Goal: Contribute content: Contribute content

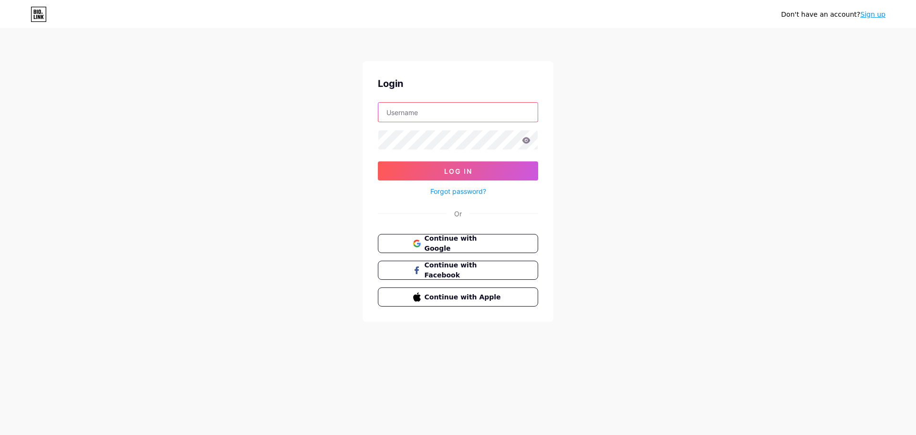
click at [401, 111] on input "text" at bounding box center [458, 112] width 159 height 19
click at [438, 238] on span "Continue with Google" at bounding box center [464, 243] width 80 height 21
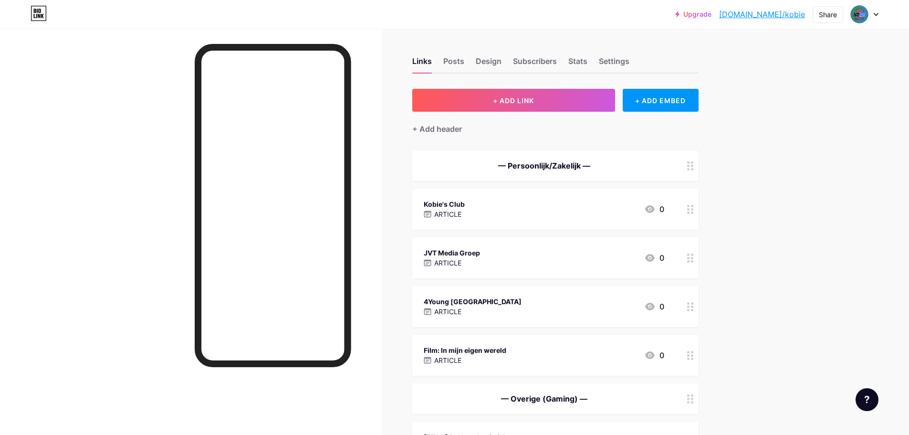
click at [453, 254] on div "JVT Media Groep" at bounding box center [452, 253] width 56 height 10
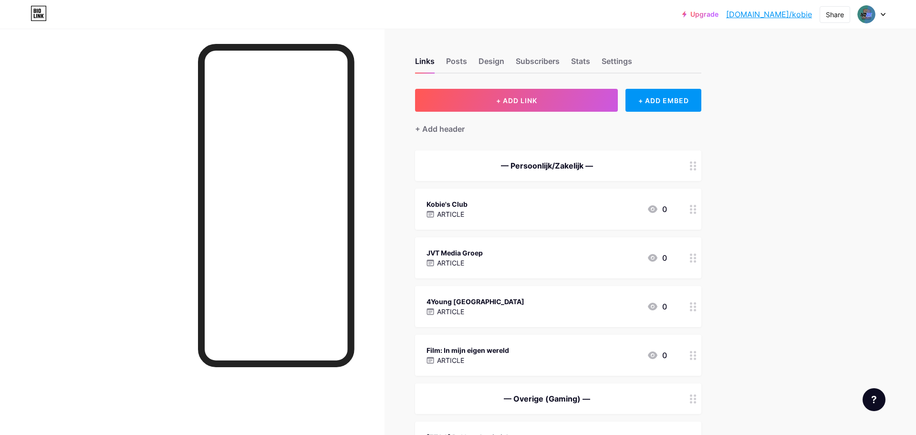
type input "JVT Media Groep"
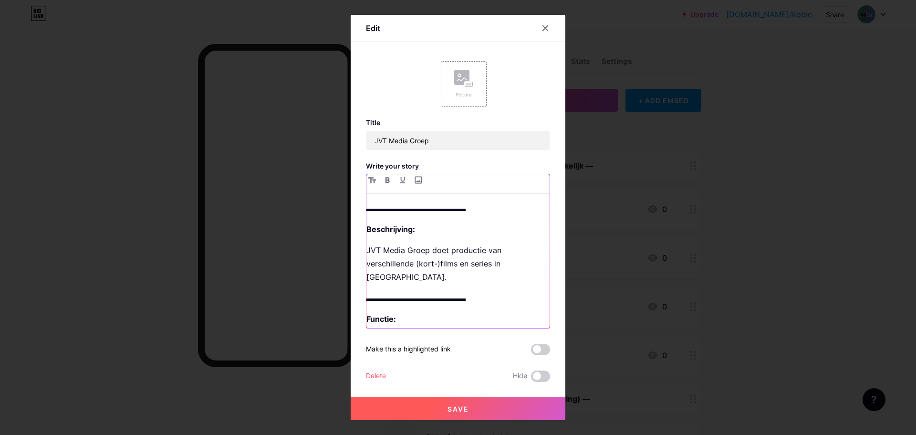
click at [415, 312] on p "Functie:" at bounding box center [458, 318] width 183 height 13
click at [267, 226] on div at bounding box center [458, 217] width 916 height 435
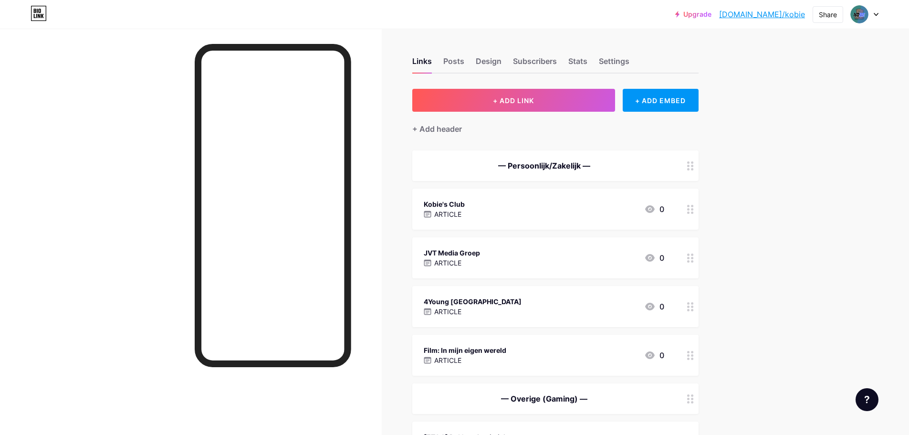
click at [473, 188] on span "— Persoonlijk/Zakelijk — Kobie's Club ARTICLE 0 JVT Media Groep ARTICLE 0 4Youn…" at bounding box center [555, 306] width 286 height 312
click at [473, 192] on div "Kobie's Club ARTICLE 0" at bounding box center [555, 209] width 286 height 41
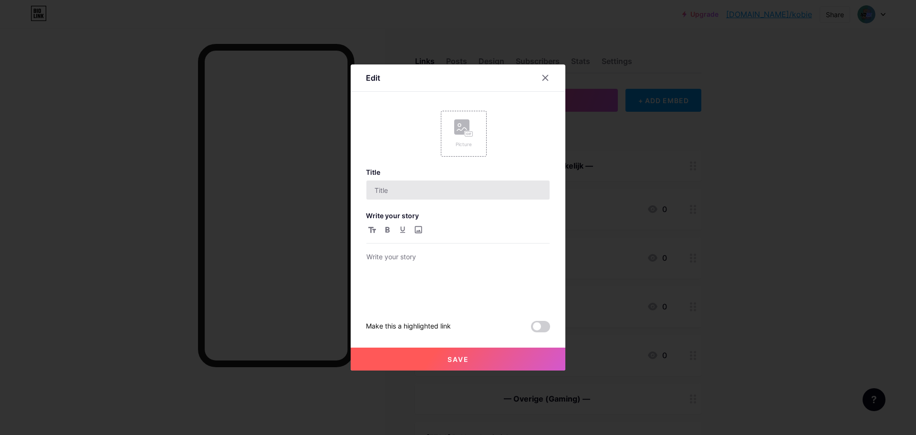
type input "Kobie's Club"
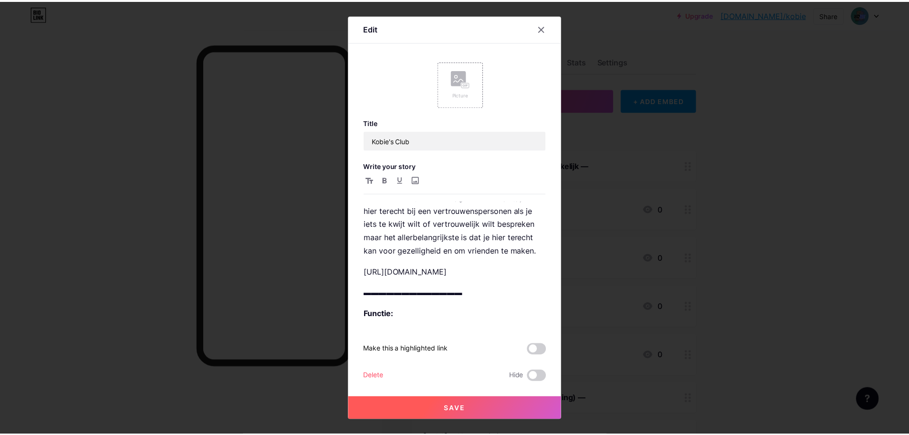
scroll to position [189, 0]
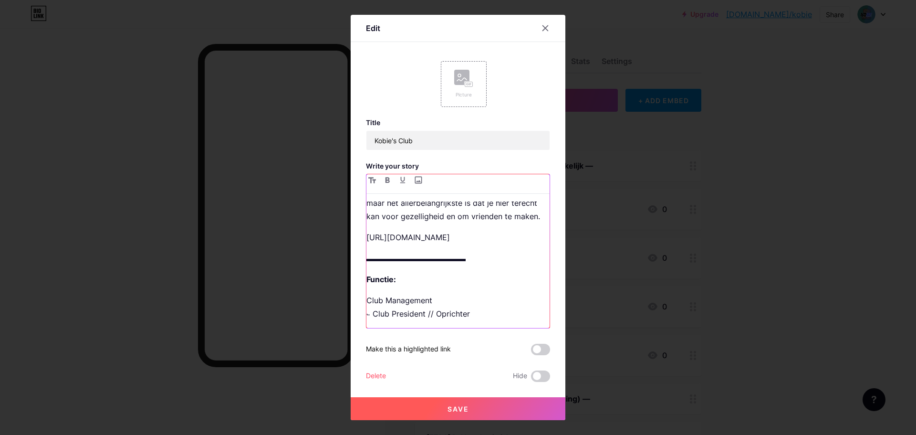
click at [490, 237] on p "https://dsc.gg/kobie" at bounding box center [458, 237] width 183 height 13
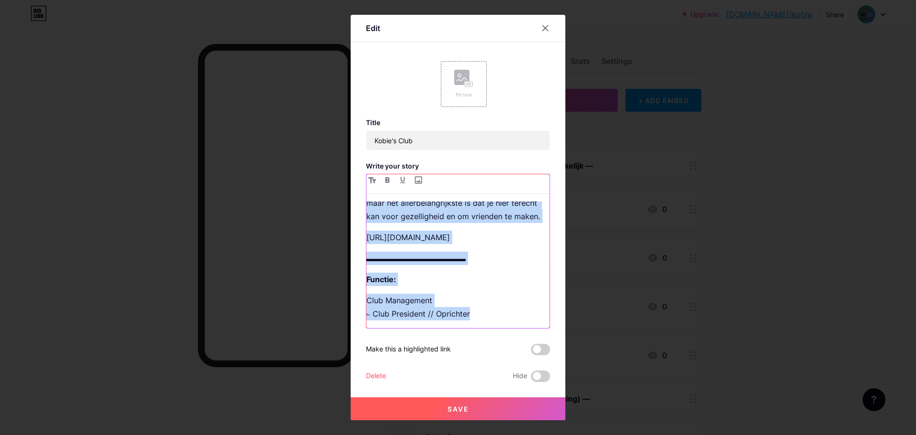
copy div "▬▬▬▬▬▬▬▬▬▬▬▬▬ Beschrijving: Kobie's Club is een Discord server die gemaakt is o…"
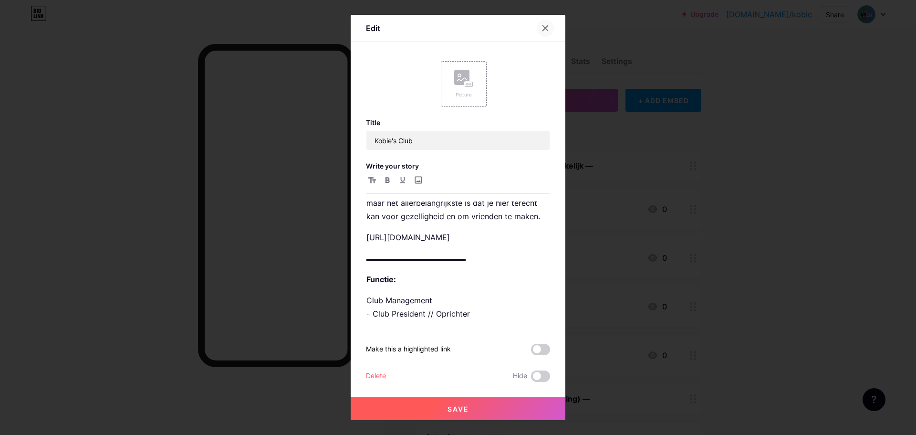
click at [550, 22] on div at bounding box center [545, 28] width 17 height 17
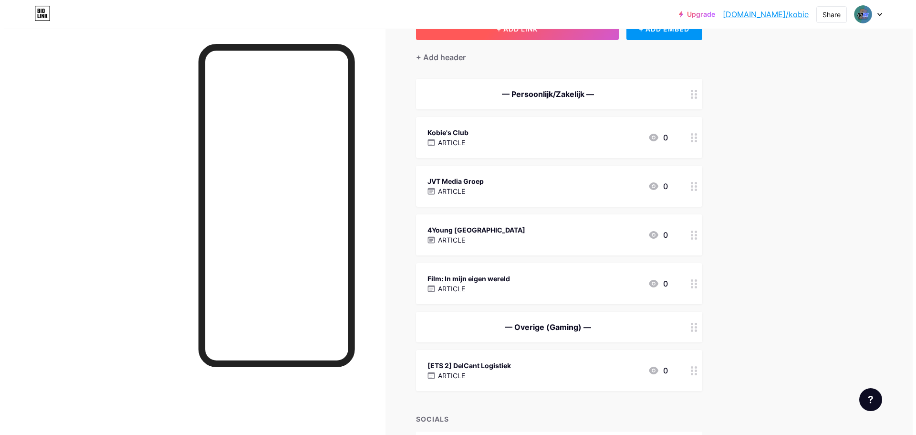
scroll to position [48, 0]
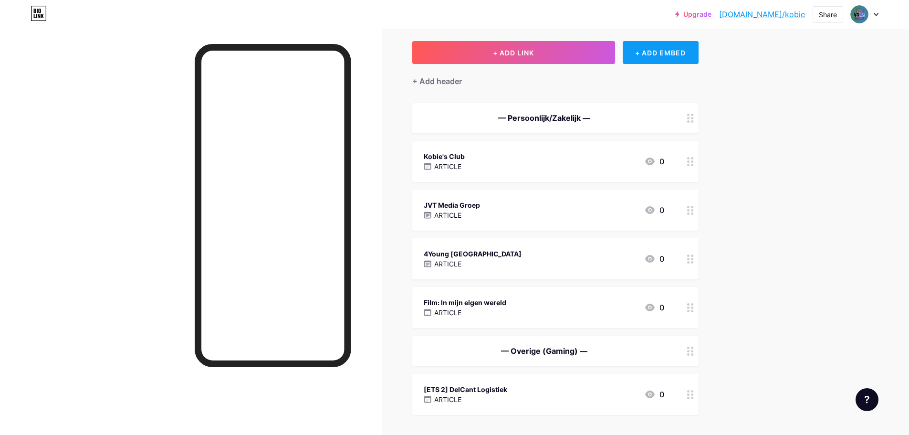
click at [649, 48] on div "+ ADD EMBED" at bounding box center [661, 52] width 76 height 23
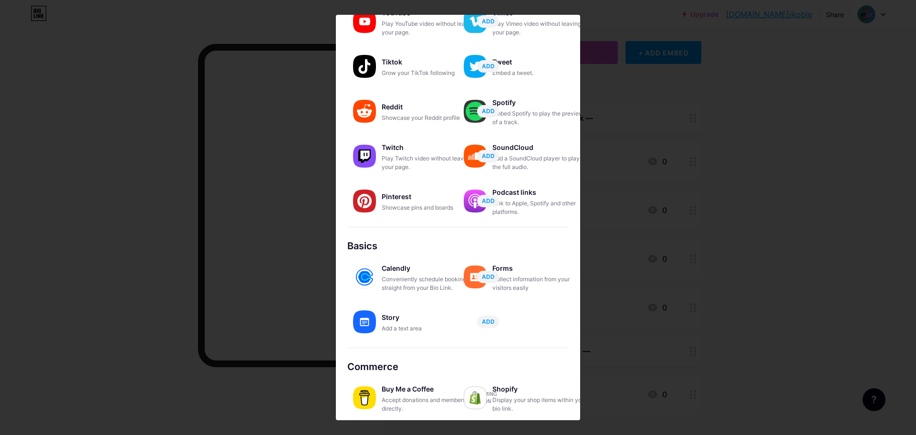
scroll to position [81, 0]
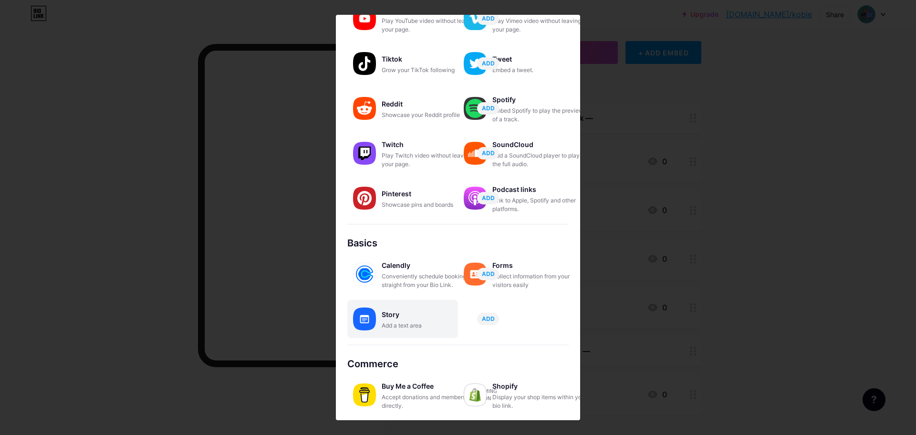
click at [398, 319] on div "Story" at bounding box center [429, 314] width 95 height 13
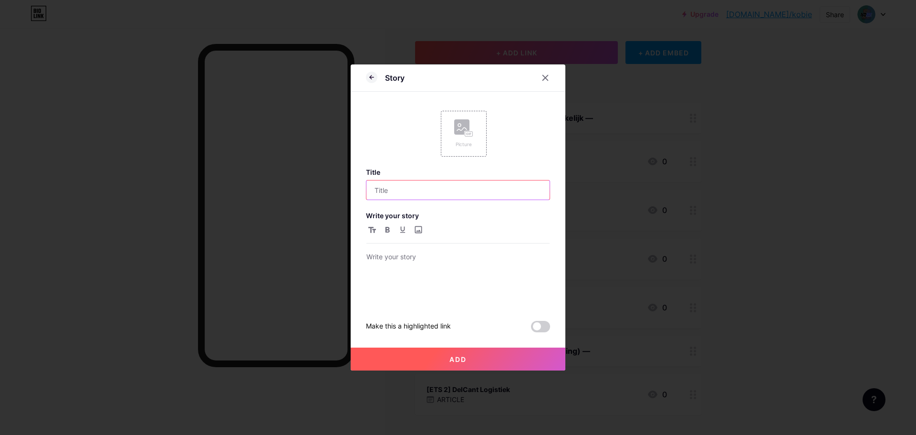
click at [428, 197] on input "text" at bounding box center [458, 189] width 183 height 19
type input "JVT Media Groep"
click at [431, 274] on div at bounding box center [458, 278] width 183 height 54
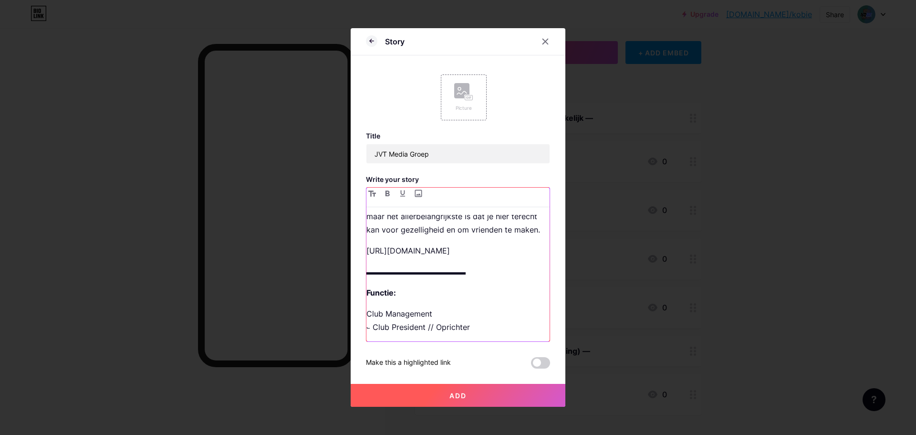
scroll to position [189, 0]
drag, startPoint x: 368, startPoint y: 314, endPoint x: 442, endPoint y: 312, distance: 74.5
click at [442, 312] on p "Club Management ⨽ Club President // Oprichter" at bounding box center [458, 320] width 183 height 27
drag, startPoint x: 377, startPoint y: 328, endPoint x: 495, endPoint y: 331, distance: 118.4
click at [495, 331] on p "Bestuur ⨽ Club President // Oprichter" at bounding box center [458, 320] width 183 height 27
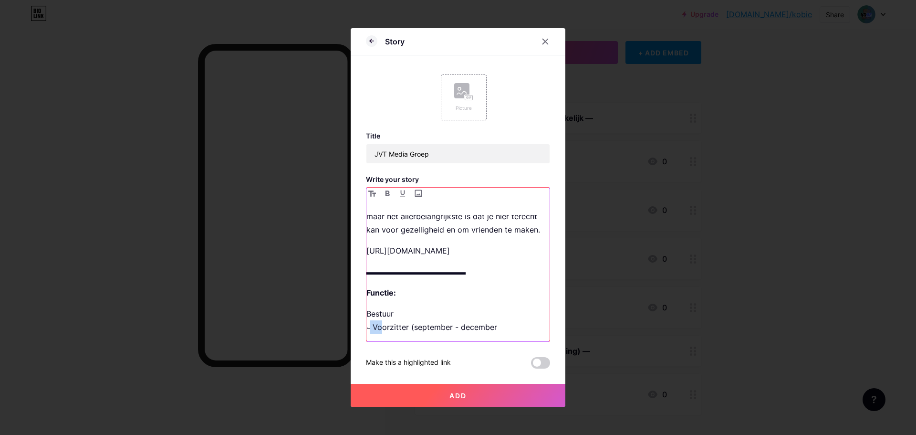
drag, startPoint x: 382, startPoint y: 328, endPoint x: 373, endPoint y: 328, distance: 9.5
click at [373, 328] on p "Bestuur ⨽ Voorzitter (september - december" at bounding box center [458, 320] width 183 height 27
click at [537, 329] on p "Bestuur ⨽ Bestuursvoorzitter (september - december" at bounding box center [458, 320] width 183 height 27
drag, startPoint x: 530, startPoint y: 328, endPoint x: 448, endPoint y: 328, distance: 82.6
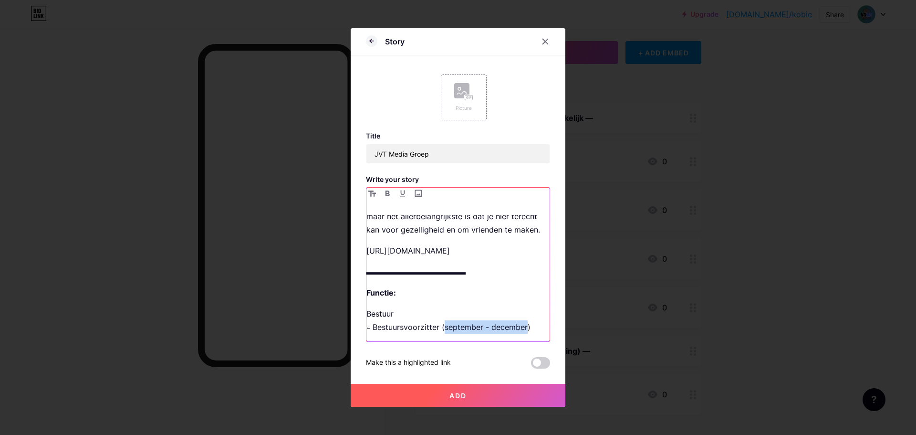
click at [448, 328] on p "Bestuur ⨽ Bestuursvoorzitter (september - december)" at bounding box center [458, 320] width 183 height 27
drag, startPoint x: 442, startPoint y: 332, endPoint x: 503, endPoint y: 330, distance: 61.6
click at [503, 330] on p "Bestuur ⨽ Bestuursvoorzitter (ad interim)" at bounding box center [458, 320] width 183 height 27
click at [455, 327] on p "Bestuur ⨽ Bestuursvoorzitter" at bounding box center [458, 320] width 183 height 27
click at [447, 328] on p "Bestuur ⨽ Bestuursvoorzitter" at bounding box center [458, 320] width 183 height 27
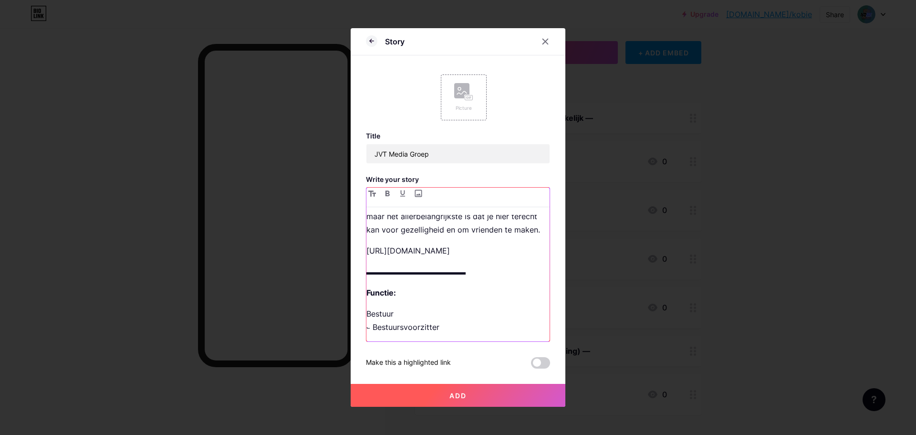
click at [466, 318] on p "Bestuur ⨽ Bestuursvoorzitter" at bounding box center [458, 320] width 183 height 27
click at [458, 329] on p "Bestuur ⨽ Bestuursvoorzitter" at bounding box center [458, 320] width 183 height 27
click at [461, 328] on p "Bestuur ⨽ Bestuursvoorzitter" at bounding box center [458, 320] width 183 height 27
drag, startPoint x: 407, startPoint y: 328, endPoint x: 475, endPoint y: 332, distance: 67.9
click at [475, 332] on p "Bestuur ⨽ Bestuursvoorzitter" at bounding box center [458, 320] width 183 height 27
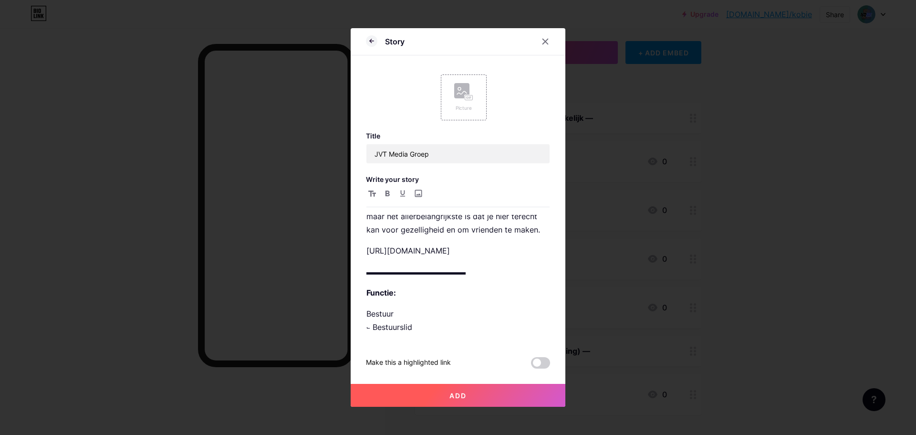
click at [462, 392] on span "Add" at bounding box center [458, 395] width 17 height 8
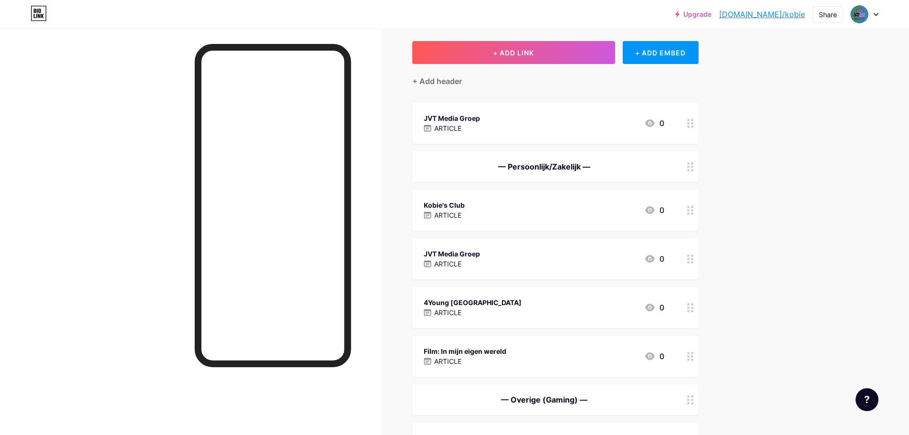
click at [451, 265] on p "ARTICLE" at bounding box center [447, 264] width 27 height 10
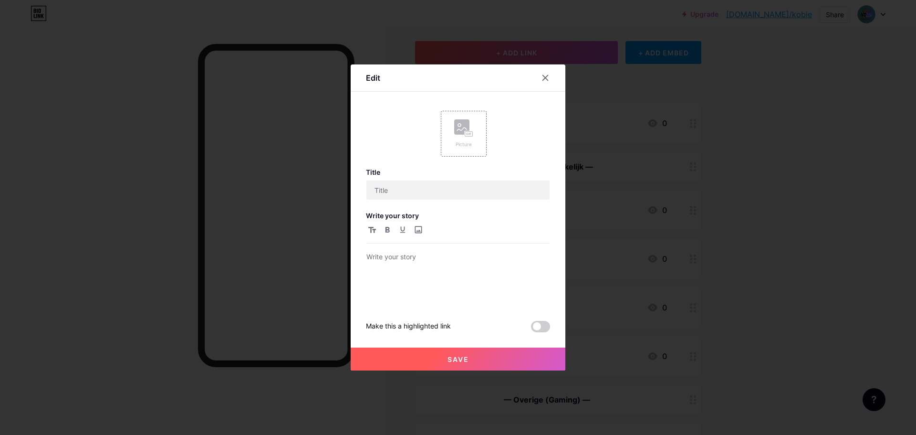
type input "JVT Media Groep"
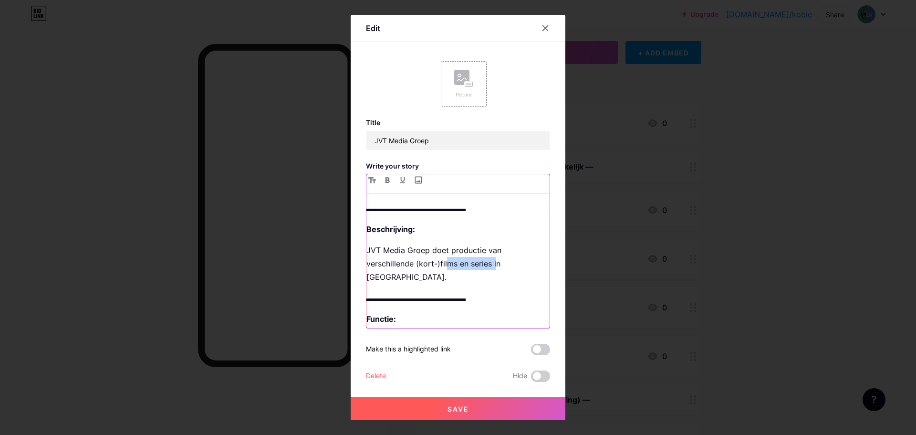
click at [446, 263] on p "JVT Media Groep doet productie van verschillende (kort-)films en series in Belg…" at bounding box center [458, 263] width 183 height 40
drag, startPoint x: 519, startPoint y: 269, endPoint x: 533, endPoint y: 266, distance: 13.7
click at [520, 269] on p "JVT Media Groep doet productie van verschillende (kort-)films en series in Belg…" at bounding box center [458, 263] width 183 height 40
drag, startPoint x: 534, startPoint y: 264, endPoint x: 343, endPoint y: 251, distance: 191.4
click at [343, 251] on div "Edit Picture Title JVT Media Groep Write your story ▬▬▬▬▬▬▬▬▬▬▬▬▬ Beschrijving:…" at bounding box center [458, 217] width 916 height 435
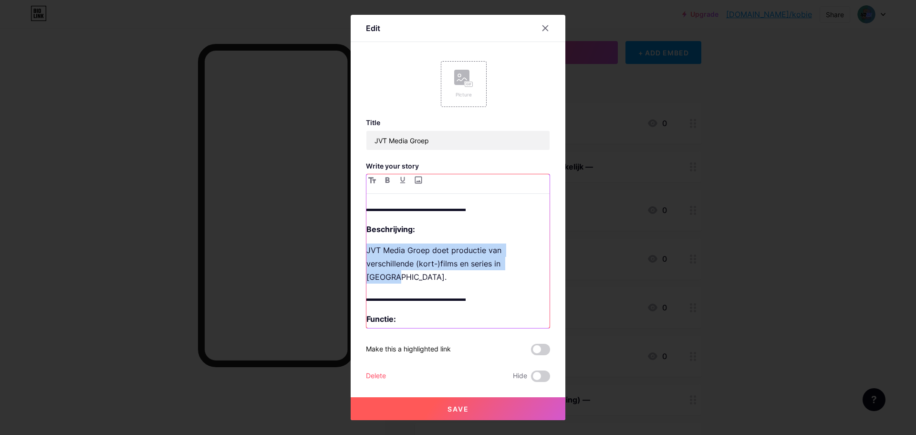
copy p "JVT Media Groep doet productie van verschillende (kort-)films en series in Belg…"
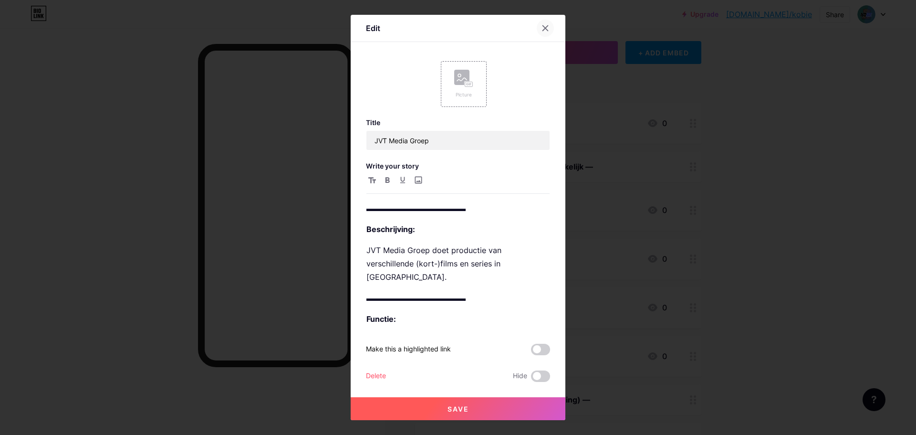
click at [541, 34] on div at bounding box center [545, 28] width 17 height 17
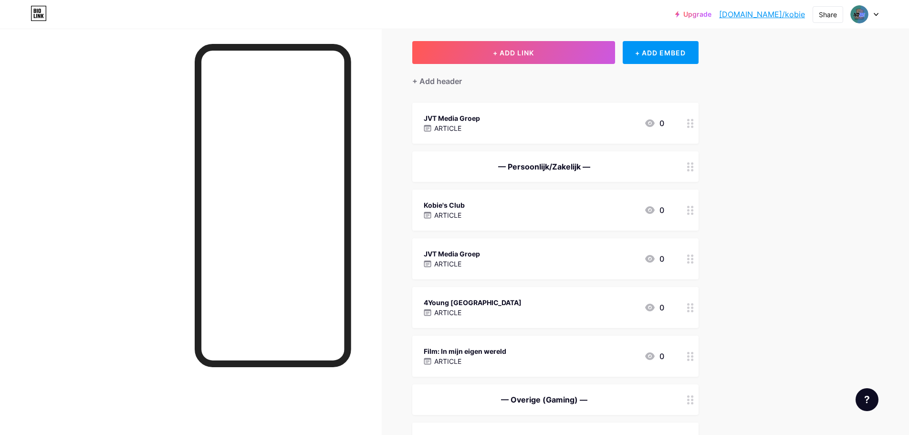
drag, startPoint x: 598, startPoint y: 260, endPoint x: 568, endPoint y: 260, distance: 30.6
click at [568, 260] on div "JVT Media Groep ARTICLE 0" at bounding box center [544, 259] width 241 height 22
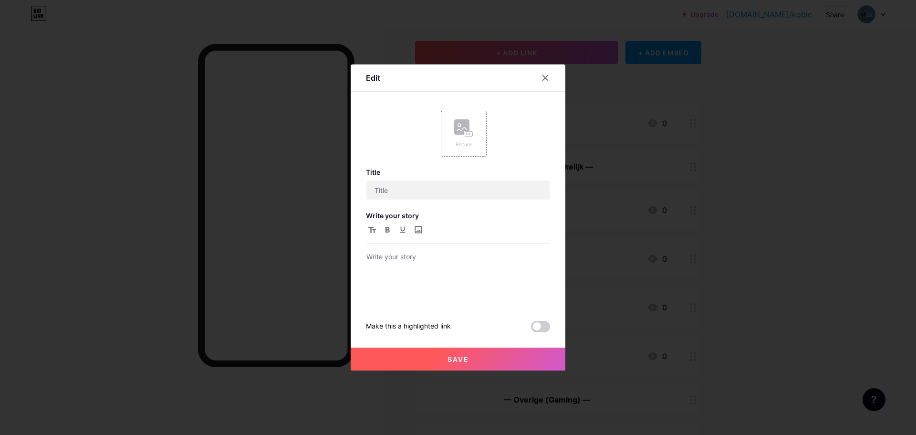
type input "JVT Media Groep"
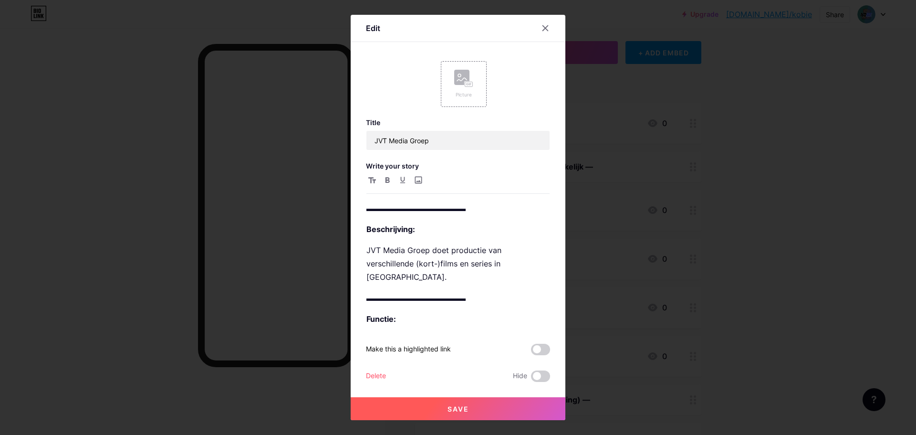
click at [373, 373] on div "Delete" at bounding box center [376, 375] width 20 height 11
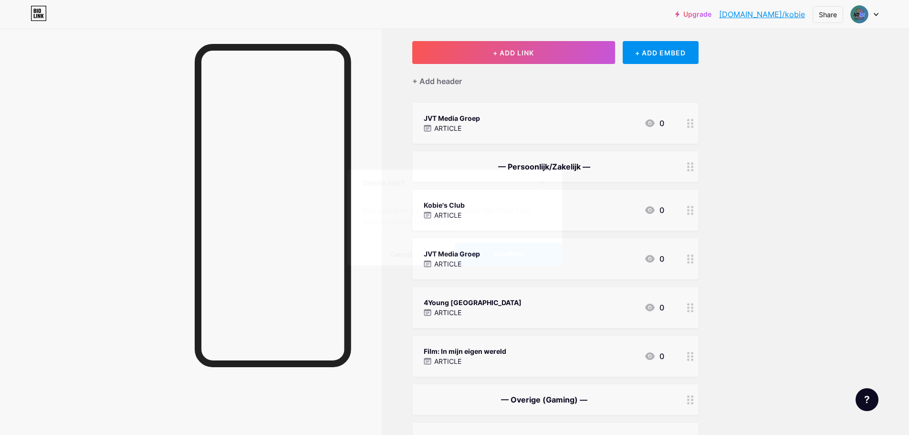
drag, startPoint x: 528, startPoint y: 258, endPoint x: 482, endPoint y: 203, distance: 71.5
click at [528, 258] on button "Confirm" at bounding box center [508, 253] width 107 height 23
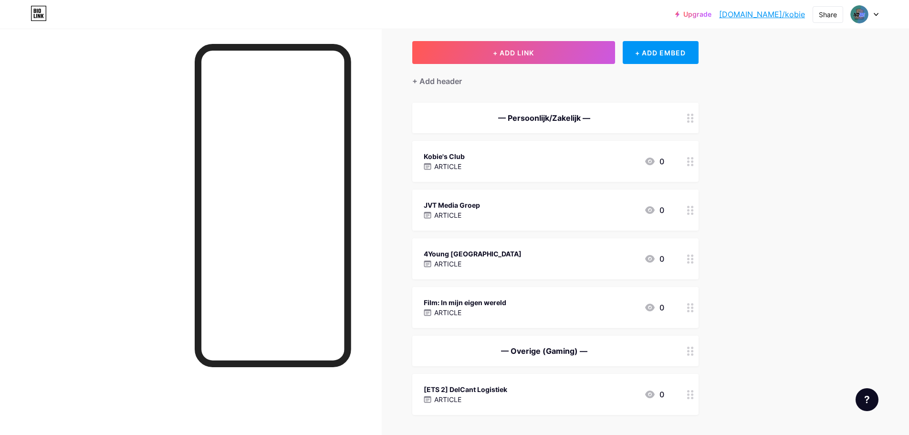
click at [503, 211] on div "JVT Media Groep ARTICLE 0" at bounding box center [544, 210] width 241 height 22
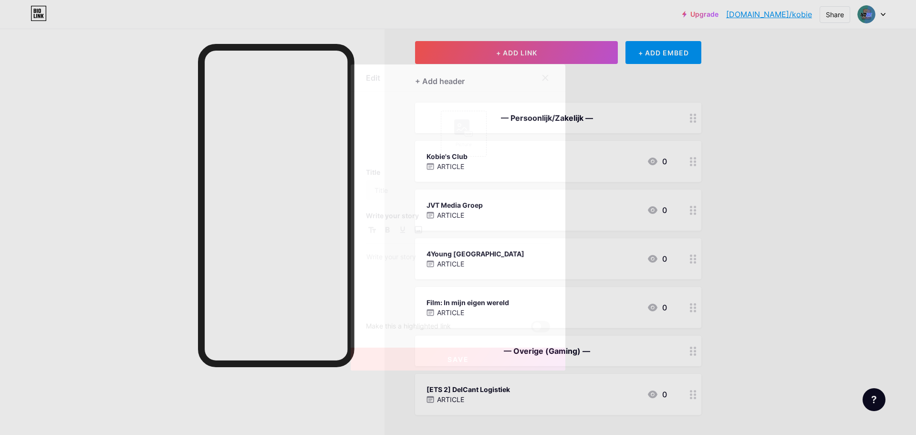
type input "JVT Media Groep"
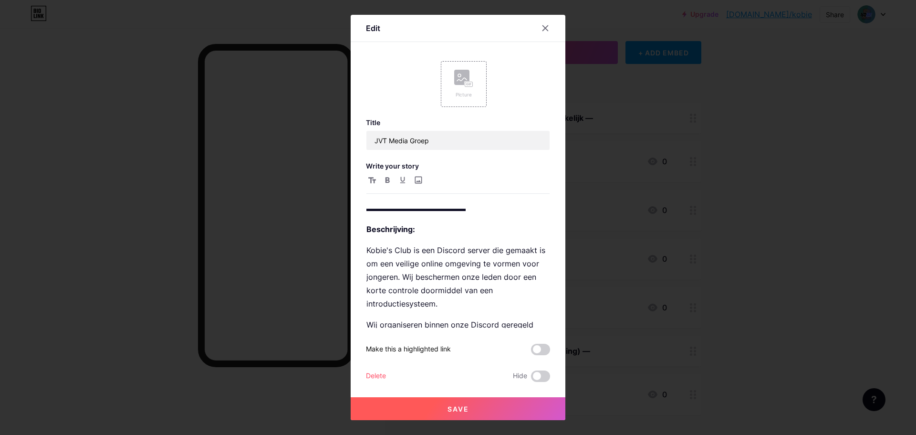
drag, startPoint x: 365, startPoint y: 249, endPoint x: 405, endPoint y: 280, distance: 50.4
click at [405, 280] on div "Edit Picture Title JVT Media Groep Write your story ▬▬▬▬▬▬▬▬▬▬▬▬▬ Beschrijving:…" at bounding box center [458, 217] width 215 height 405
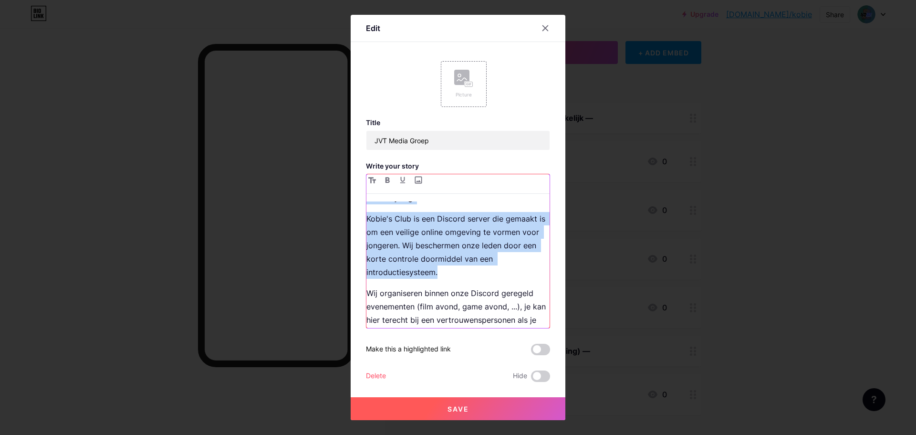
scroll to position [17, 0]
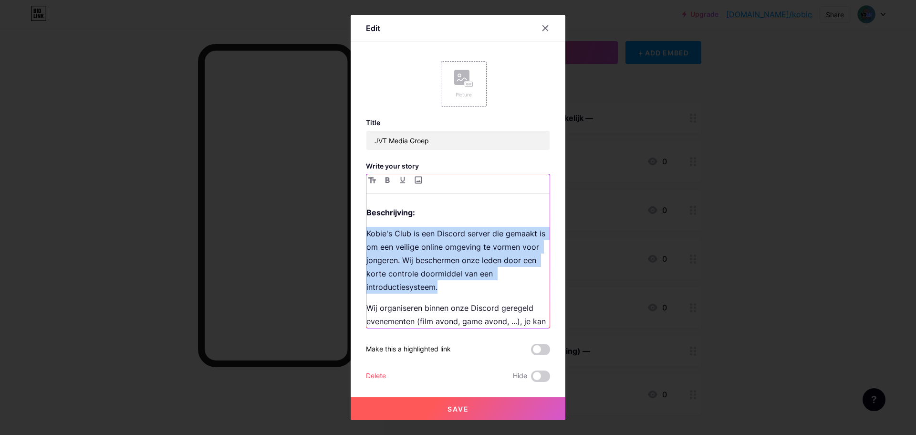
drag, startPoint x: 436, startPoint y: 256, endPoint x: 360, endPoint y: 232, distance: 79.7
click at [360, 232] on div "Edit Picture Title JVT Media Groep Write your story ▬▬▬▬▬▬▬▬▬▬▬▬▬ Beschrijving:…" at bounding box center [458, 217] width 215 height 405
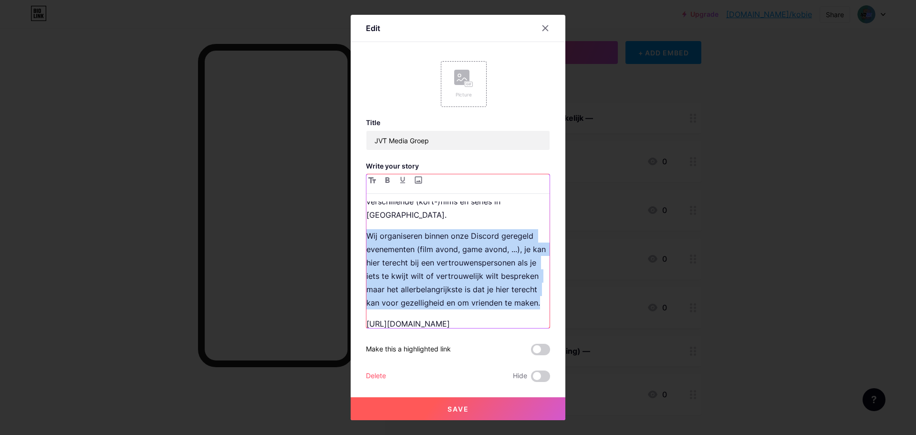
scroll to position [64, 0]
drag, startPoint x: 367, startPoint y: 268, endPoint x: 458, endPoint y: 312, distance: 101.2
click at [458, 312] on div "▬▬▬▬▬▬▬▬▬▬▬▬▬ Beschrijving: JVT Media Groep doet productie van verschillende (k…" at bounding box center [458, 264] width 183 height 126
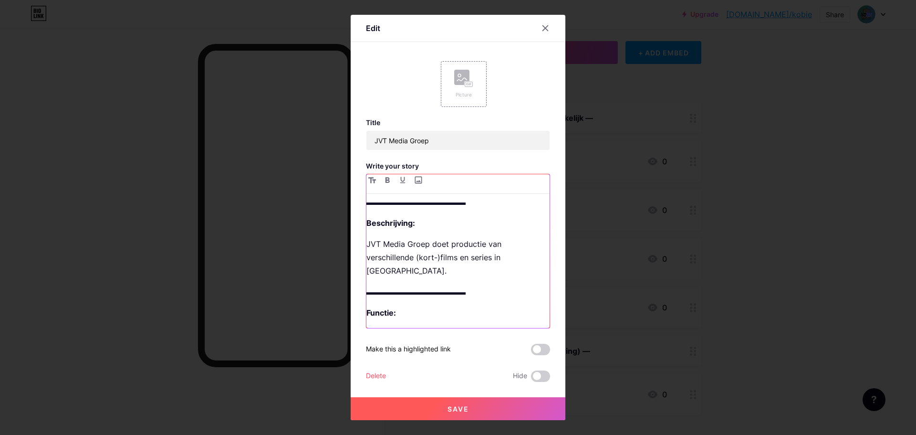
scroll to position [26, 0]
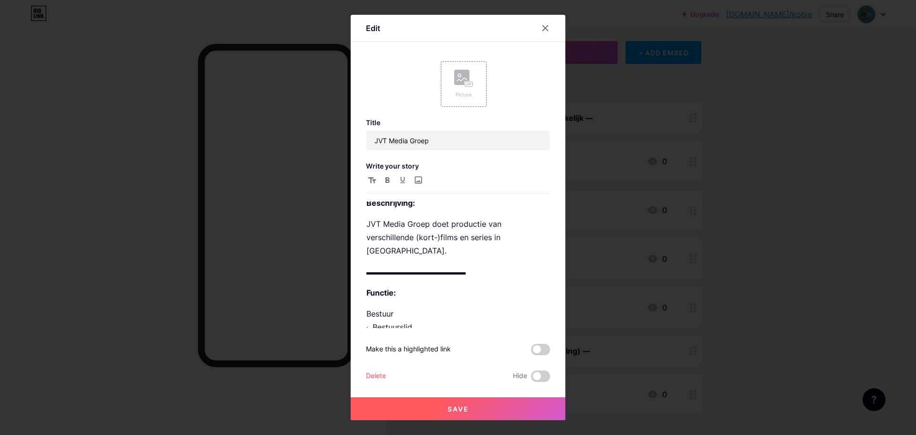
click at [460, 403] on button "Save" at bounding box center [458, 408] width 215 height 23
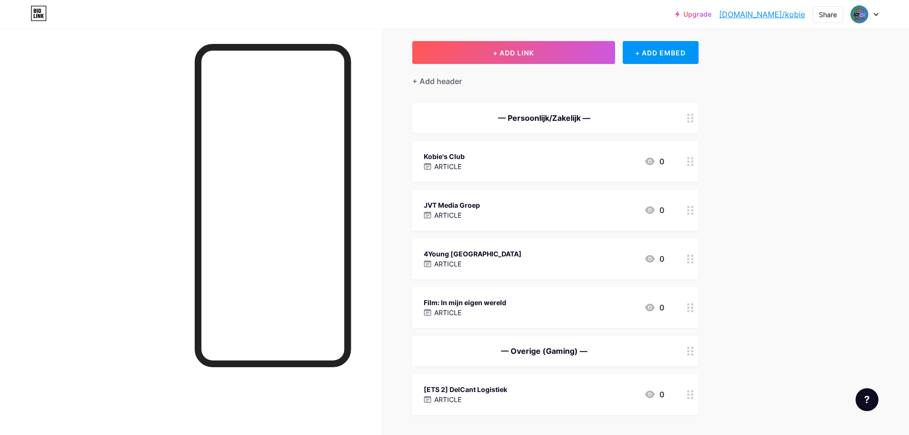
click at [535, 254] on div "4Young Belgium ARTICLE 0" at bounding box center [544, 259] width 241 height 22
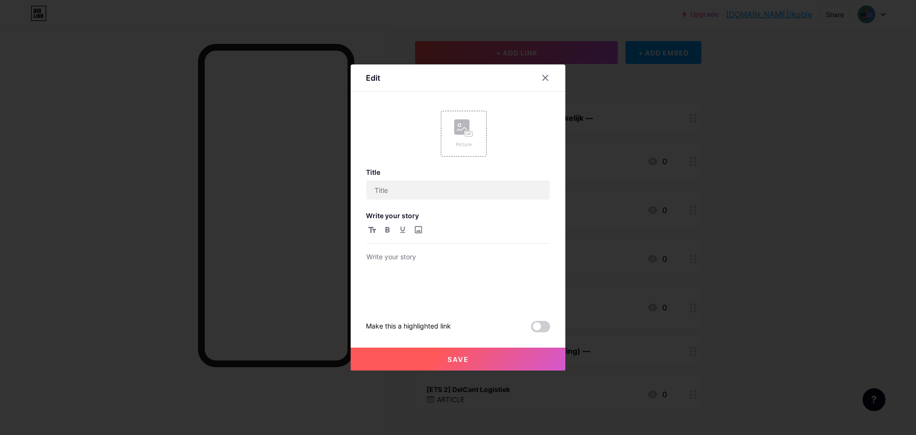
type input "4Young Belgium"
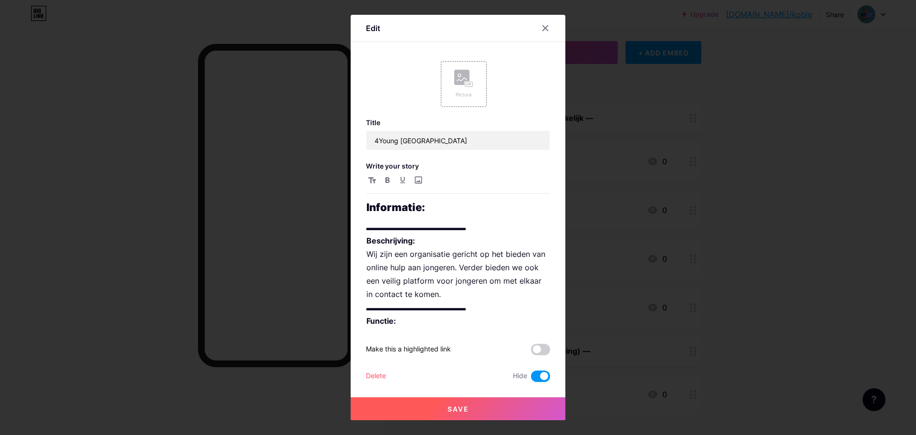
scroll to position [34, 0]
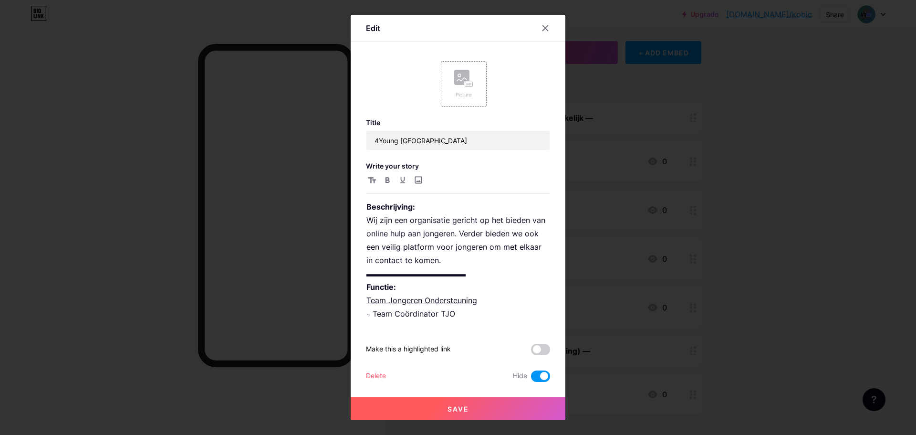
click at [281, 260] on div at bounding box center [458, 217] width 916 height 435
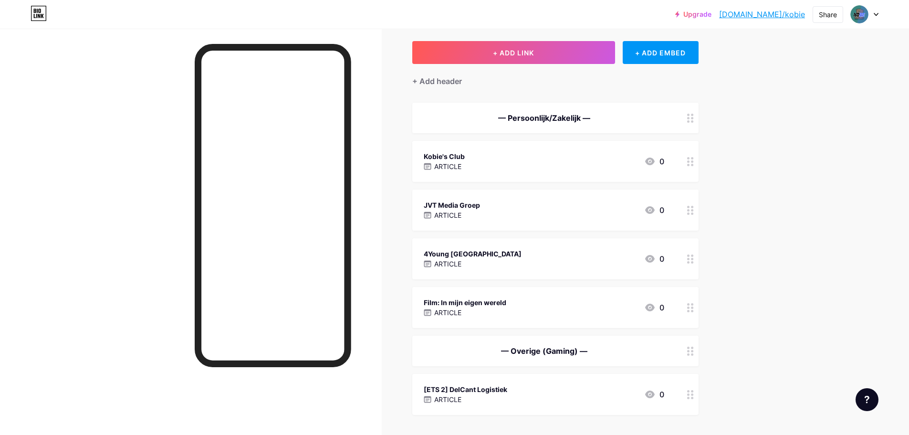
click at [492, 212] on div "JVT Media Groep ARTICLE 0" at bounding box center [544, 210] width 241 height 22
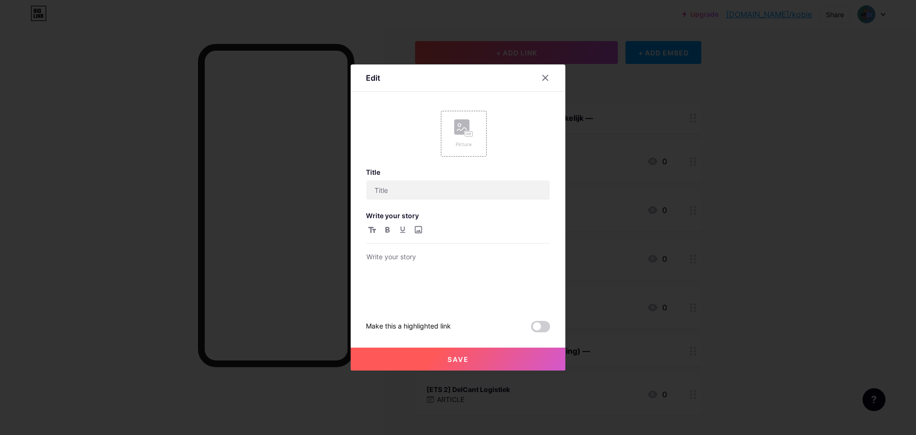
type input "JVT Media Groep"
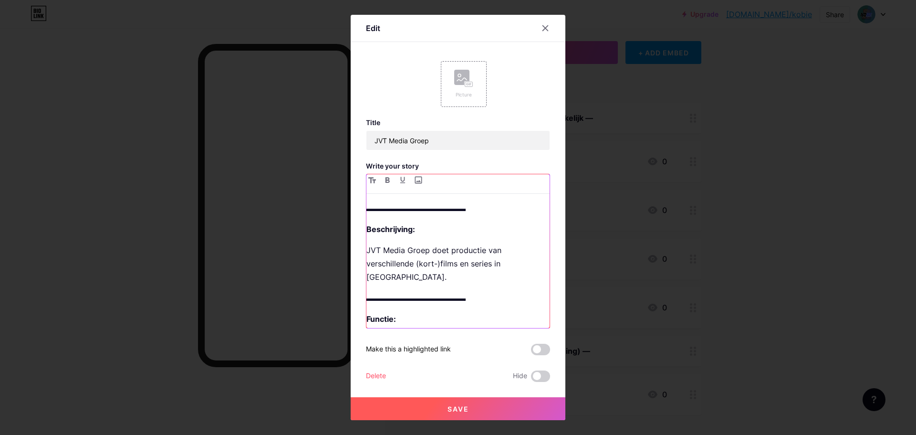
click at [369, 232] on strong "Beschrijving:" at bounding box center [391, 229] width 49 height 10
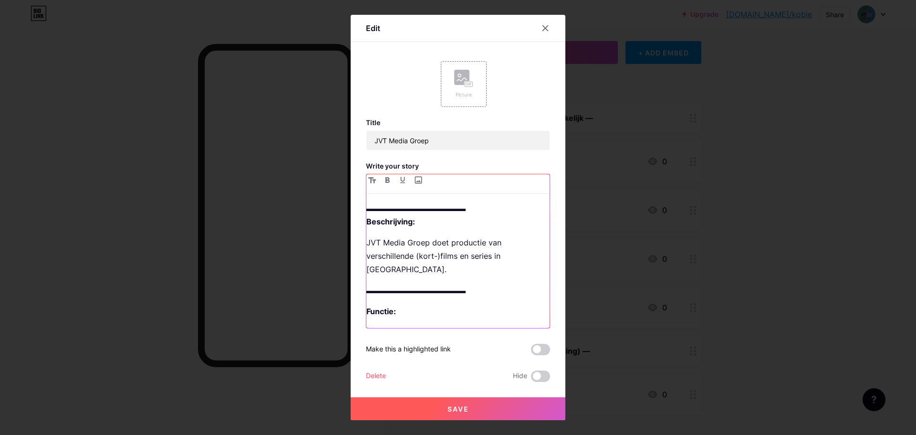
click at [438, 221] on p "▬▬▬▬▬▬▬▬▬▬▬▬▬ Beschrijving:" at bounding box center [458, 214] width 183 height 27
click at [537, 261] on p "JVT Media Groep doet productie van verschillende (kort-)films en series in Belg…" at bounding box center [458, 256] width 183 height 40
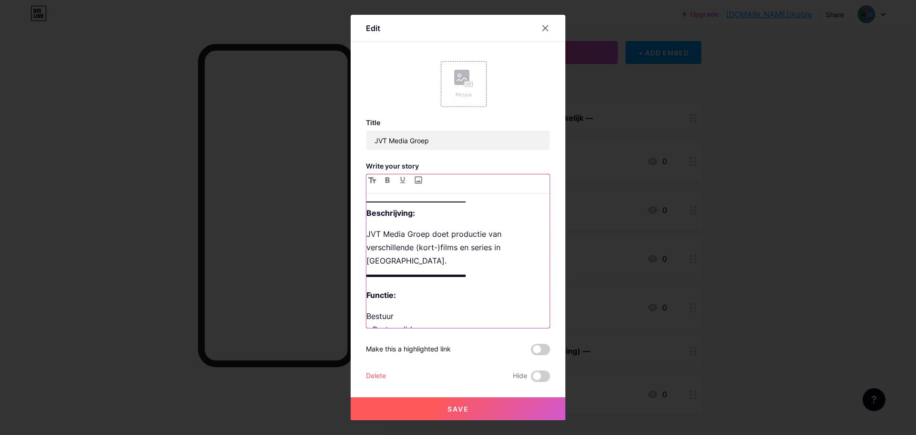
scroll to position [11, 0]
click at [498, 261] on p "JVT Media Groep doet productie van verschillende (kort-)films en series in Belg…" at bounding box center [458, 251] width 183 height 53
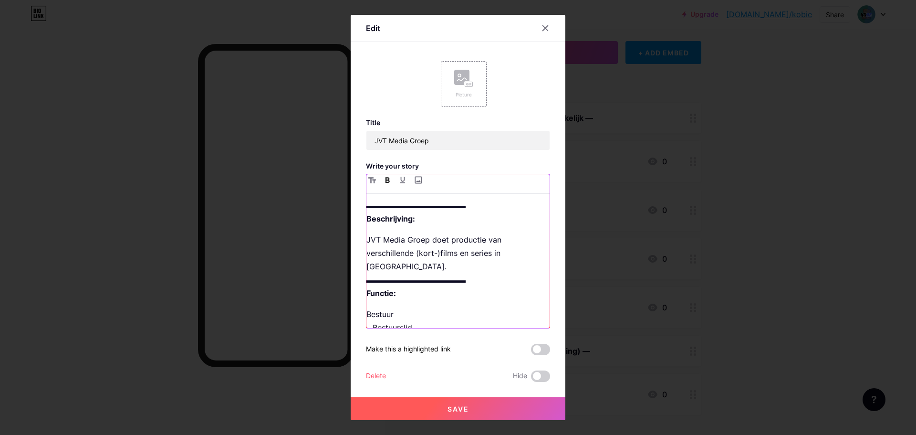
scroll to position [3, 0]
click at [432, 317] on p "Bestuur ⨽ Bestuurslid" at bounding box center [458, 320] width 183 height 27
click at [435, 318] on p "Bestuur ⨽ Bestuurslid" at bounding box center [458, 320] width 183 height 27
click at [367, 313] on p "Bestuur ⨽ Bestuurslid" at bounding box center [458, 320] width 183 height 27
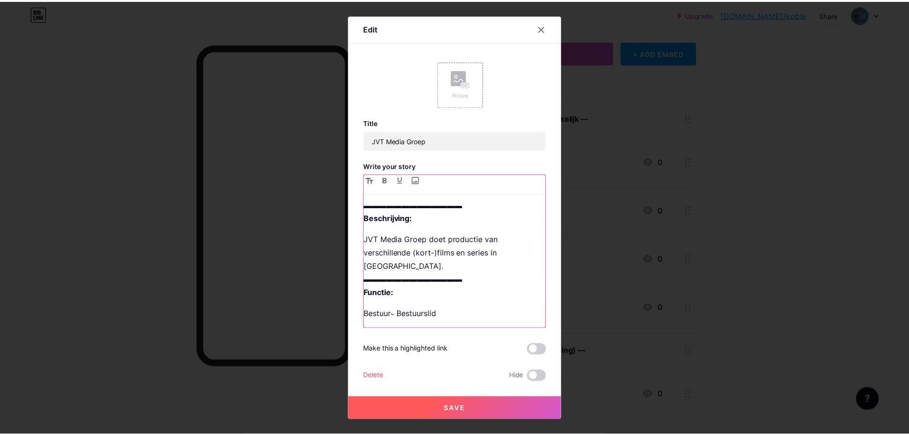
scroll to position [0, 0]
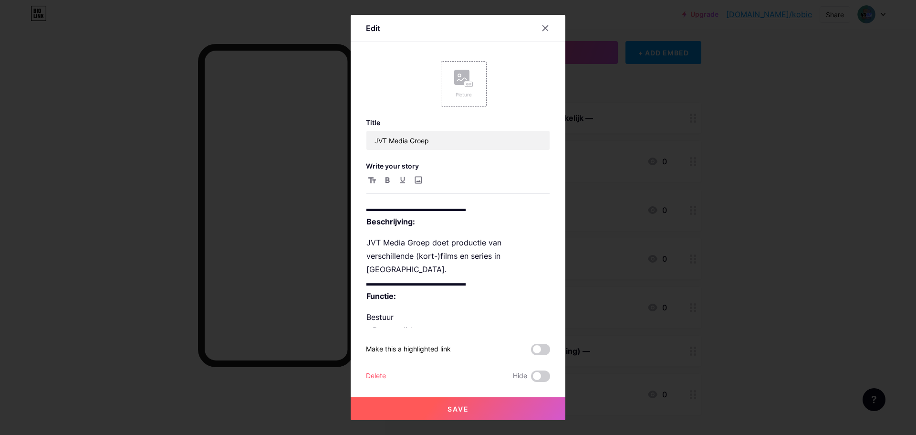
click at [461, 407] on span "Save" at bounding box center [458, 409] width 21 height 8
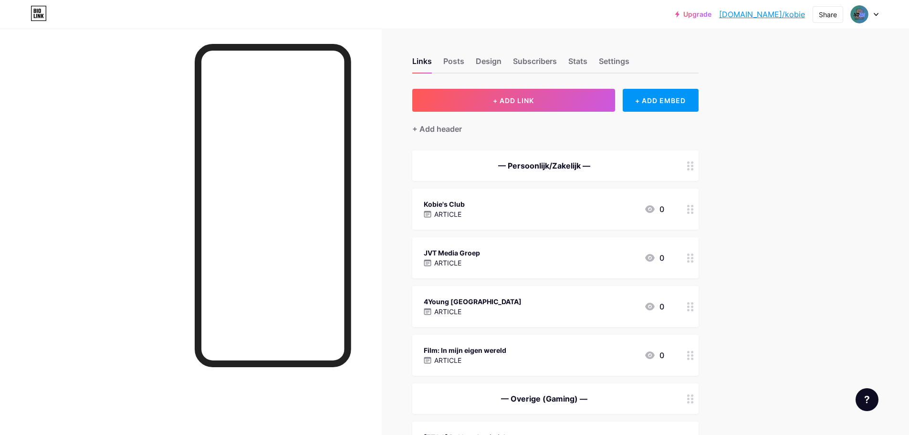
click at [472, 204] on div "Kobie's Club ARTICLE 0" at bounding box center [544, 209] width 241 height 22
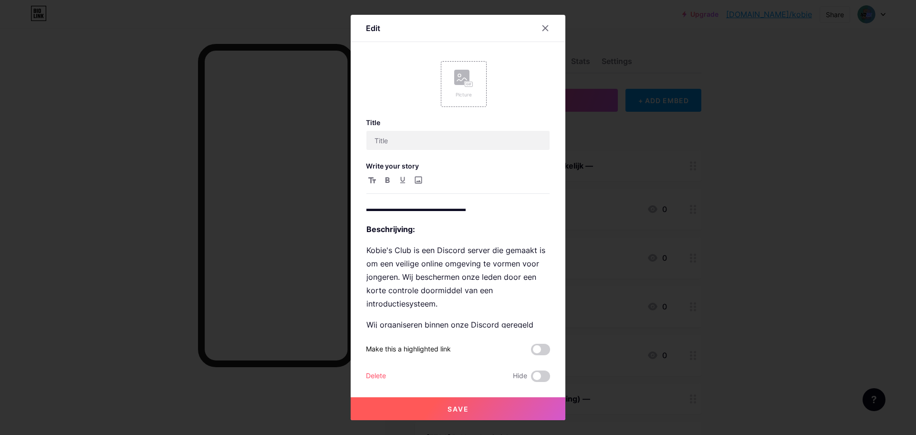
type input "Kobie's Club"
click at [434, 230] on p "Beschrijving:" at bounding box center [458, 228] width 183 height 13
click at [368, 231] on strong "Beschrijving:" at bounding box center [391, 229] width 49 height 10
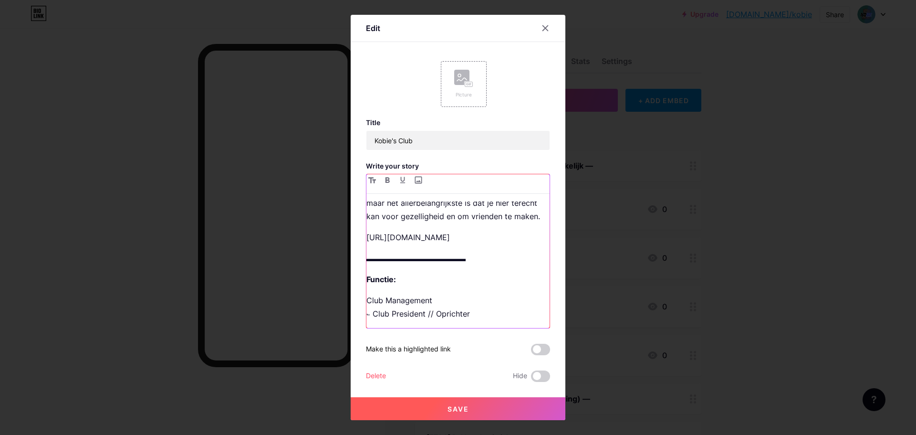
scroll to position [181, 0]
click at [478, 259] on p "▬▬▬▬▬▬▬▬▬▬▬▬▬" at bounding box center [458, 258] width 183 height 13
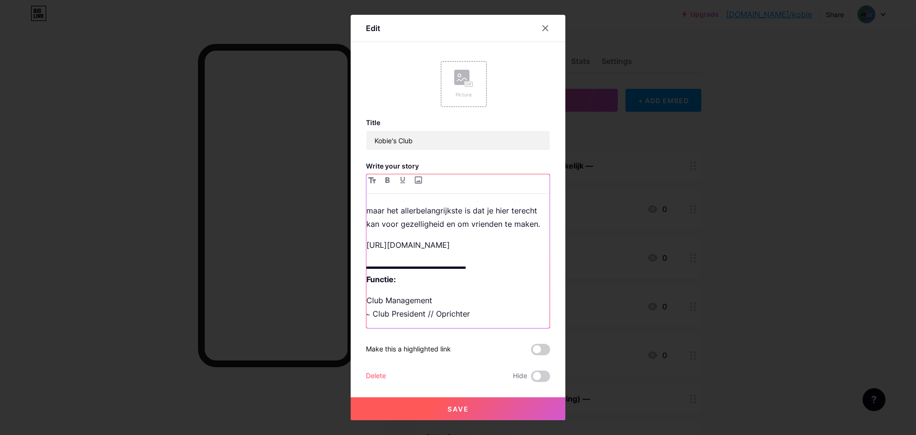
scroll to position [173, 0]
click at [461, 248] on p "https://dsc.gg/kobie" at bounding box center [458, 244] width 183 height 13
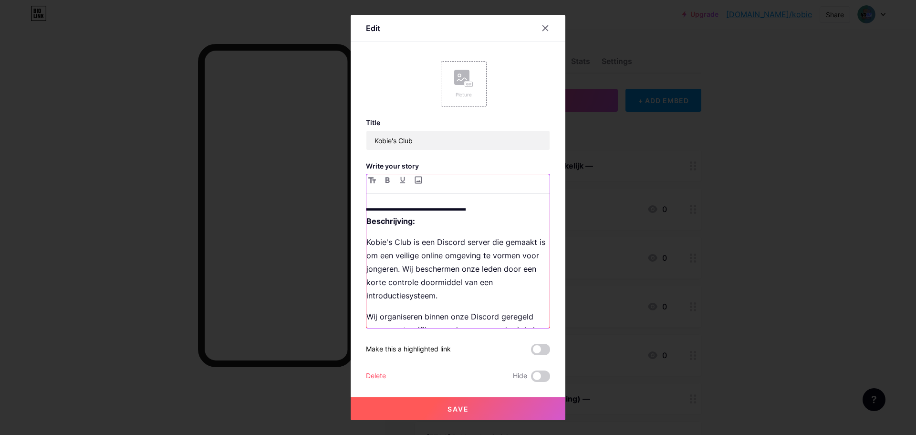
scroll to position [0, 0]
drag, startPoint x: 474, startPoint y: 209, endPoint x: 349, endPoint y: 203, distance: 124.2
click at [349, 203] on div "Edit Picture Title Kobie's Club Write your story ▬▬▬▬▬▬▬▬▬▬▬▬▬ Beschrijving: Ko…" at bounding box center [458, 217] width 916 height 435
copy p "▬▬▬▬▬▬▬▬▬▬▬▬▬"
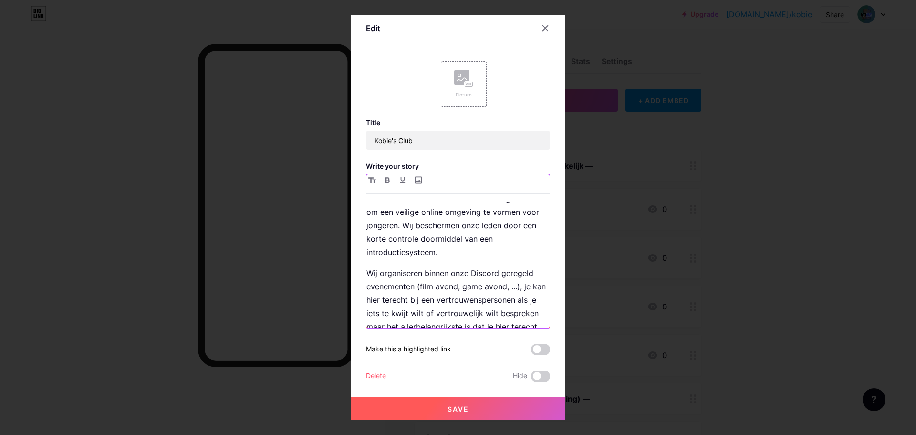
scroll to position [166, 0]
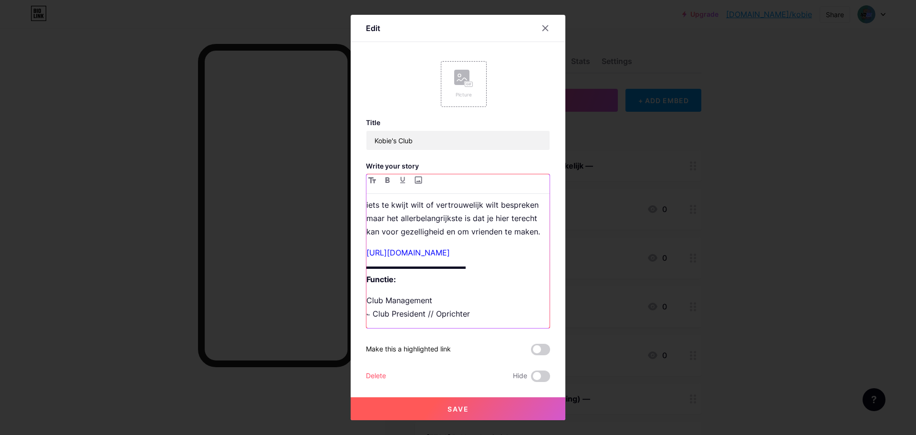
click at [490, 316] on p "Club Management ⨽ Club President // Oprichter" at bounding box center [458, 307] width 183 height 27
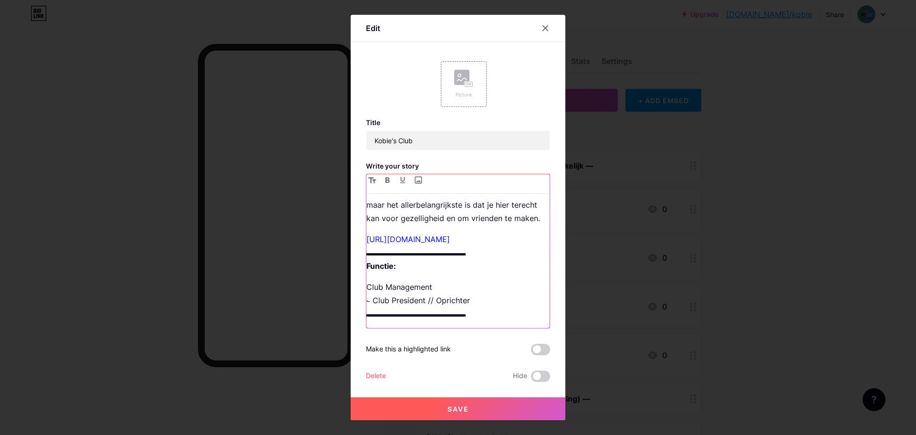
scroll to position [172, 0]
click at [453, 401] on button "Save" at bounding box center [458, 408] width 215 height 23
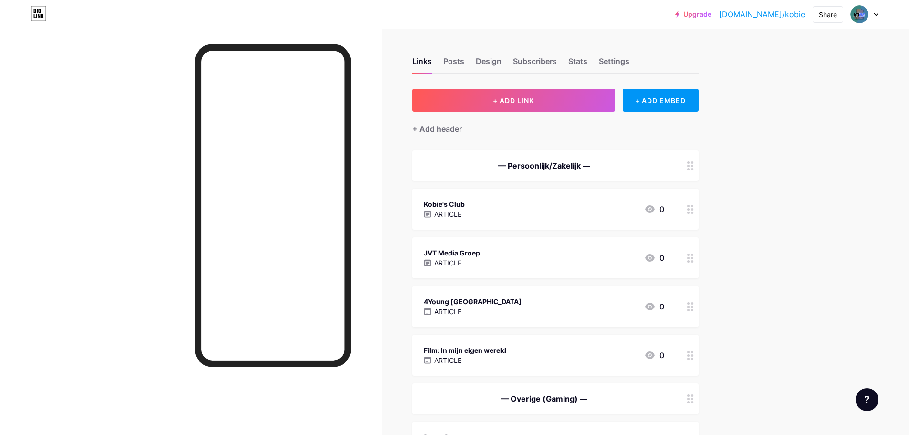
click at [469, 248] on div "JVT Media Groep" at bounding box center [452, 253] width 56 height 10
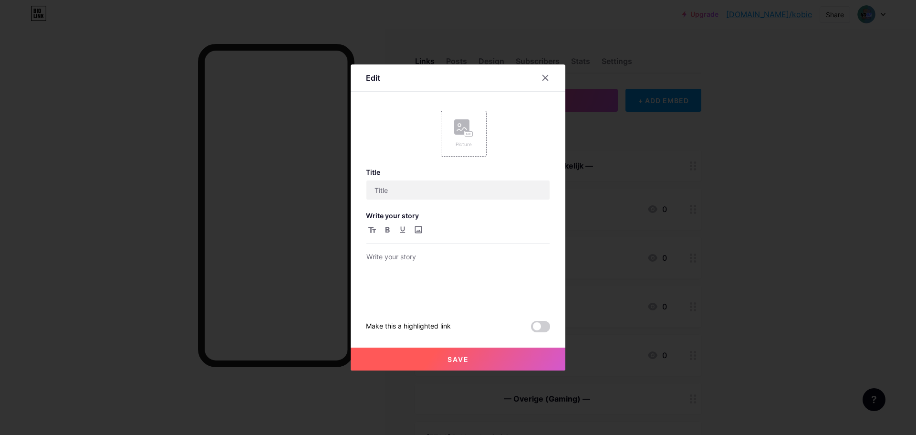
type input "JVT Media Groep"
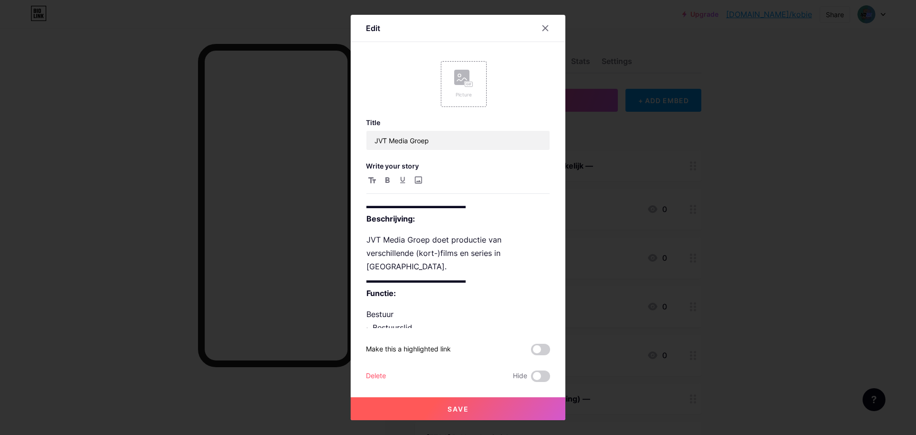
scroll to position [3, 0]
click at [460, 307] on p "Bestuur ⨽ Bestuurslid" at bounding box center [458, 320] width 183 height 27
click at [463, 289] on div "▬▬▬▬▬▬▬▬▬▬▬▬▬ Beschrijving: JVT Media Groep doet productie van verschillende (k…" at bounding box center [458, 264] width 183 height 126
click at [458, 286] on div "▬▬▬▬▬▬▬▬▬▬▬▬▬ Beschrijving: JVT Media Groep doet productie van verschillende (k…" at bounding box center [458, 264] width 183 height 126
click at [457, 280] on p "JVT Media Groep doet productie van verschillende (kort-)films en series in Belg…" at bounding box center [458, 265] width 183 height 67
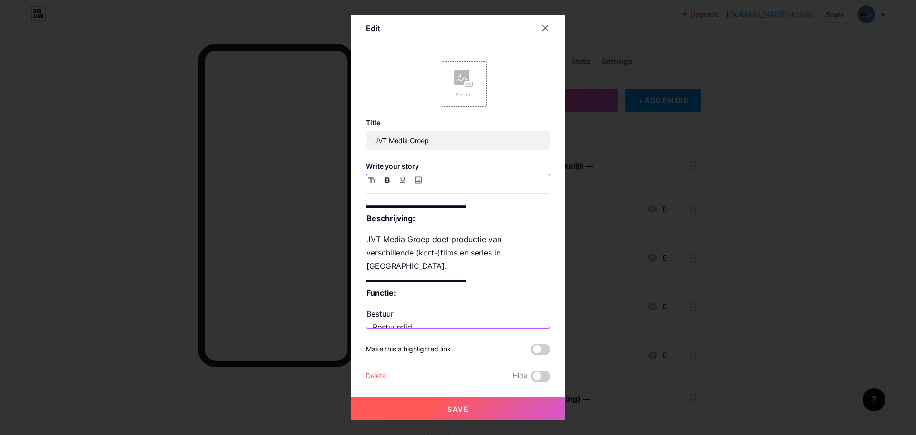
click at [458, 314] on p "Bestuur ⨽ Bestuurslid" at bounding box center [458, 320] width 183 height 27
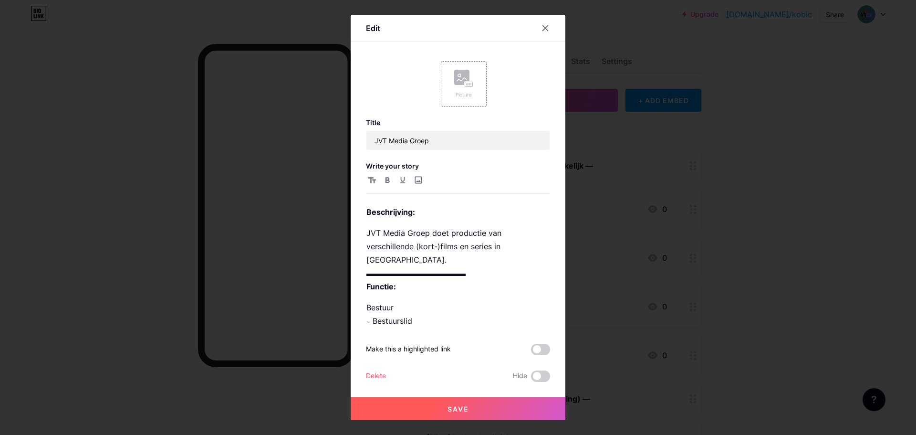
click at [482, 400] on button "Save" at bounding box center [458, 408] width 215 height 23
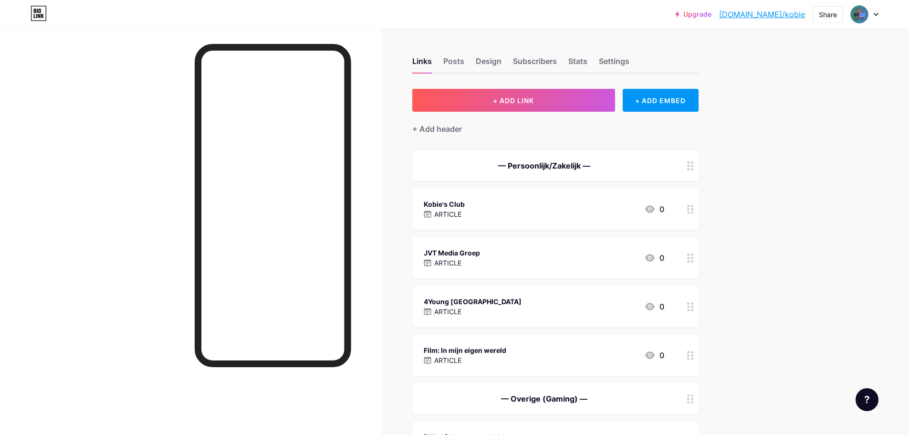
click at [504, 308] on div "4Young Belgium ARTICLE 0" at bounding box center [544, 306] width 241 height 22
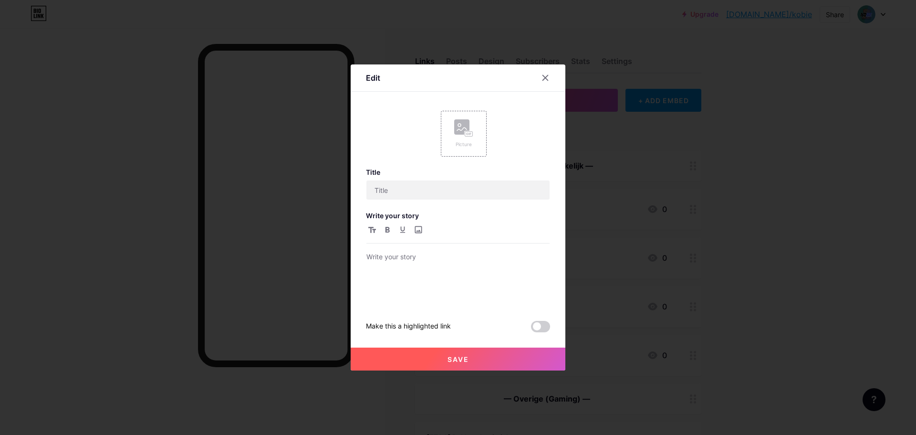
type input "4Young Belgium"
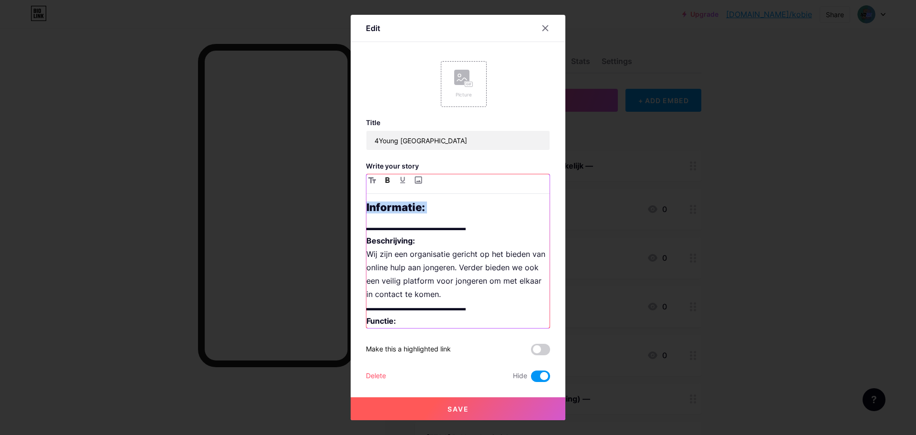
drag, startPoint x: 367, startPoint y: 230, endPoint x: 358, endPoint y: 201, distance: 30.0
click at [358, 201] on div "Edit Picture Title 4Young Belgium Write your story Informatie: ▬▬▬▬▬▬▬▬▬▬▬▬▬ Be…" at bounding box center [458, 217] width 215 height 405
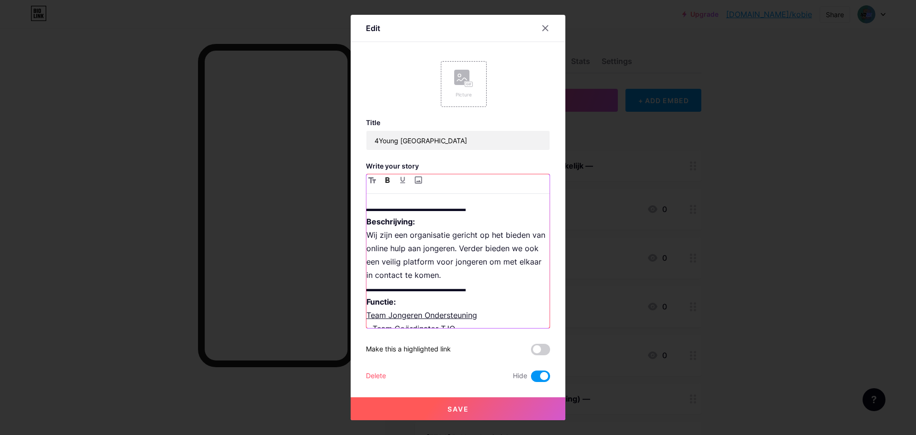
click at [390, 211] on p "▬▬▬▬▬▬▬▬▬▬▬▬▬ Beschrijving: Wij zijn een organisatie gericht op het bieden van …" at bounding box center [458, 268] width 183 height 134
click at [415, 210] on p "▬▬▬▬▬▬▬▬▬▬▬▬▬ Beschrijving: Wij zijn een organisatie gericht op het bieden van …" at bounding box center [458, 268] width 183 height 134
click at [375, 209] on p "▬▬▬▬▬▬▬▬▬▬▬▬▬ Beschrijving: Wij zijn een organisatie gericht op het bieden van …" at bounding box center [458, 268] width 183 height 134
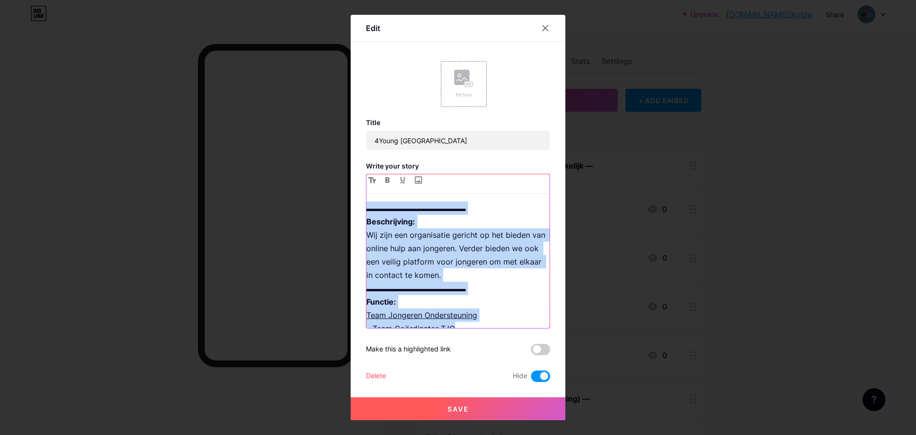
click at [375, 209] on p "▬▬▬▬▬▬▬▬▬▬▬▬▬ Beschrijving: Wij zijn een organisatie gericht op het bieden van …" at bounding box center [458, 268] width 183 height 134
drag, startPoint x: 426, startPoint y: 217, endPoint x: 447, endPoint y: 213, distance: 21.4
click at [427, 217] on p "▬▬▬▬▬▬▬▬▬▬▬▬▬ Beschrijving: Wij zijn een organisatie gericht op het bieden van …" at bounding box center [458, 268] width 183 height 134
click at [488, 211] on p "▬▬▬▬▬▬▬▬▬▬▬▬▬ Beschrijving: Wij zijn een organisatie gericht op het bieden van …" at bounding box center [458, 268] width 183 height 134
click at [487, 209] on p "▬▬▬▬▬▬▬▬▬▬▬▬▬ Beschrijving: Wij zijn een organisatie gericht op het bieden van …" at bounding box center [458, 268] width 183 height 134
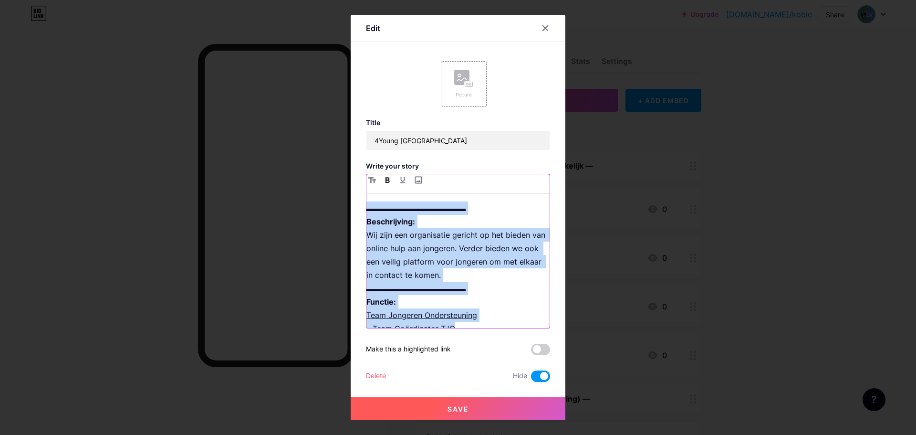
click at [389, 181] on icon "button" at bounding box center [387, 180] width 5 height 6
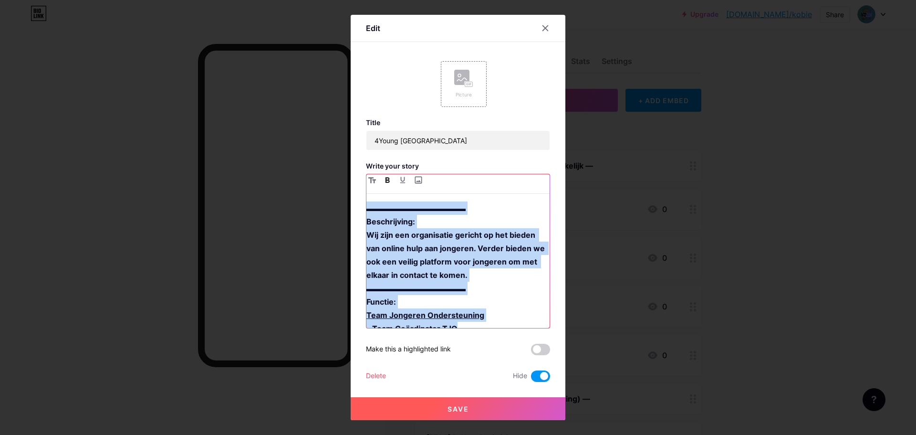
click at [388, 181] on icon "button" at bounding box center [387, 180] width 5 height 6
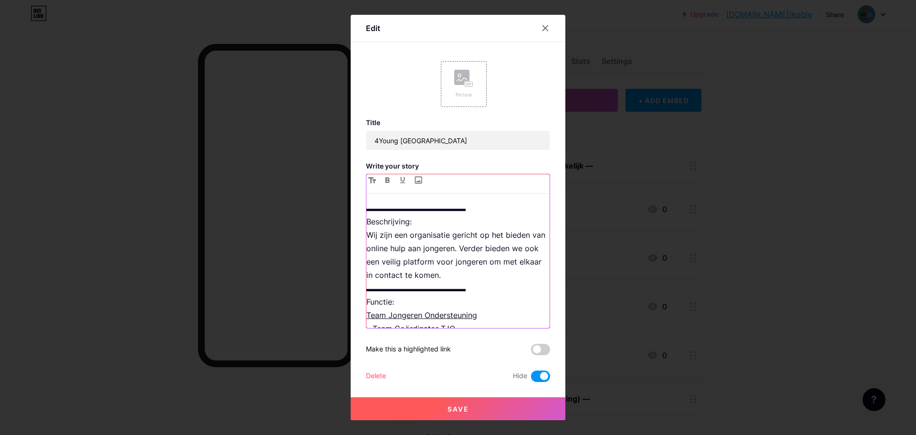
click at [417, 214] on p "▬▬▬▬▬▬▬▬▬▬▬▬▬ Beschrijving: Wij zijn een organisatie gericht op het bieden van …" at bounding box center [458, 268] width 183 height 134
click at [483, 214] on p "▬▬▬▬▬▬▬▬▬▬▬▬▬ Beschrijving: Wij zijn een organisatie gericht op het bieden van …" at bounding box center [458, 268] width 183 height 134
click at [493, 221] on p "▬▬▬▬▬▬▬▬▬▬▬▬▬ Beschrijving: Wij zijn een organisatie gericht op het bieden van …" at bounding box center [458, 268] width 183 height 134
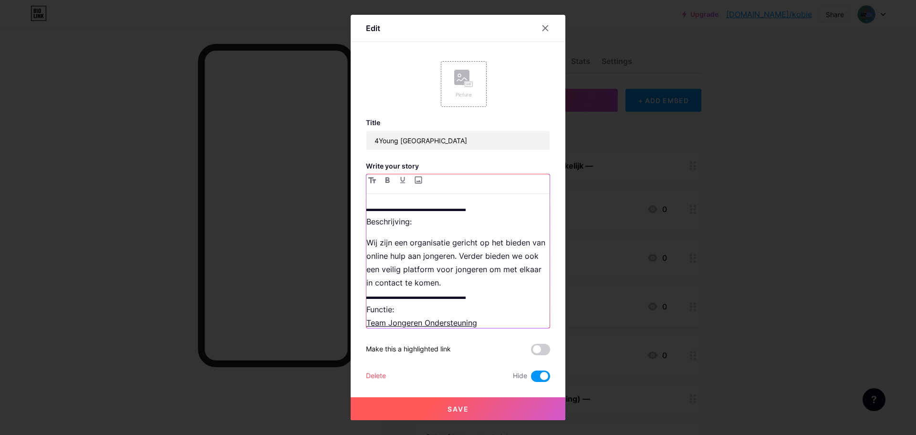
click at [486, 289] on p "Wij zijn een organisatie gericht op het bieden van online hulp aan jongeren. Ve…" at bounding box center [458, 289] width 183 height 107
click at [483, 281] on p "Wij zijn een organisatie gericht op het bieden van online hulp aan jongeren. Ve…" at bounding box center [458, 289] width 183 height 107
drag, startPoint x: 474, startPoint y: 207, endPoint x: 358, endPoint y: 205, distance: 115.5
click at [358, 205] on div "Edit Picture Title 4Young Belgium Write your story ▬▬▬▬▬▬▬▬▬▬▬▬▬ Beschrijving: …" at bounding box center [458, 217] width 215 height 405
copy p "▬▬▬▬▬▬▬▬▬▬▬▬▬"
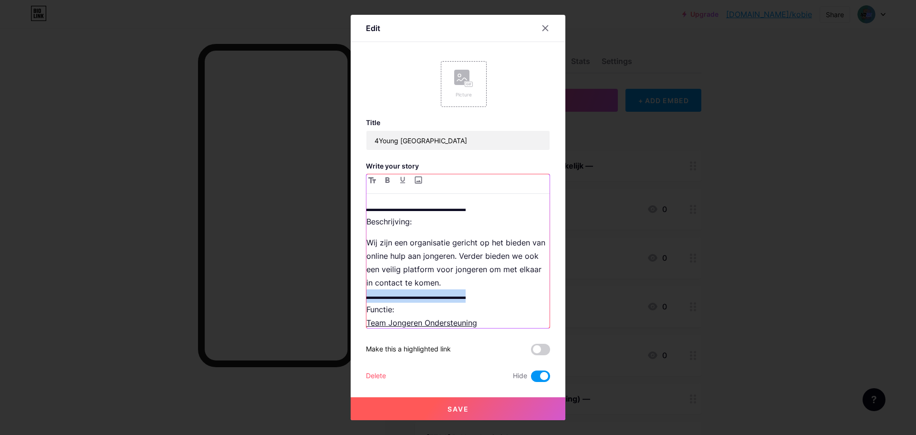
drag, startPoint x: 477, startPoint y: 295, endPoint x: 367, endPoint y: 296, distance: 110.7
click at [367, 296] on p "Wij zijn een organisatie gericht op het bieden van online hulp aan jongeren. Ve…" at bounding box center [458, 289] width 183 height 107
click at [368, 306] on p "Wij zijn een organisatie gericht op het bieden van online hulp aan jongeren. Ve…" at bounding box center [458, 289] width 183 height 107
click at [407, 310] on p "Wij zijn een organisatie gericht op het bieden van online hulp aan jongeren. Ve…" at bounding box center [458, 289] width 183 height 107
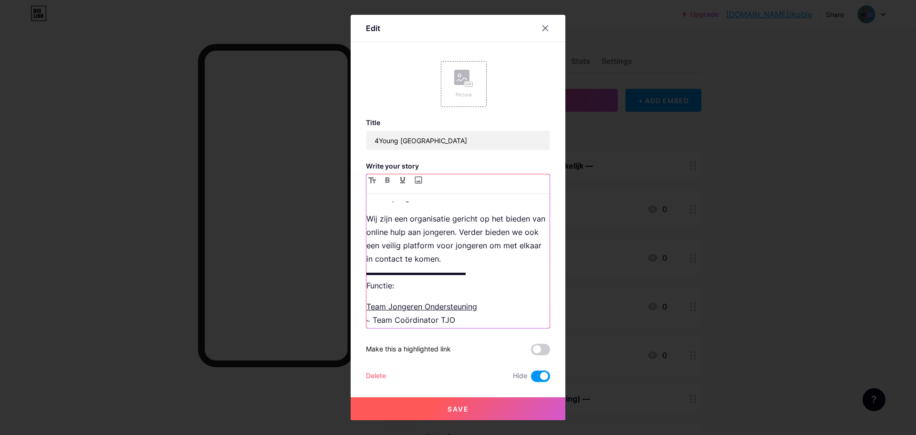
scroll to position [30, 0]
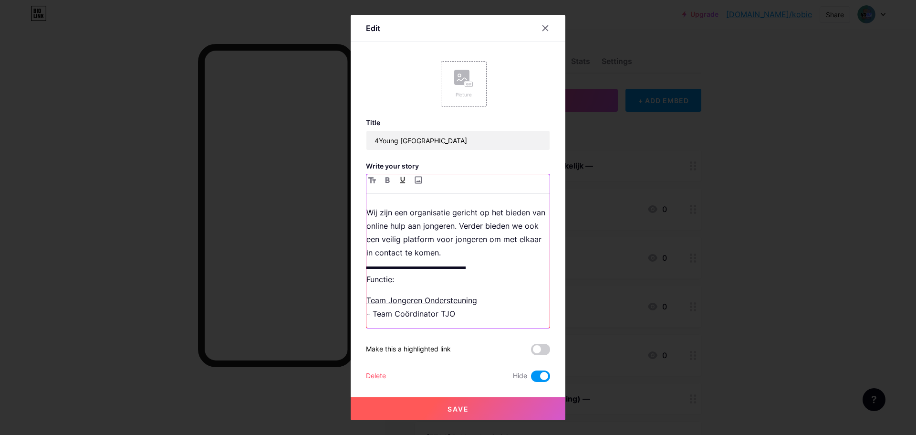
click at [419, 284] on p "Wij zijn een organisatie gericht op het bieden van online hulp aan jongeren. Ve…" at bounding box center [458, 246] width 183 height 80
click at [483, 310] on p "Team Jongeren Ondersteuning ⨽ Team Coördinator TJO" at bounding box center [458, 307] width 183 height 27
drag, startPoint x: 469, startPoint y: 265, endPoint x: 353, endPoint y: 260, distance: 115.6
click at [353, 260] on div "Edit Picture Title 4Young Belgium Write your story ▬▬▬▬▬▬▬▬▬▬▬▬▬ Beschrijving: …" at bounding box center [458, 217] width 215 height 405
copy p "▬▬▬▬▬▬▬▬▬▬▬▬▬"
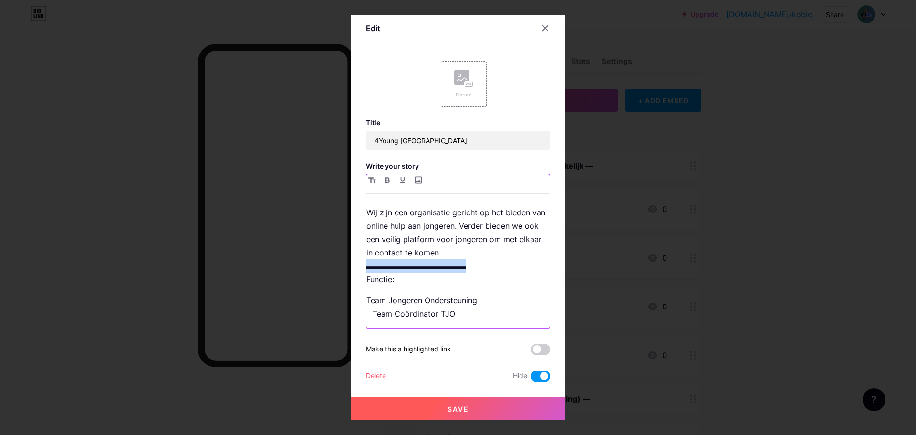
click at [485, 316] on p "Team Jongeren Ondersteuning ⨽ Team Coördinator TJO" at bounding box center [458, 307] width 183 height 27
click at [367, 315] on p "Team Jongeren Ondersteuning ⨽ Team Coördinator TJO" at bounding box center [458, 307] width 183 height 27
click at [402, 180] on icon "button" at bounding box center [403, 180] width 6 height 7
click at [367, 316] on p "Team Jongeren Ondersteuning ⨽ Team Coördinator TJO" at bounding box center [458, 307] width 183 height 27
click at [484, 320] on div "▬▬▬▬▬▬▬▬▬▬▬▬▬ Beschrijving: Wij zijn een organisatie gericht op het bieden van …" at bounding box center [458, 264] width 183 height 126
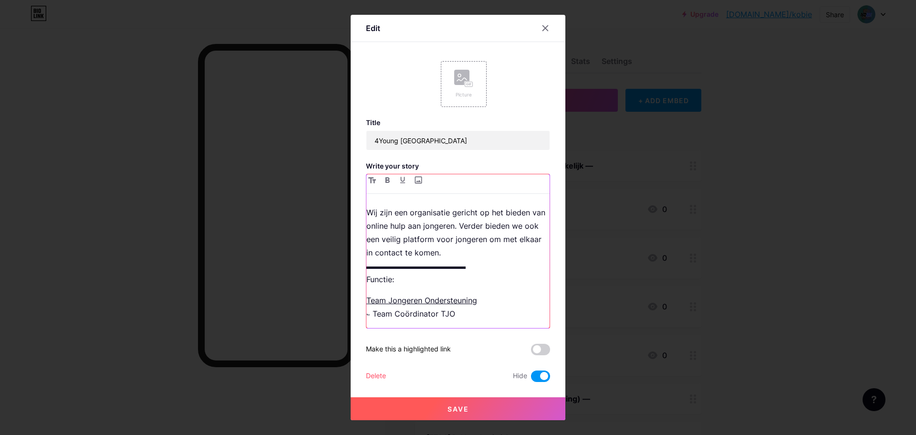
scroll to position [36, 0]
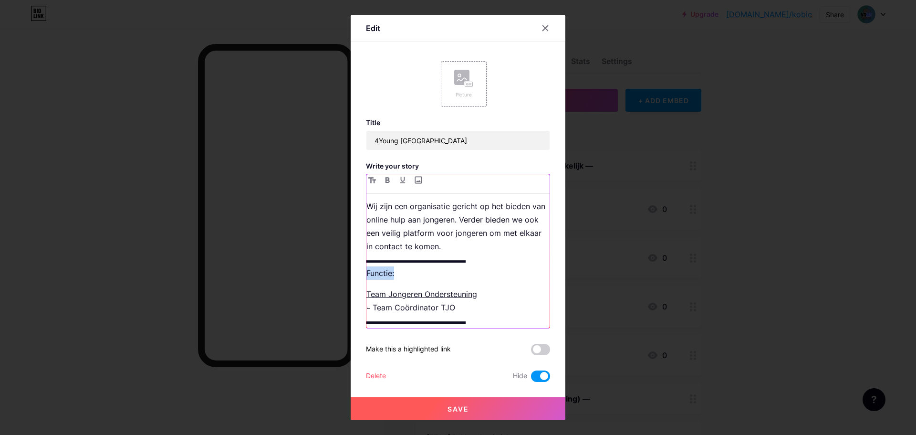
drag, startPoint x: 399, startPoint y: 273, endPoint x: 346, endPoint y: 271, distance: 52.5
click at [346, 271] on div "Edit Picture Title 4Young Belgium Write your story ▬▬▬▬▬▬▬▬▬▬▬▬▬ Beschrijving: …" at bounding box center [458, 217] width 916 height 435
click at [386, 178] on icon "button" at bounding box center [388, 180] width 4 height 6
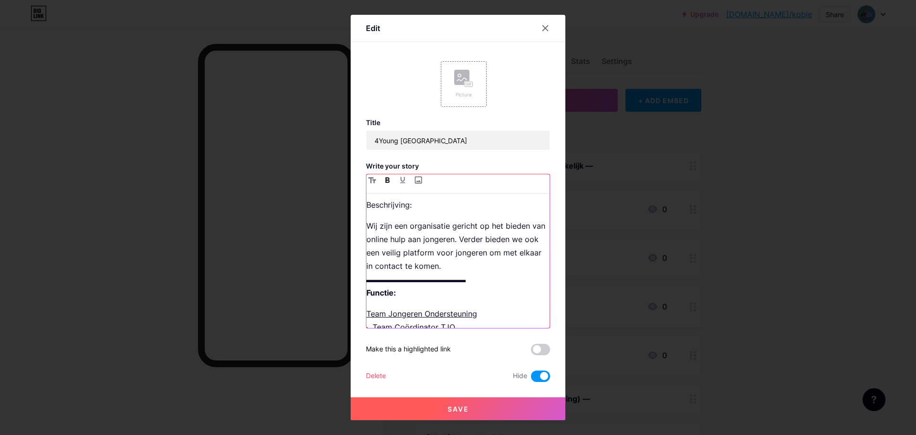
scroll to position [0, 0]
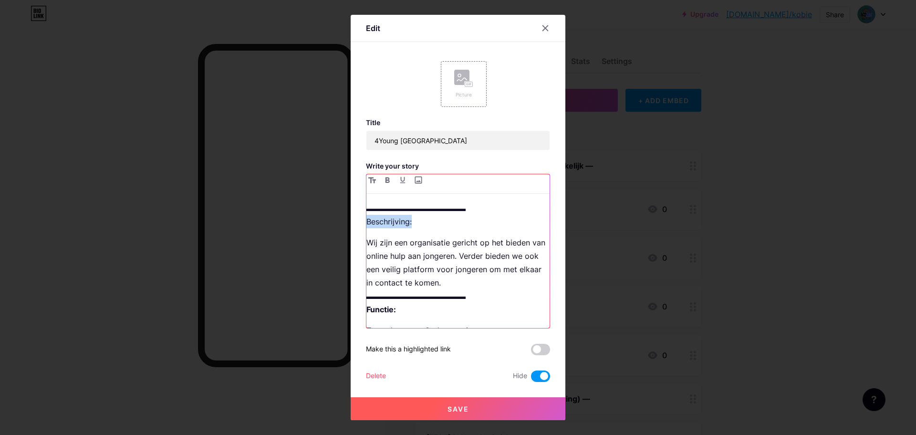
drag, startPoint x: 415, startPoint y: 222, endPoint x: 356, endPoint y: 221, distance: 59.7
click at [356, 221] on div "Edit Picture Title 4Young Belgium Write your story ▬▬▬▬▬▬▬▬▬▬▬▬▬ Beschrijving: …" at bounding box center [458, 217] width 215 height 405
click at [388, 179] on icon "button" at bounding box center [387, 180] width 5 height 6
click at [369, 183] on icon "button" at bounding box center [373, 180] width 8 height 6
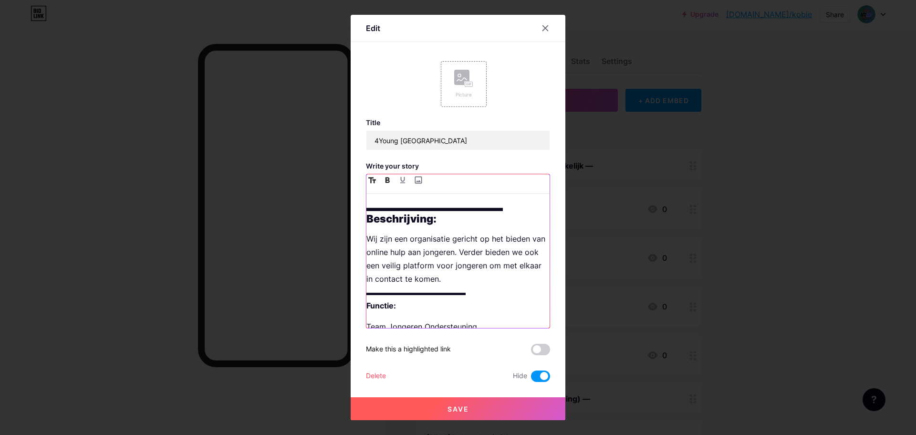
click at [369, 183] on icon "button" at bounding box center [373, 180] width 8 height 6
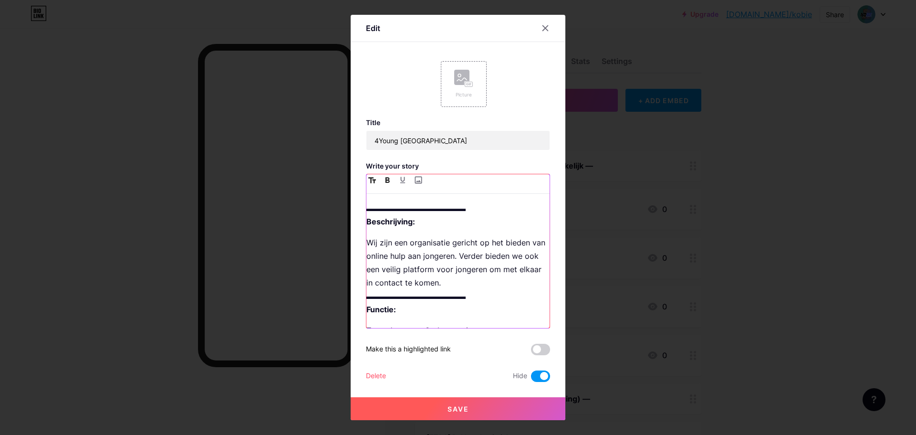
click at [369, 183] on icon "button" at bounding box center [373, 180] width 8 height 6
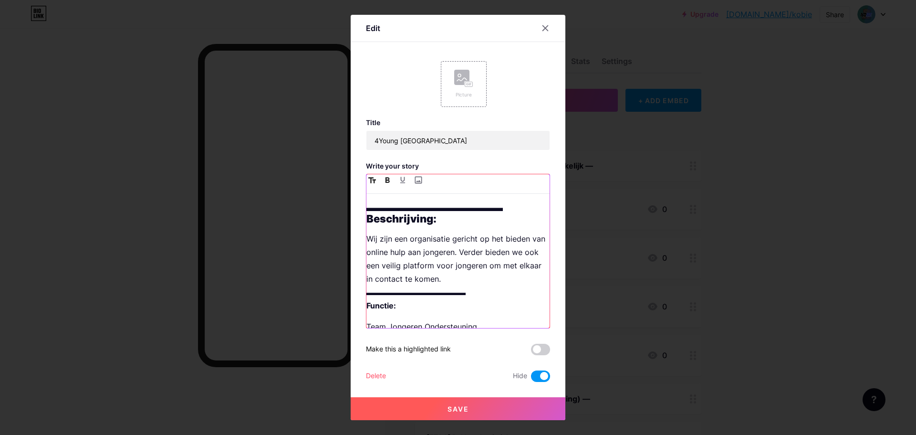
click at [369, 183] on icon "button" at bounding box center [373, 180] width 8 height 6
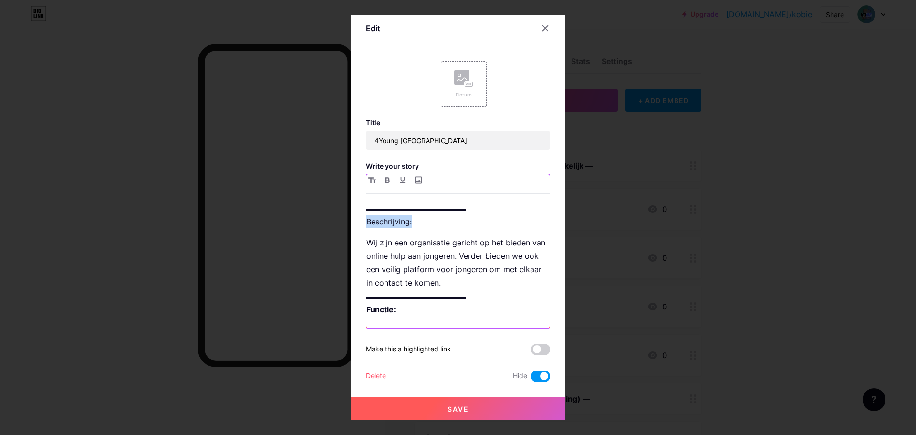
drag, startPoint x: 415, startPoint y: 220, endPoint x: 345, endPoint y: 219, distance: 69.7
click at [345, 219] on div "Edit Picture Title 4Young Belgium Write your story ▬▬▬▬▬▬▬▬▬▬▬▬▬ Beschrijving: …" at bounding box center [458, 217] width 916 height 435
click at [391, 179] on button "button" at bounding box center [387, 179] width 11 height 11
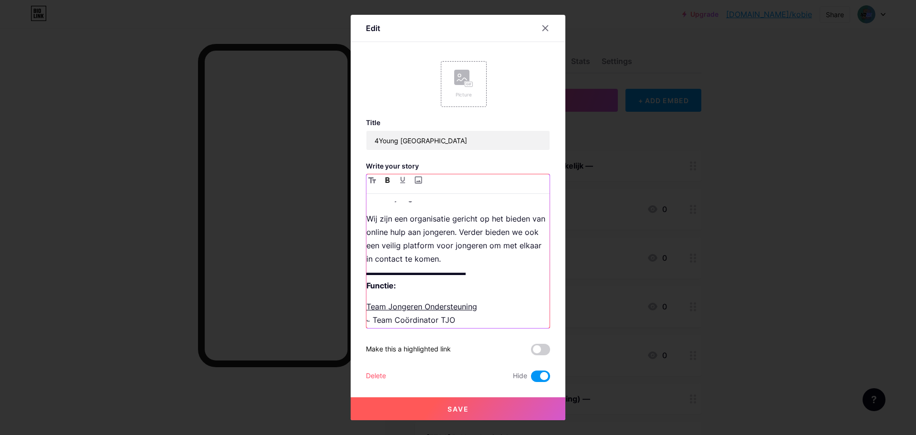
scroll to position [43, 0]
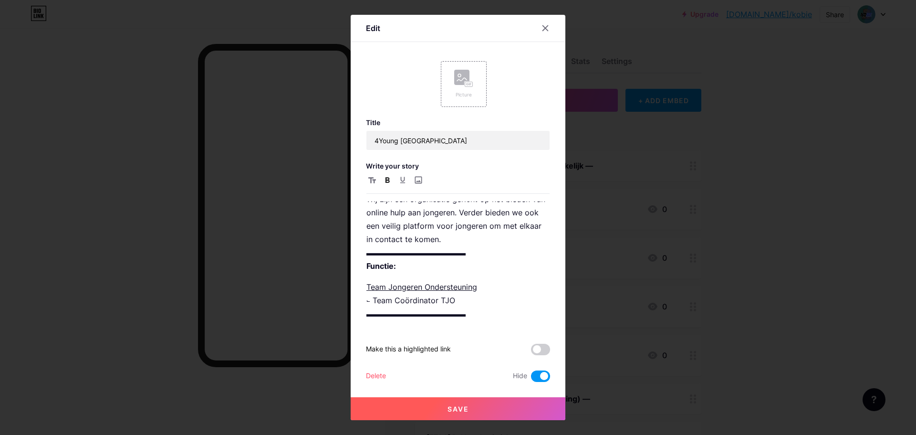
click at [545, 376] on span at bounding box center [540, 375] width 19 height 11
click at [531, 379] on input "checkbox" at bounding box center [531, 379] width 0 height 0
click at [481, 403] on button "Save" at bounding box center [458, 408] width 215 height 23
click at [483, 310] on p "Team Jongeren Ondersteuning ⨽ Team Coördinator TJO ▬▬▬▬▬▬▬▬▬▬▬▬▬" at bounding box center [458, 300] width 183 height 40
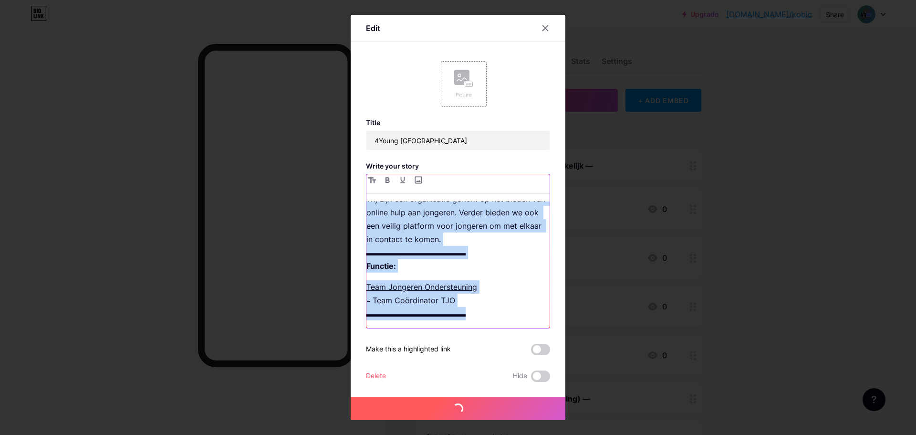
copy div "▬▬▬▬▬▬▬▬▬▬▬▬▬ Beschrijving: Wij zijn een organisatie gericht op het bieden van …"
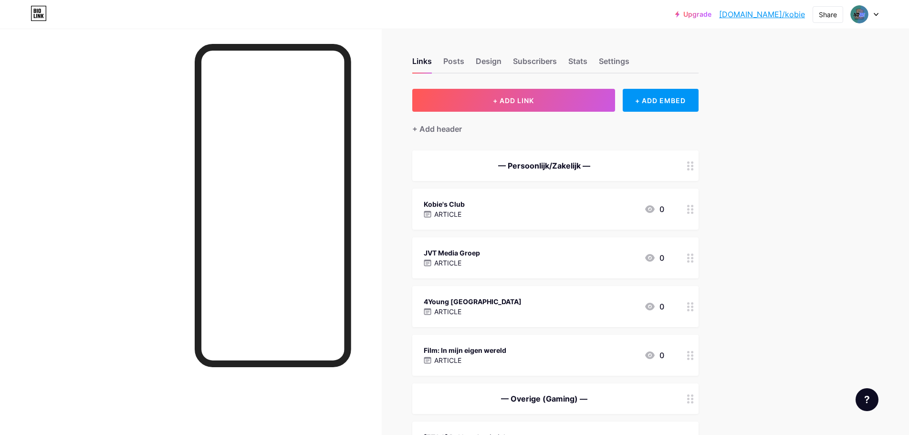
click at [520, 253] on div "JVT Media Groep ARTICLE 0" at bounding box center [544, 258] width 241 height 22
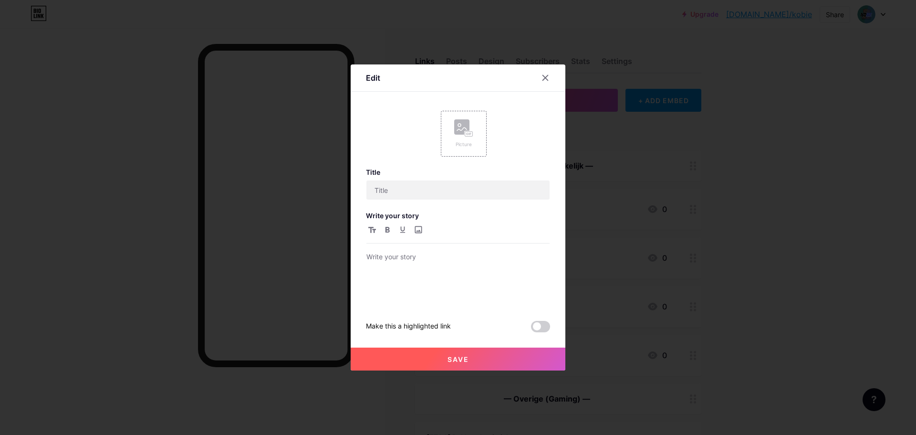
type input "JVT Media Groep"
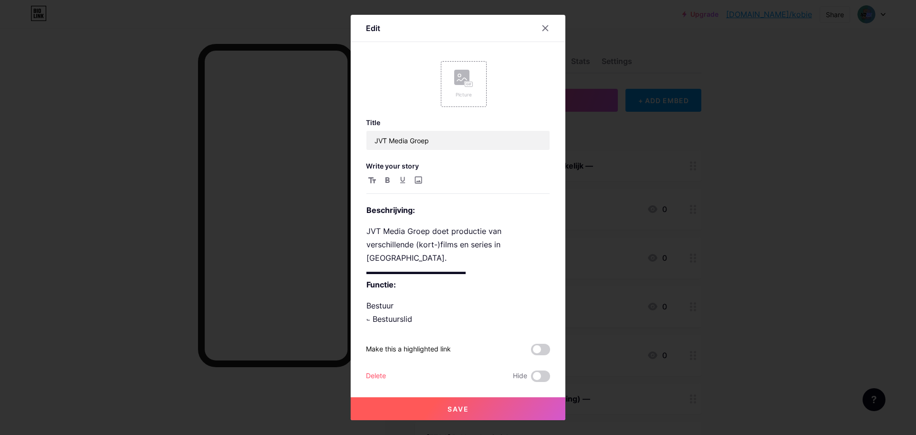
scroll to position [17, 0]
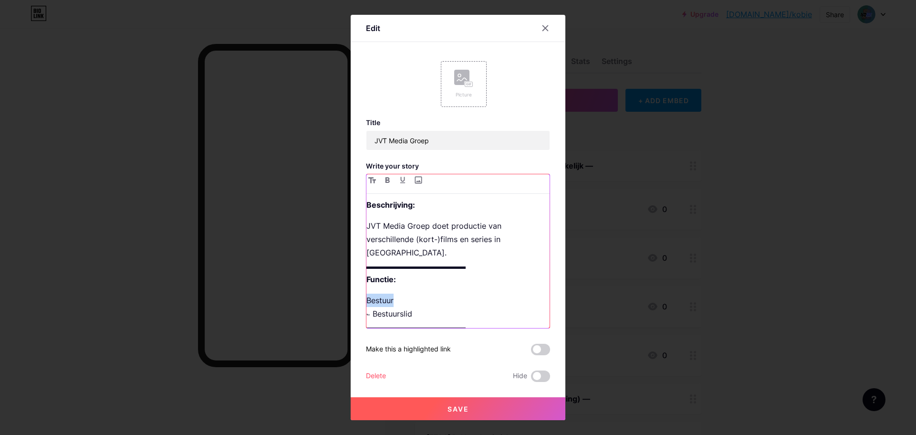
drag, startPoint x: 401, startPoint y: 288, endPoint x: 368, endPoint y: 287, distance: 33.4
click at [368, 294] on p "Bestuur ⨽ Bestuurslid ▬▬▬▬▬▬▬▬▬▬▬▬▬" at bounding box center [458, 314] width 183 height 40
click at [397, 180] on button "button" at bounding box center [402, 179] width 11 height 11
click at [456, 407] on span "Save" at bounding box center [458, 409] width 21 height 8
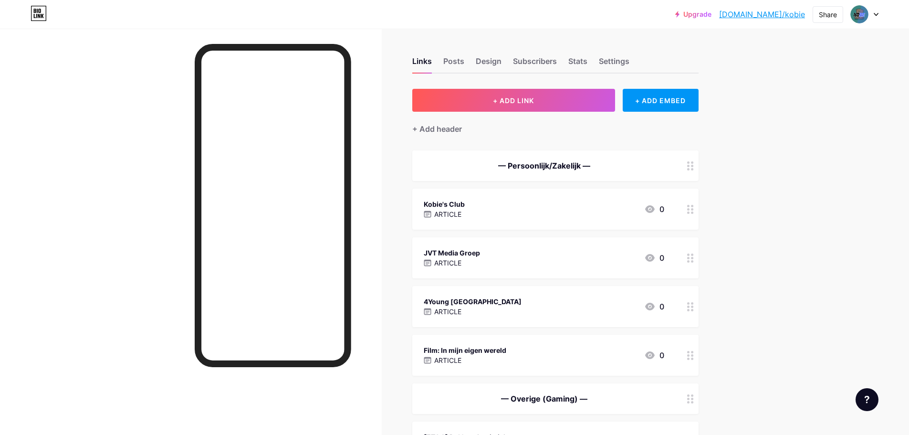
click at [481, 198] on div "Kobie's Club ARTICLE 0" at bounding box center [544, 209] width 241 height 22
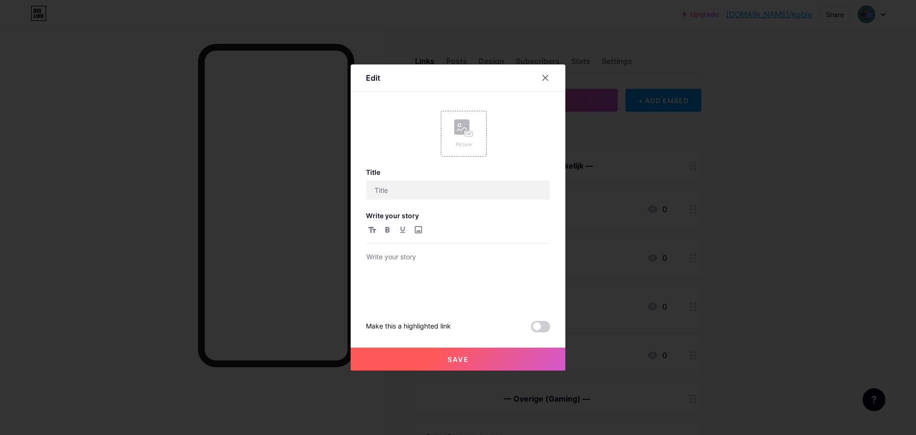
type input "Kobie's Club"
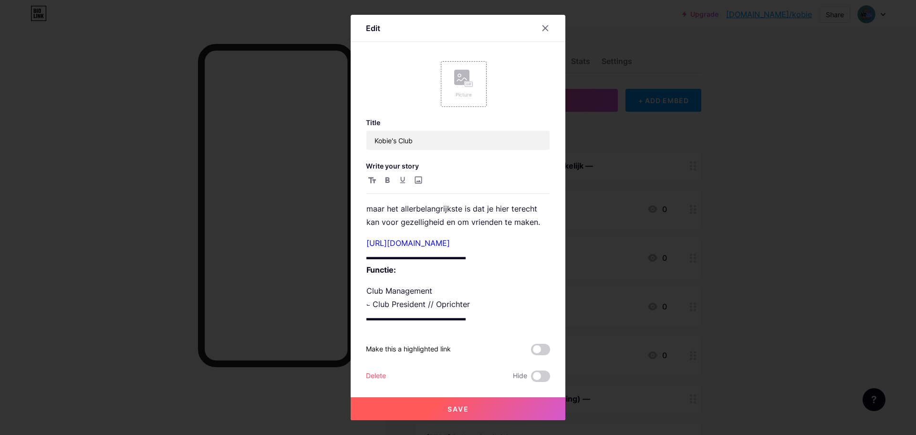
scroll to position [179, 0]
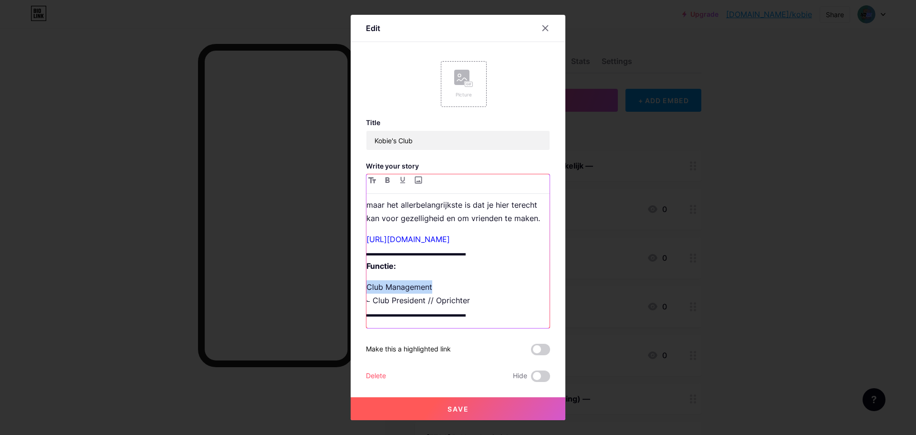
drag, startPoint x: 440, startPoint y: 284, endPoint x: 347, endPoint y: 288, distance: 93.2
click at [347, 288] on div "Edit Picture Title Kobie's Club Write your story ▬▬▬▬▬▬▬▬▬▬▬▬▬ Beschrijving: Ko…" at bounding box center [458, 217] width 916 height 435
click at [400, 179] on button "button" at bounding box center [402, 179] width 11 height 11
click at [488, 403] on button "Save" at bounding box center [458, 408] width 215 height 23
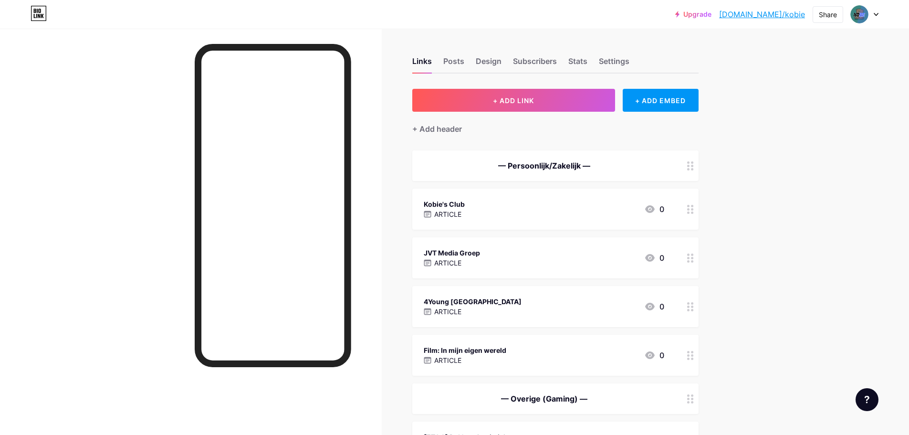
click at [466, 216] on div "Kobie's Club ARTICLE 0" at bounding box center [544, 209] width 241 height 22
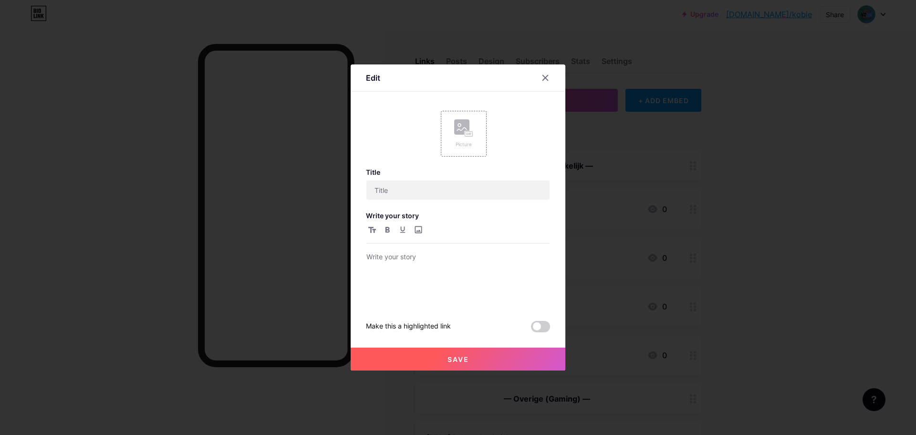
type input "Kobie's Club"
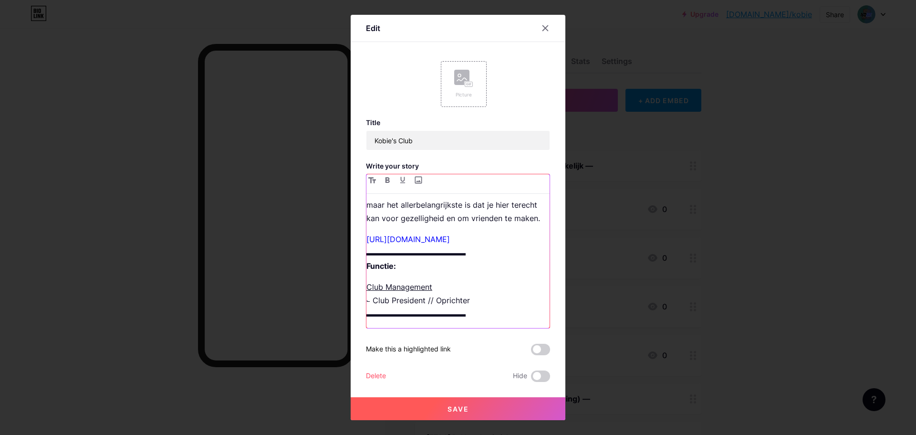
click at [368, 301] on p "Club Management ⨽ Club President // Oprichter ▬▬▬▬▬▬▬▬▬▬▬▬▬" at bounding box center [458, 300] width 183 height 40
click at [402, 179] on icon "button" at bounding box center [403, 180] width 6 height 7
click at [367, 297] on div "▬▬▬▬▬▬▬▬▬▬▬▬▬ Beschrijving: Kobie's Club is een Discord server die gemaakt is o…" at bounding box center [458, 251] width 184 height 155
click at [367, 298] on p "Club Management ⨽ Club President // Oprichter ▬▬▬▬▬▬▬▬▬▬▬▬▬" at bounding box center [458, 300] width 183 height 40
click at [493, 299] on p "Club Management ⨽ Club President // Oprichter ▬▬▬▬▬▬▬▬▬▬▬▬▬" at bounding box center [458, 300] width 183 height 40
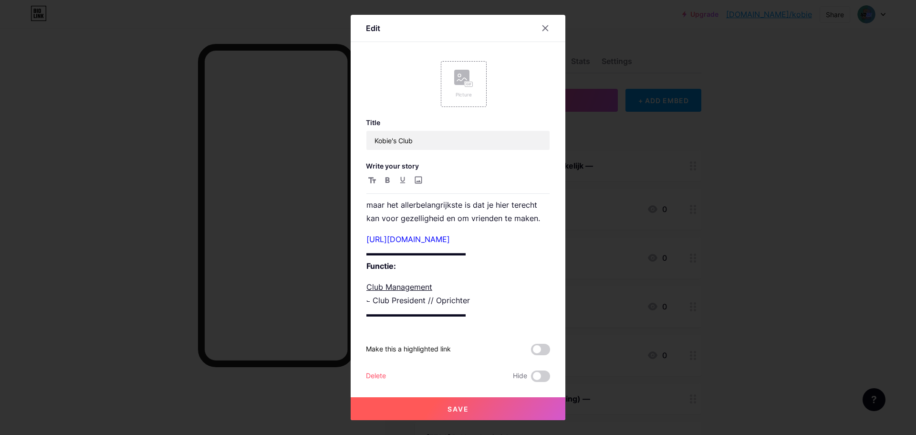
click at [459, 407] on span "Save" at bounding box center [458, 409] width 21 height 8
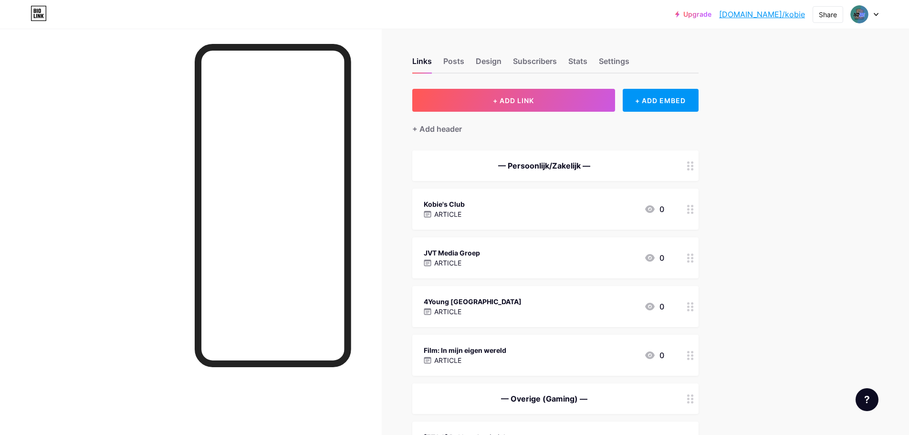
click at [492, 348] on div "Film: In mijn eigen wereld" at bounding box center [465, 350] width 83 height 10
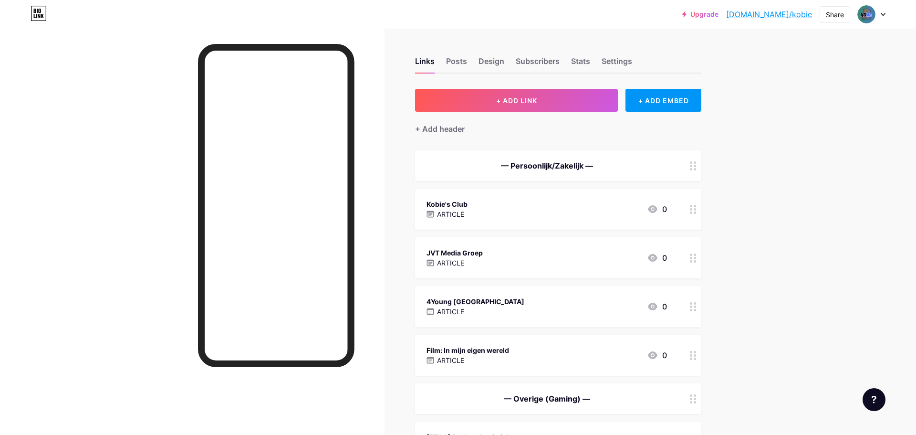
type input "Film: In mijn eigen wereld"
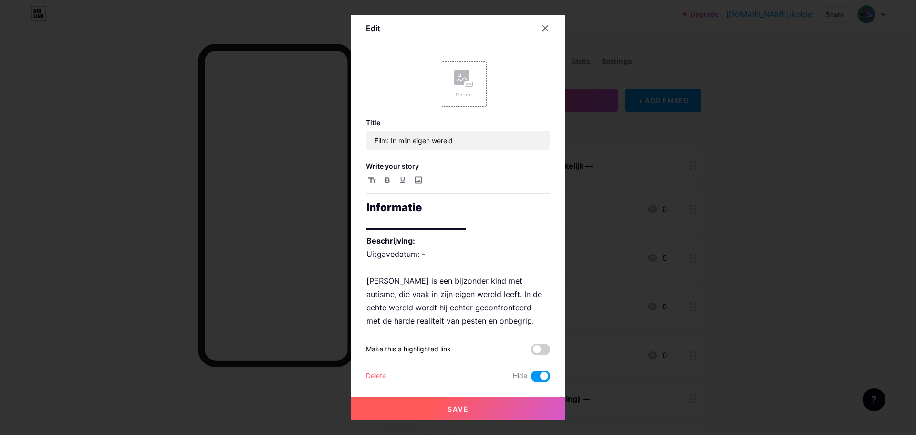
scroll to position [236, 0]
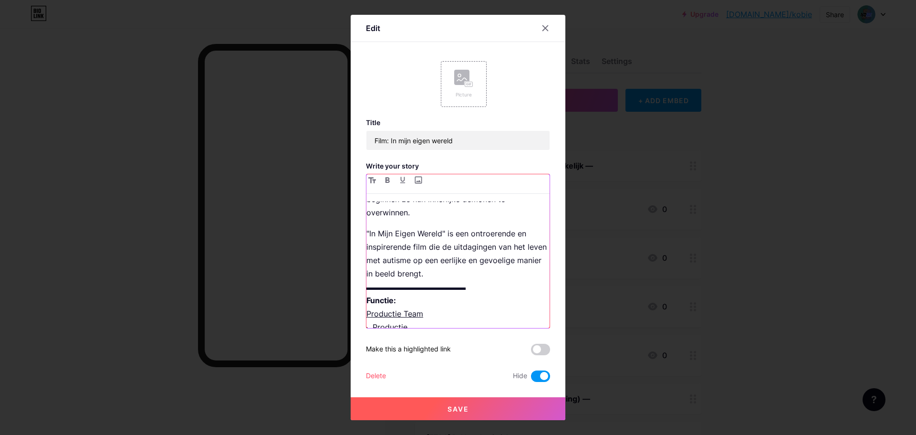
click at [409, 309] on u "Productie Team" at bounding box center [395, 314] width 57 height 10
click at [435, 300] on p ""In Mijn Eigen Wereld" is een ontroerende en inspirerende film die de uitdaging…" at bounding box center [458, 280] width 183 height 107
click at [408, 315] on p ""In Mijn Eigen Wereld" is een ontroerende en inspirerende film die de uitdaging…" at bounding box center [458, 280] width 183 height 107
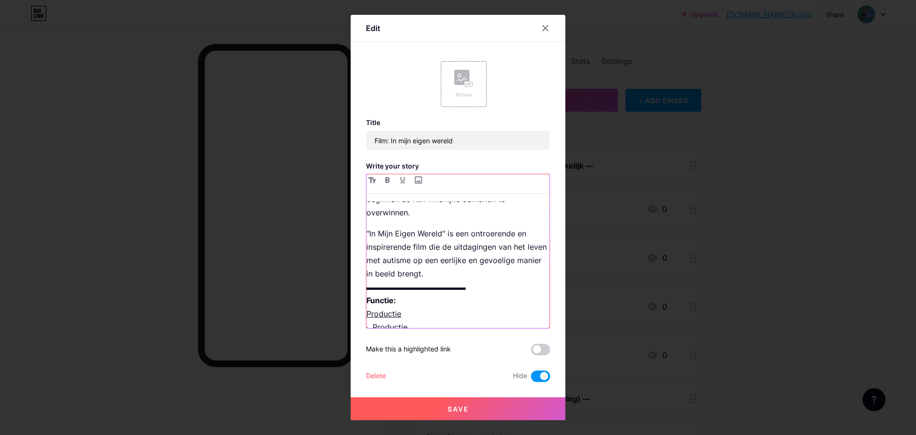
click at [411, 289] on p ""In Mijn Eigen Wereld" is een ontroerende en inspirerende film die de uitdaging…" at bounding box center [458, 280] width 183 height 107
click at [426, 288] on p ""In Mijn Eigen Wereld" is een ontroerende en inspirerende film die de uitdaging…" at bounding box center [458, 267] width 183 height 80
click at [366, 309] on div "Edit Picture Title Film: In mijn eigen wereld Write your story Informatie ▬▬▬▬▬…" at bounding box center [458, 217] width 215 height 405
click at [367, 316] on u "Productie" at bounding box center [384, 321] width 35 height 10
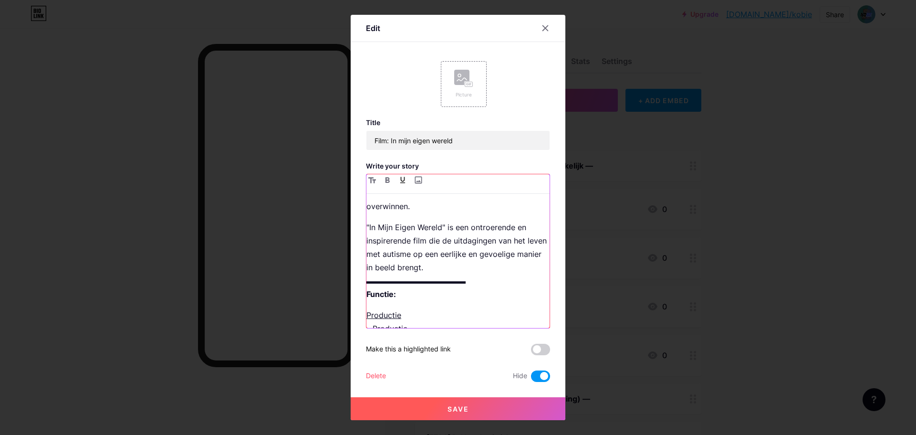
scroll to position [244, 0]
drag, startPoint x: 475, startPoint y: 267, endPoint x: 350, endPoint y: 270, distance: 124.6
click at [350, 270] on div "Edit Picture Title Film: In mijn eigen wereld Write your story Informatie ▬▬▬▬▬…" at bounding box center [458, 217] width 916 height 435
copy p "▬▬▬▬▬▬▬▬▬▬▬▬▬"
click at [425, 313] on p "Productie ⨽ Productie" at bounding box center [458, 320] width 183 height 27
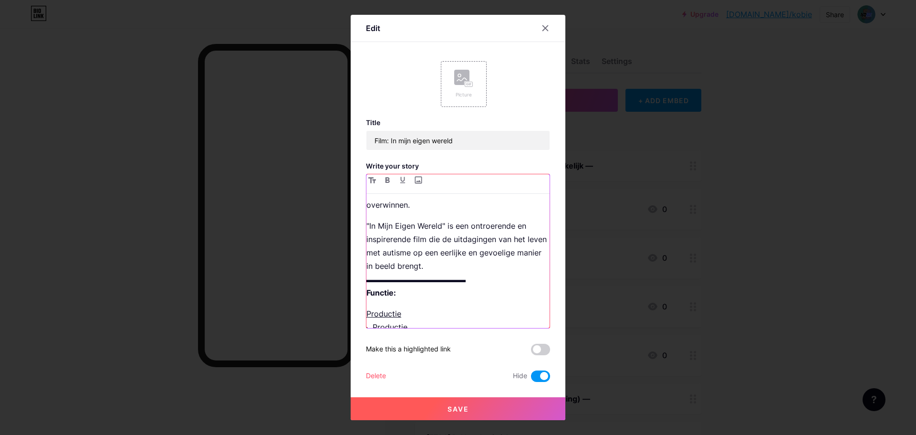
scroll to position [250, 0]
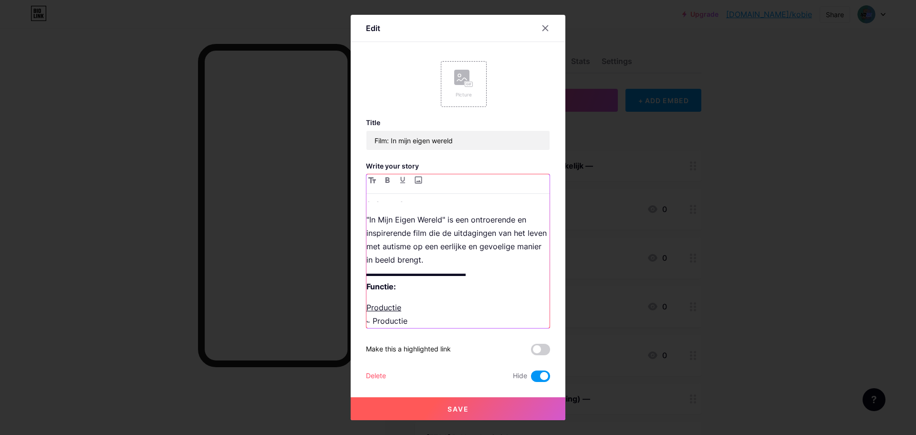
click at [481, 244] on p ""In Mijn Eigen Wereld" is een ontroerende en inspirerende film die de uitdaging…" at bounding box center [458, 253] width 183 height 80
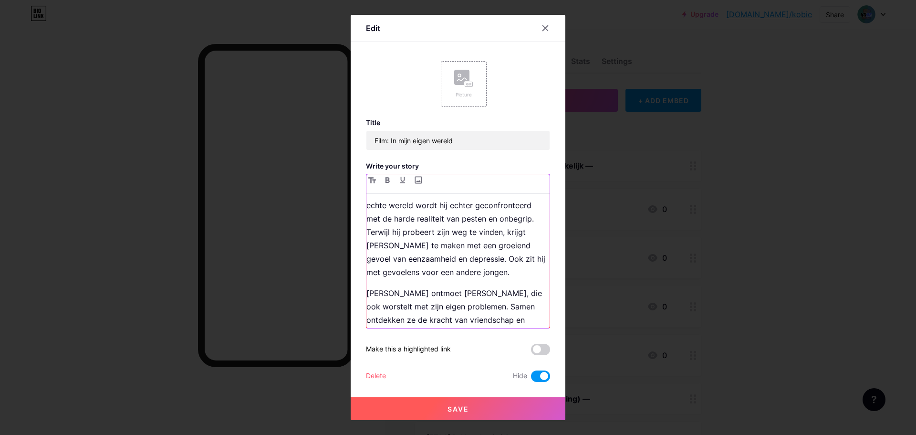
scroll to position [239, 0]
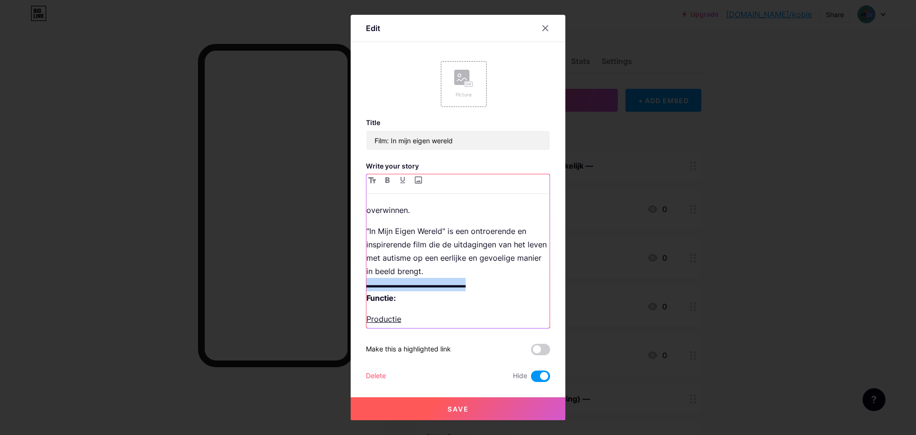
drag, startPoint x: 473, startPoint y: 269, endPoint x: 347, endPoint y: 271, distance: 125.6
click at [347, 271] on div "Edit Picture Title Film: In mijn eigen wereld Write your story Informatie ▬▬▬▬▬…" at bounding box center [458, 217] width 916 height 435
copy p "▬▬▬▬▬▬▬▬▬▬▬▬▬"
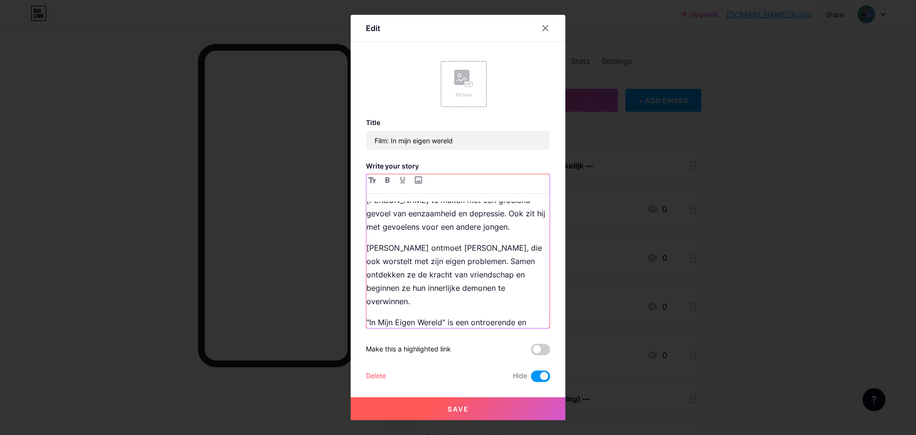
scroll to position [0, 0]
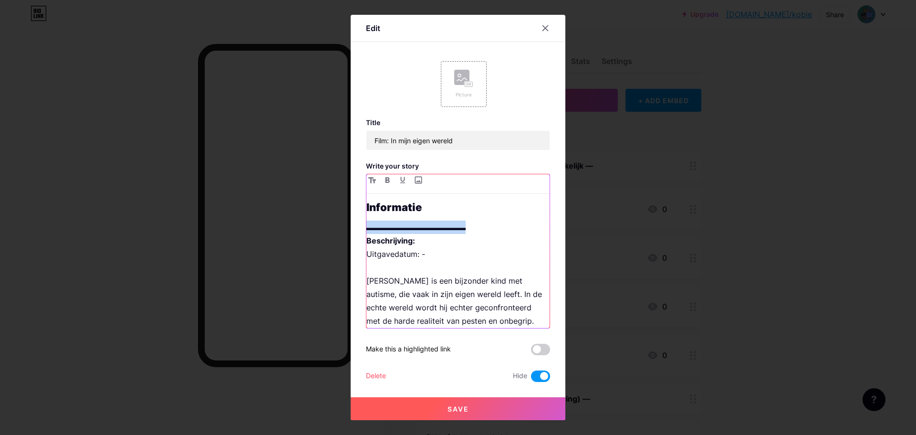
drag, startPoint x: 479, startPoint y: 226, endPoint x: 344, endPoint y: 229, distance: 134.6
click at [344, 229] on div "Edit Picture Title Film: In mijn eigen wereld Write your story Informatie ▬▬▬▬▬…" at bounding box center [458, 217] width 916 height 435
drag, startPoint x: 407, startPoint y: 208, endPoint x: 363, endPoint y: 207, distance: 44.4
click at [363, 204] on div "Edit Picture Title Film: In mijn eigen wereld Write your story Informatie ▬▬▬▬▬…" at bounding box center [458, 217] width 215 height 405
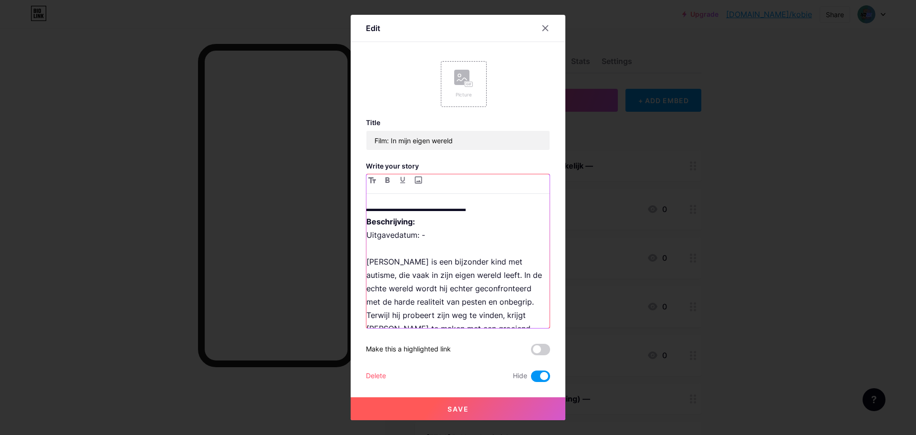
click at [483, 205] on p "▬▬▬▬▬▬▬▬▬▬▬▬▬ Beschrijving: Uitgavedatum: - Finn is een bijzonder kind met auti…" at bounding box center [458, 281] width 183 height 160
click at [446, 221] on p "▬▬▬▬▬▬▬▬▬▬▬▬▬ Beschrijving: Uitgavedatum: - Finn is een bijzonder kind met auti…" at bounding box center [458, 281] width 183 height 160
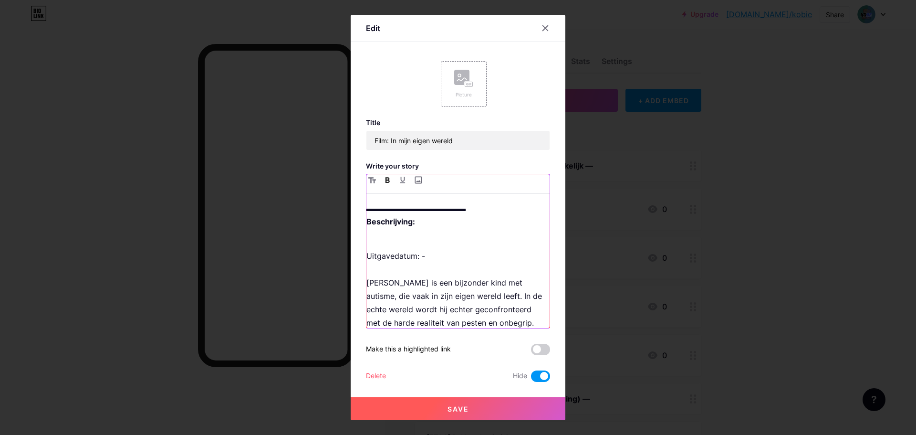
click at [388, 181] on icon "button" at bounding box center [387, 180] width 5 height 6
click at [408, 244] on p "Uitgavedatum: - Finn is een bijzonder kind met autisme, die vaak in zijn eigen …" at bounding box center [458, 309] width 183 height 147
click at [452, 255] on p "Uitgavedatum: - Finn is een bijzonder kind met autisme, die vaak in zijn eigen …" at bounding box center [458, 303] width 183 height 134
drag, startPoint x: 487, startPoint y: 211, endPoint x: 368, endPoint y: 211, distance: 119.8
click at [368, 211] on p "▬▬▬▬▬▬▬▬▬▬▬▬▬ Beschrijving:" at bounding box center [458, 214] width 183 height 27
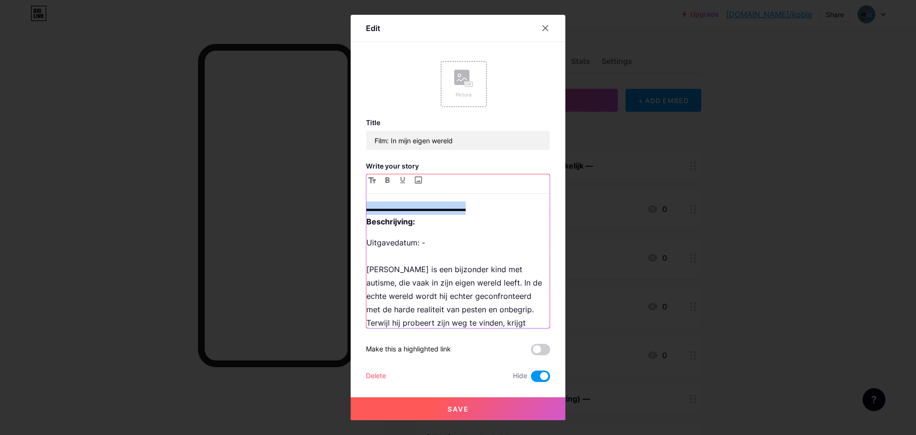
copy p "▬▬▬▬▬▬▬▬▬▬▬▬▬"
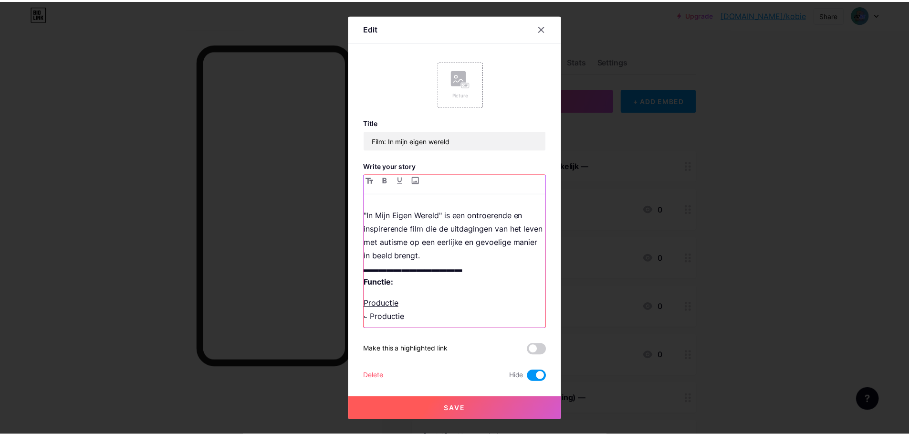
scroll to position [246, 0]
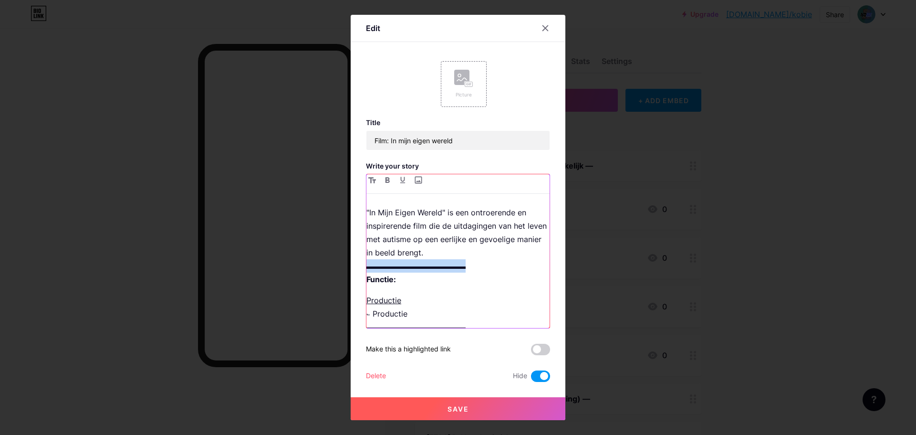
drag, startPoint x: 473, startPoint y: 251, endPoint x: 364, endPoint y: 254, distance: 108.4
click at [364, 254] on div "Edit Picture Title Film: In mijn eigen wereld Write your story ▬▬▬▬▬▬▬▬▬▬▬▬▬ Be…" at bounding box center [458, 217] width 215 height 405
drag, startPoint x: 473, startPoint y: 316, endPoint x: 361, endPoint y: 315, distance: 111.7
click at [361, 315] on div "Edit Picture Title Film: In mijn eigen wereld Write your story ▬▬▬▬▬▬▬▬▬▬▬▬▬ Be…" at bounding box center [458, 217] width 215 height 405
click at [467, 405] on span "Save" at bounding box center [458, 409] width 21 height 8
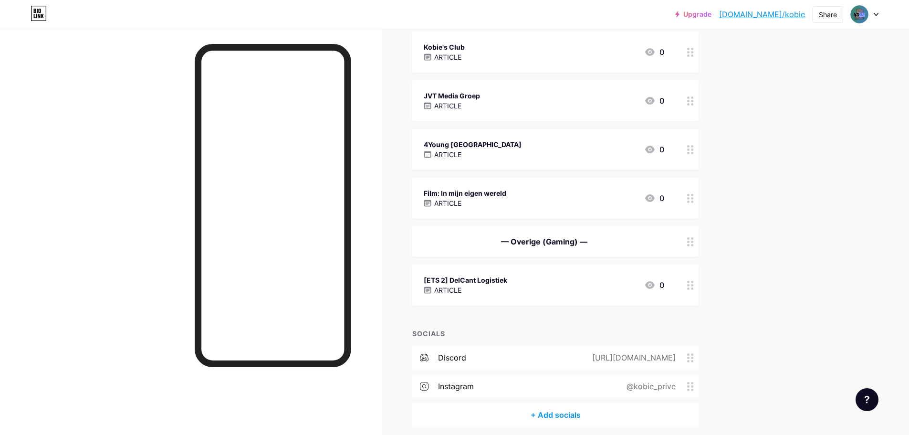
scroll to position [191, 0]
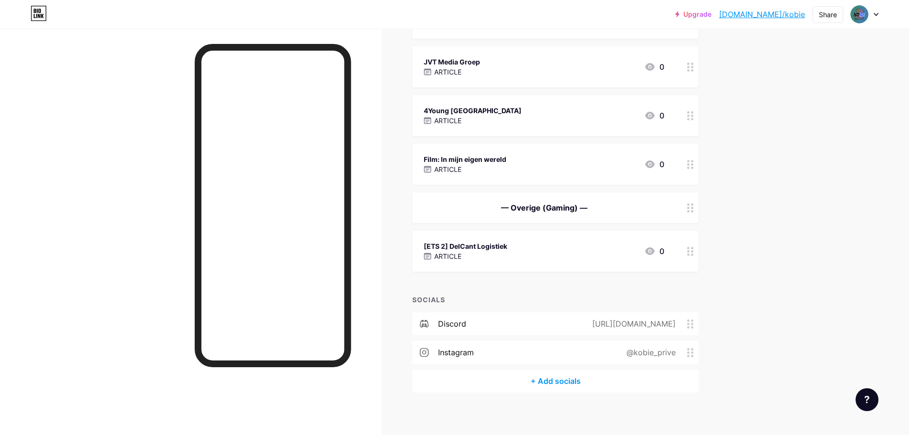
click at [473, 212] on div "— Overige (Gaming) —" at bounding box center [544, 207] width 241 height 11
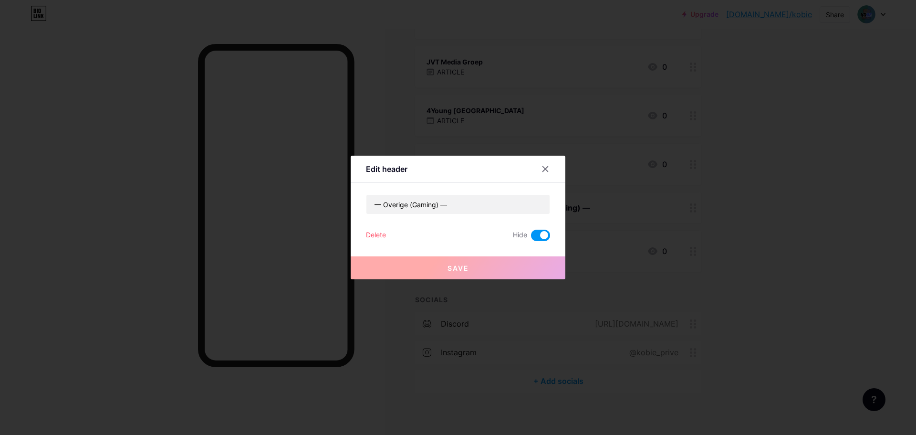
click at [547, 232] on span at bounding box center [540, 235] width 19 height 11
click at [531, 238] on input "checkbox" at bounding box center [531, 238] width 0 height 0
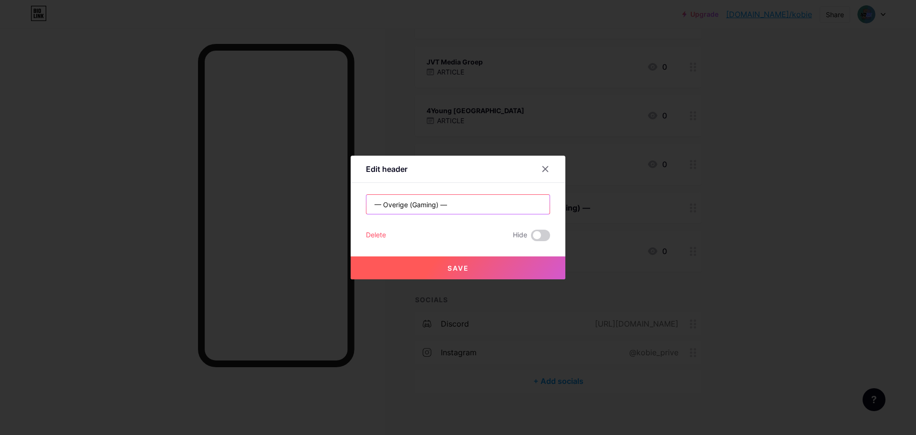
drag, startPoint x: 437, startPoint y: 209, endPoint x: 428, endPoint y: 211, distance: 9.4
click at [428, 211] on input "— Overige (Gaming) —" at bounding box center [458, 204] width 183 height 19
drag, startPoint x: 387, startPoint y: 206, endPoint x: 438, endPoint y: 207, distance: 51.6
click at [438, 207] on input "— Overige (Gaming) —" at bounding box center [458, 204] width 183 height 19
type input "— Gaming gerelateerd —"
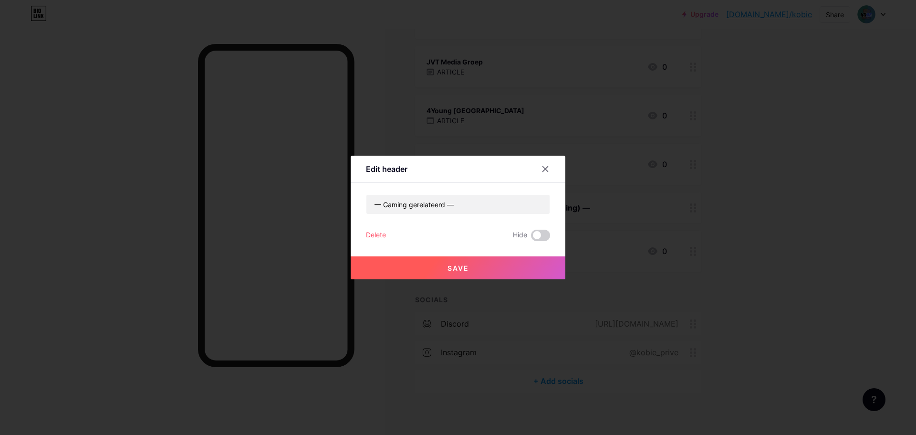
click at [470, 261] on button "Save" at bounding box center [458, 267] width 215 height 23
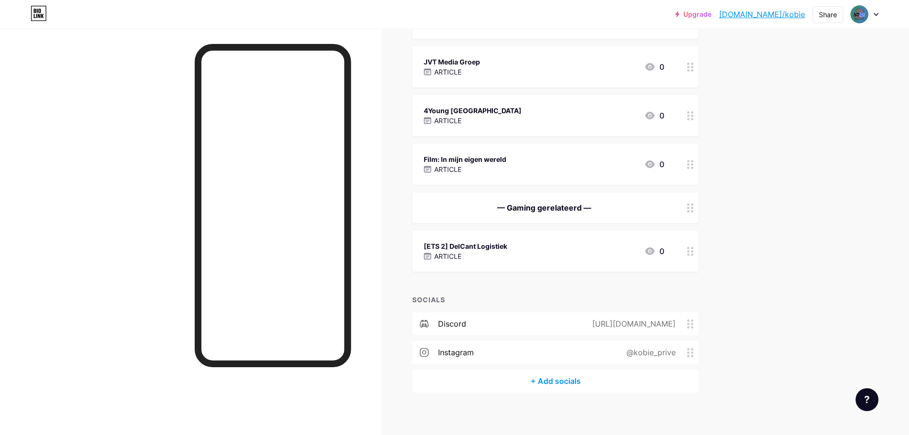
click at [495, 251] on div "ARTICLE" at bounding box center [466, 256] width 84 height 10
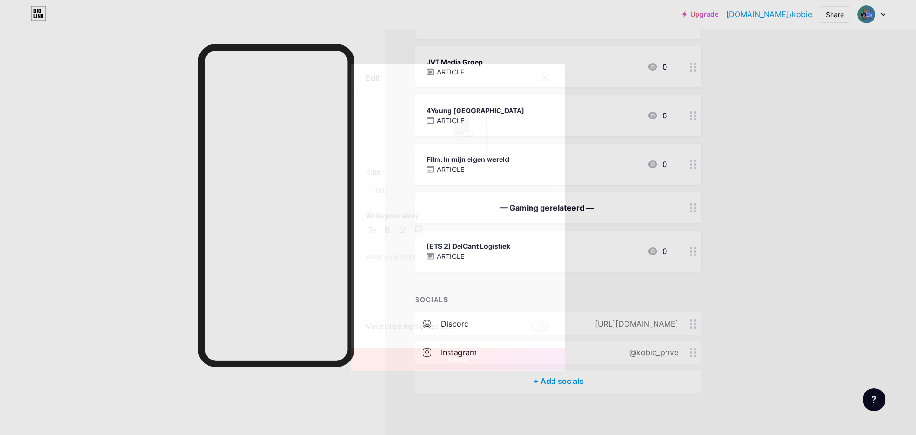
type input "[ETS 2] DelCant Logistiek"
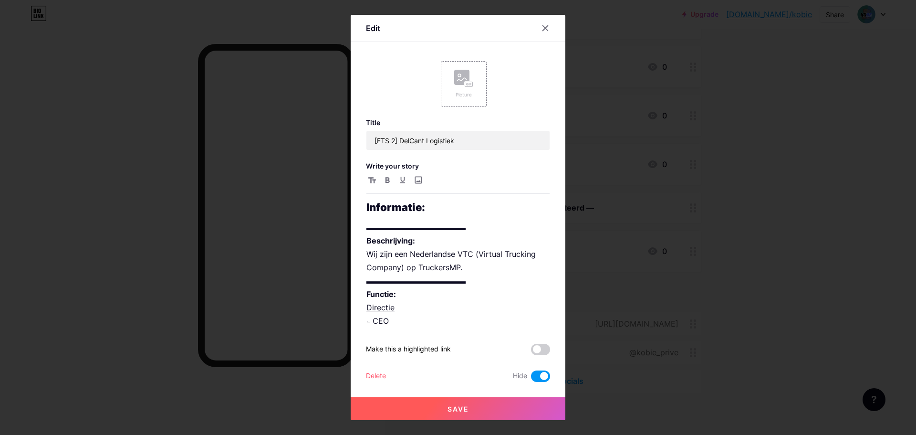
click at [552, 24] on div at bounding box center [545, 28] width 17 height 17
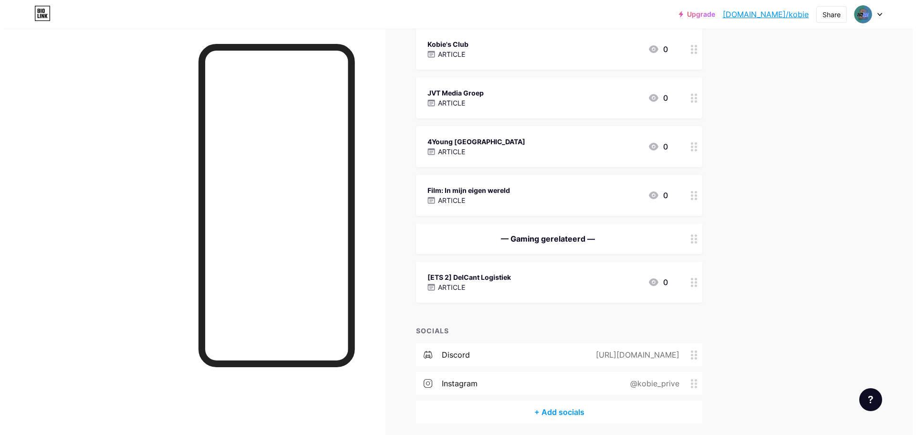
scroll to position [143, 0]
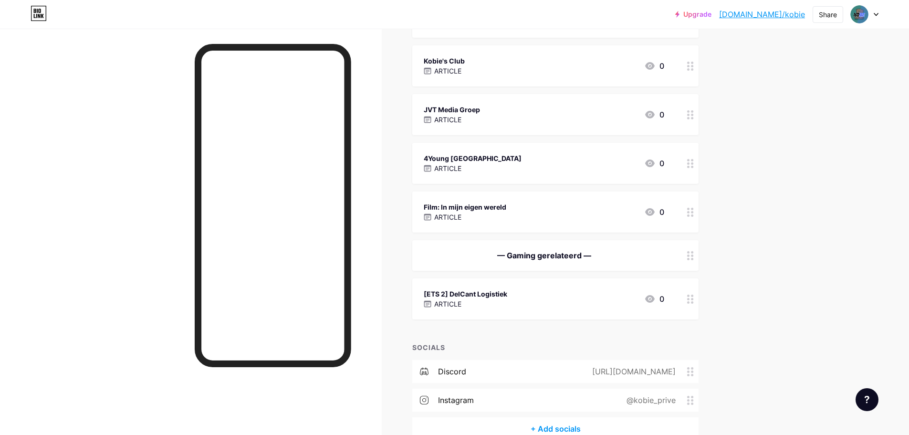
click at [499, 69] on div "Kobie's Club ARTICLE 0" at bounding box center [544, 66] width 241 height 22
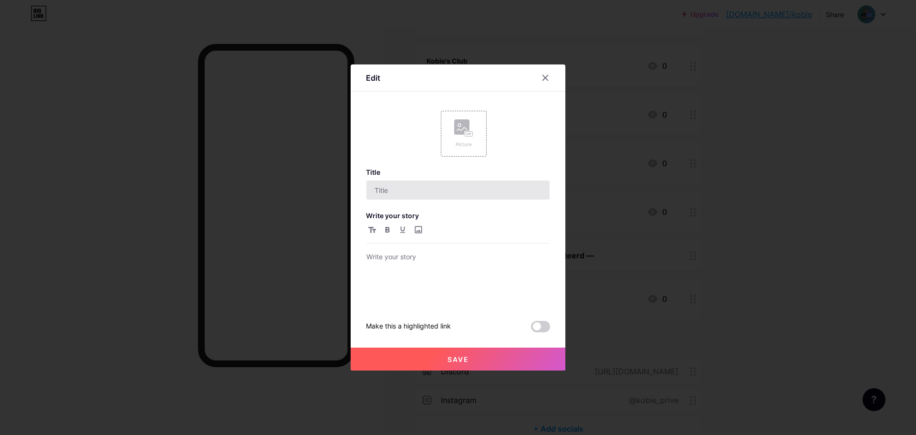
type input "Kobie's Club"
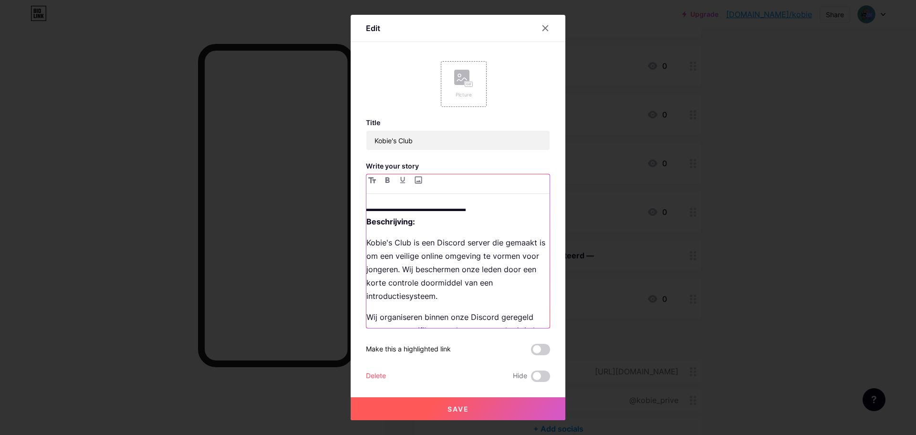
click at [453, 265] on p "Kobie's Club is een Discord server die gemaakt is om een veilige online omgevin…" at bounding box center [458, 269] width 183 height 67
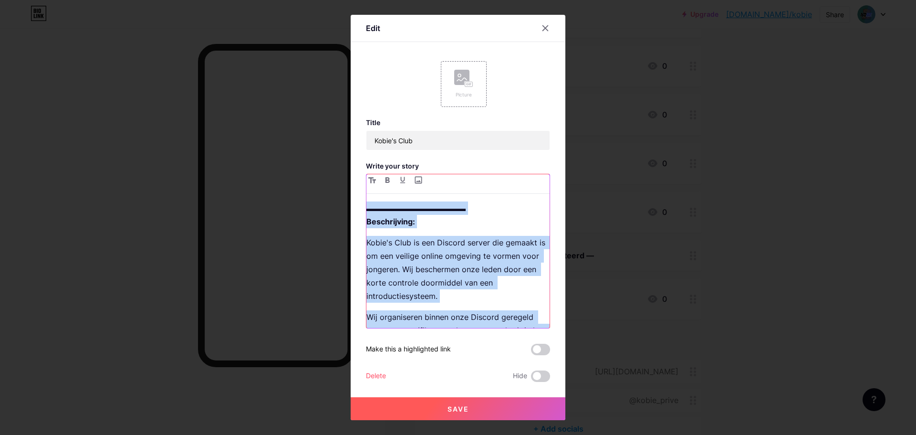
copy div "▬▬▬▬▬▬▬▬▬▬▬▬▬ Beschrijving: Kobie's Club is een Discord server die gemaakt is o…"
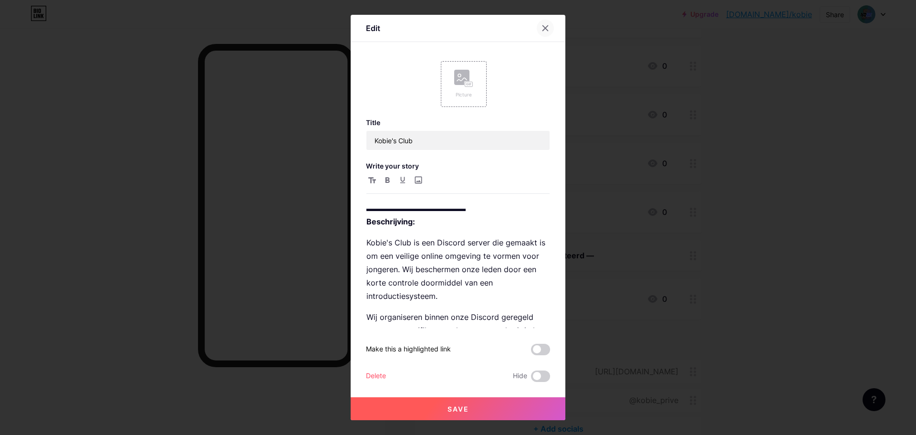
click at [548, 25] on icon at bounding box center [546, 28] width 8 height 8
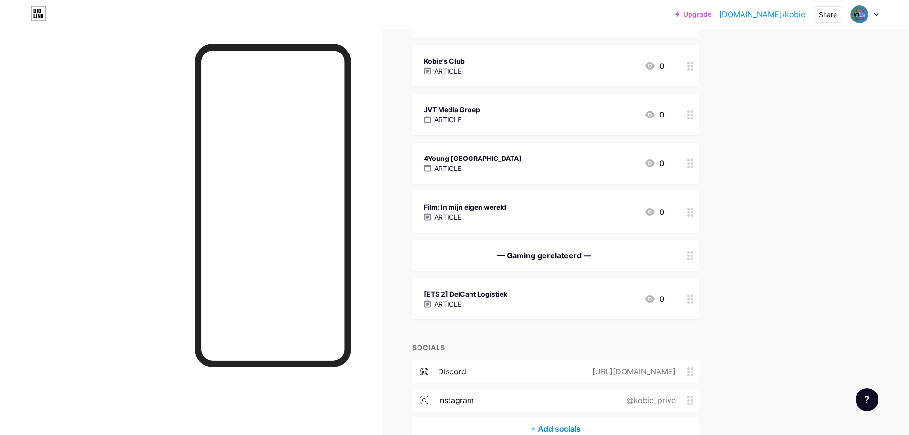
click at [497, 61] on div "Kobie's Club ARTICLE 0" at bounding box center [544, 66] width 241 height 22
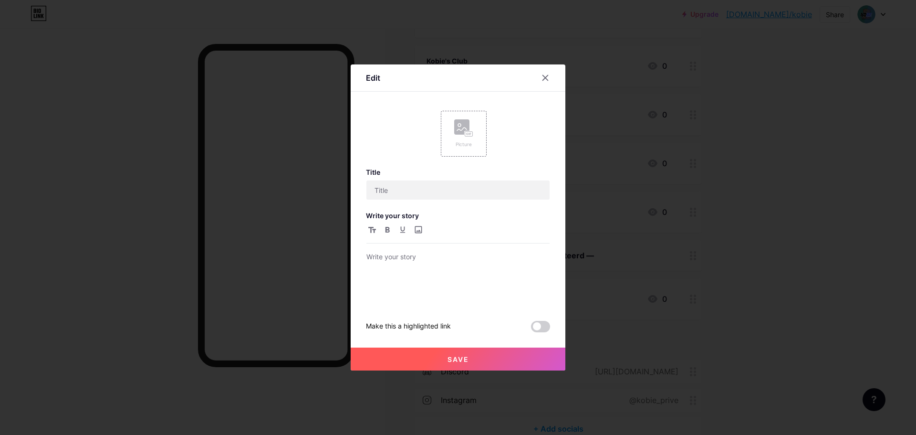
type input "Kobie's Club"
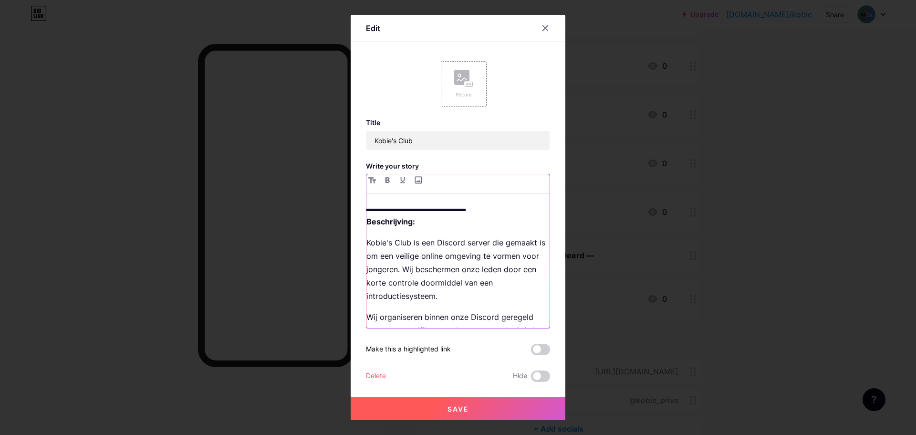
click at [389, 222] on strong "Beschrijving:" at bounding box center [391, 222] width 49 height 10
click at [541, 31] on div at bounding box center [545, 28] width 17 height 17
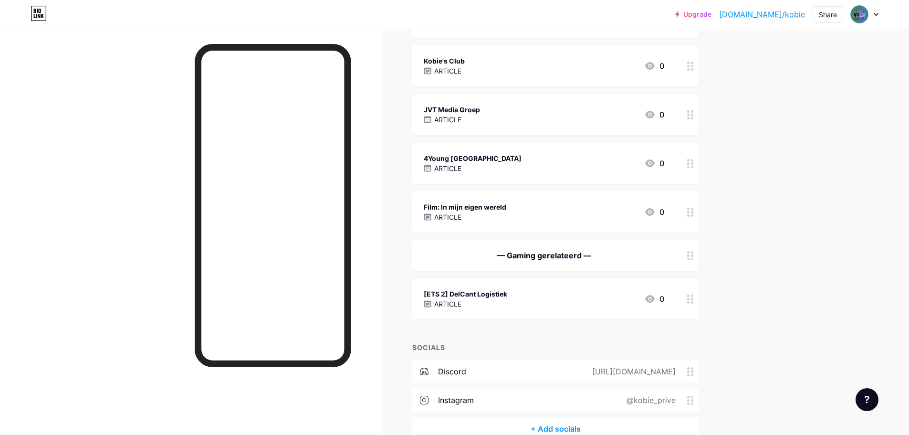
click at [469, 296] on div "[ETS 2] DelCant Logistiek" at bounding box center [466, 294] width 84 height 10
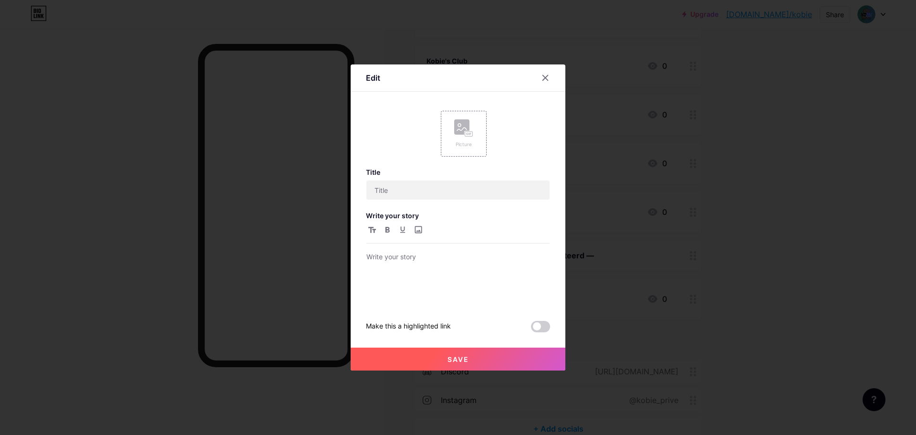
type input "[ETS 2] DelCant Logistiek"
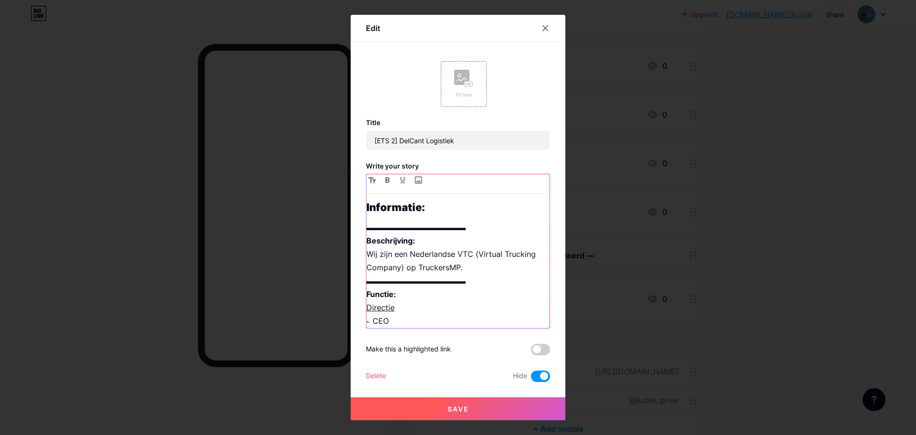
click at [418, 314] on p "▬▬▬▬▬▬▬▬▬▬▬▬▬ Beschrijving: Wij zijn een Nederlandse VTC (Virtual Trucking Comp…" at bounding box center [458, 274] width 183 height 107
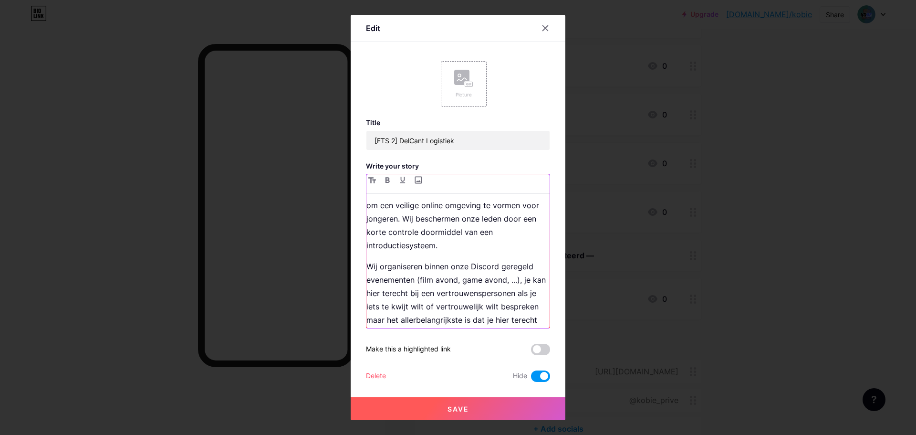
scroll to position [25, 0]
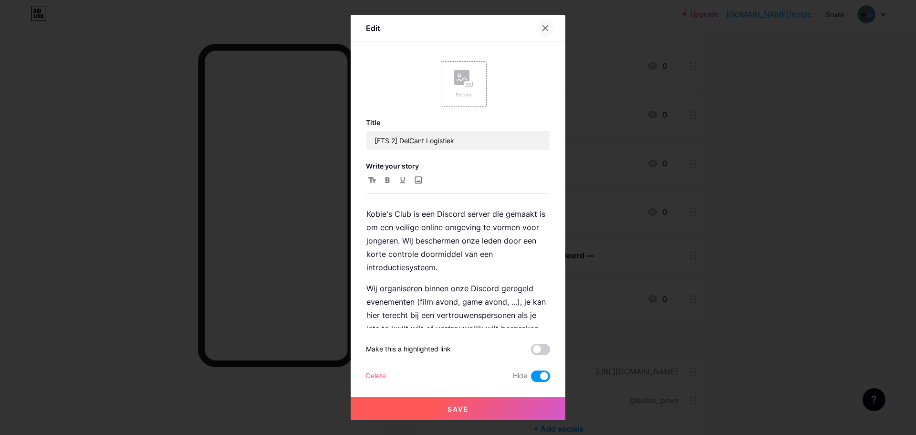
click at [544, 22] on div at bounding box center [545, 28] width 17 height 17
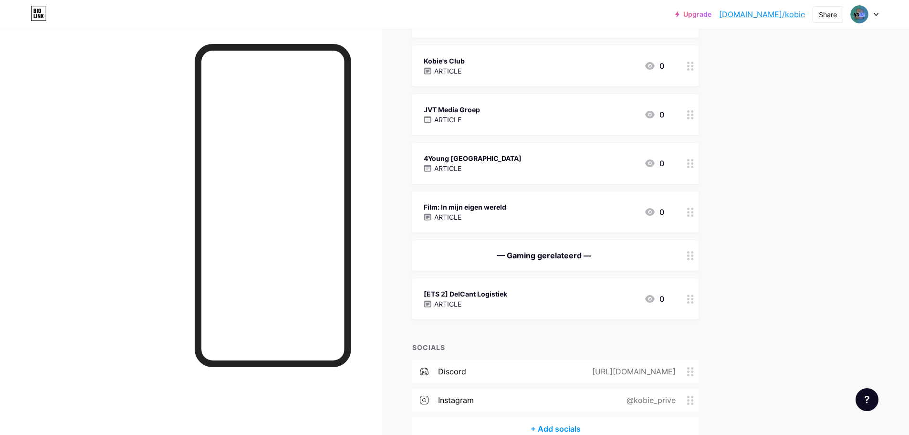
click at [490, 278] on div "[ETS 2] DelCant Logistiek ARTICLE 0" at bounding box center [555, 298] width 286 height 41
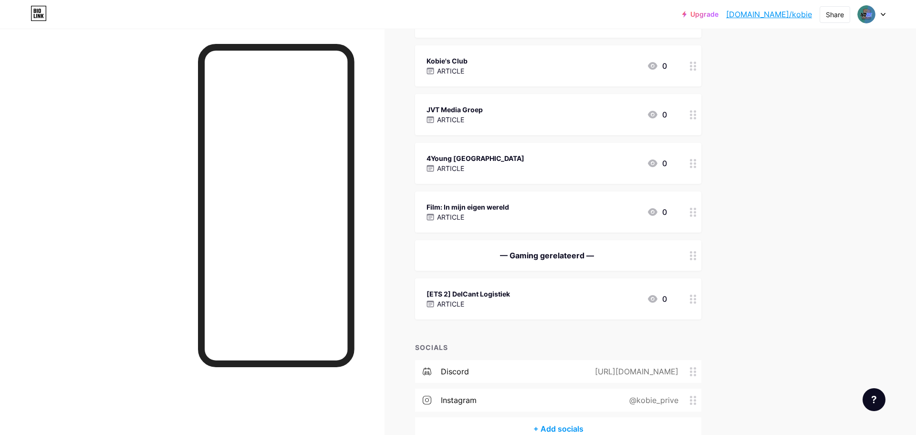
type input "[ETS 2] DelCant Logistiek"
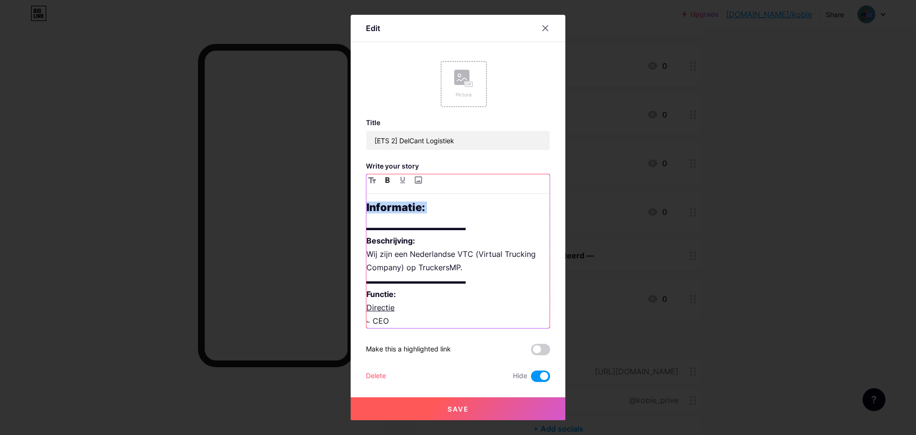
drag, startPoint x: 368, startPoint y: 230, endPoint x: 359, endPoint y: 204, distance: 26.9
click at [359, 204] on div "Edit Picture Title [ETS 2] DelCant Logistiek Write your story Informatie: ▬▬▬▬▬…" at bounding box center [458, 217] width 215 height 405
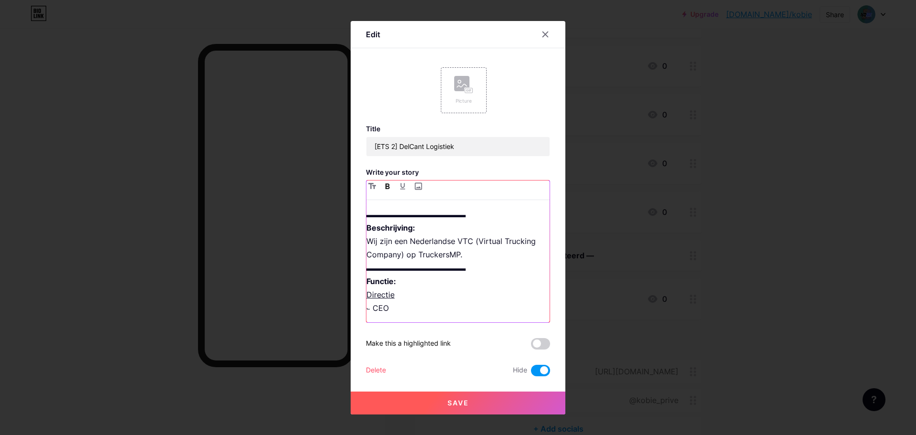
click at [454, 225] on p "▬▬▬▬▬▬▬▬▬▬▬▬▬ Beschrijving: Wij zijn een Nederlandse VTC (Virtual Trucking Comp…" at bounding box center [458, 261] width 183 height 107
click at [453, 225] on p "▬▬▬▬▬▬▬▬▬▬▬▬▬ Beschrijving: Wij zijn een Nederlandse VTC (Virtual Trucking Comp…" at bounding box center [458, 261] width 183 height 107
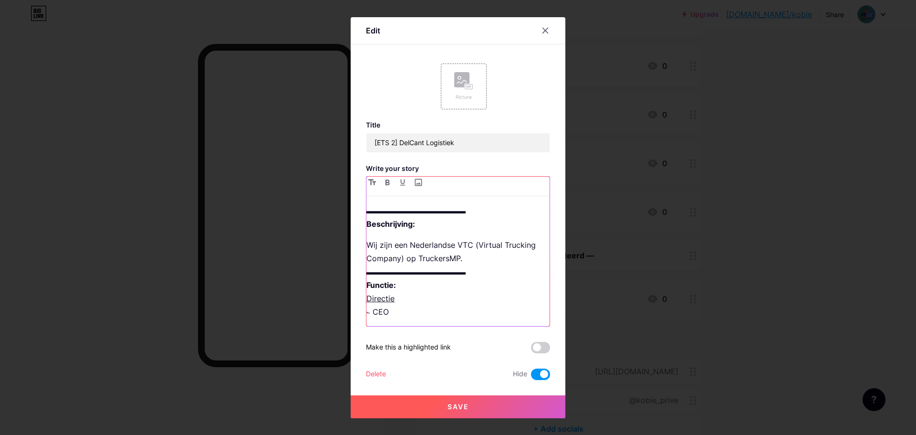
click at [452, 233] on div "▬▬▬▬▬▬▬▬▬▬▬▬▬ Beschrijving: Wij zijn een Nederlandse VTC (Virtual Trucking Comp…" at bounding box center [458, 265] width 183 height 122
click at [474, 256] on p "Wij zijn een Nederlandse VTC (Virtual Trucking Company) op TruckersMP. ▬▬▬▬▬▬▬▬…" at bounding box center [458, 278] width 183 height 80
click at [481, 273] on p "Wij zijn een Nederlandse VTC (Virtual Trucking Company) op TruckersMP. ▬▬▬▬▬▬▬▬…" at bounding box center [458, 278] width 183 height 80
click at [508, 281] on p "Wij zijn een Nederlandse VTC (Virtual Trucking Company) op TruckersMP. ▬▬▬▬▬▬▬▬…" at bounding box center [458, 278] width 183 height 80
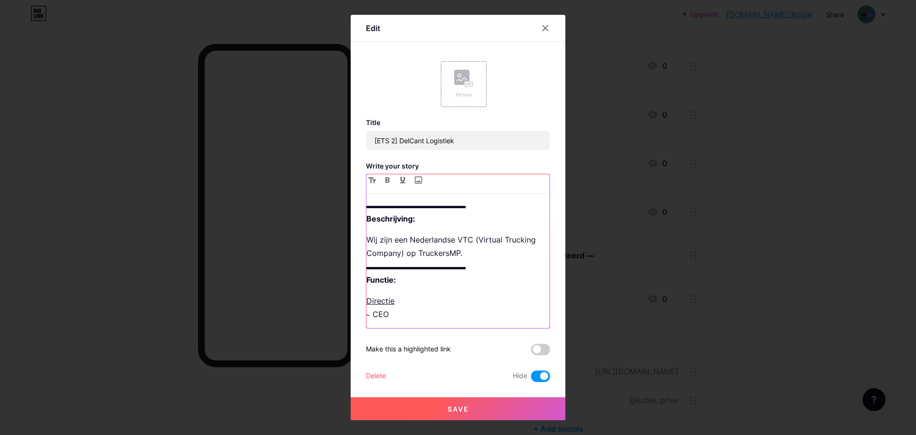
scroll to position [3, 0]
click at [421, 279] on p "Wij zijn een Nederlandse VTC (Virtual Trucking Company) op TruckersMP. ▬▬▬▬▬▬▬▬…" at bounding box center [458, 258] width 183 height 53
drag, startPoint x: 478, startPoint y: 266, endPoint x: 355, endPoint y: 261, distance: 123.7
click at [355, 261] on div "Edit Picture Title [ETS 2] DelCant Logistiek Write your story ▬▬▬▬▬▬▬▬▬▬▬▬▬ Bes…" at bounding box center [458, 217] width 215 height 405
click at [395, 319] on p "Directie ⨽ CEO" at bounding box center [458, 307] width 183 height 27
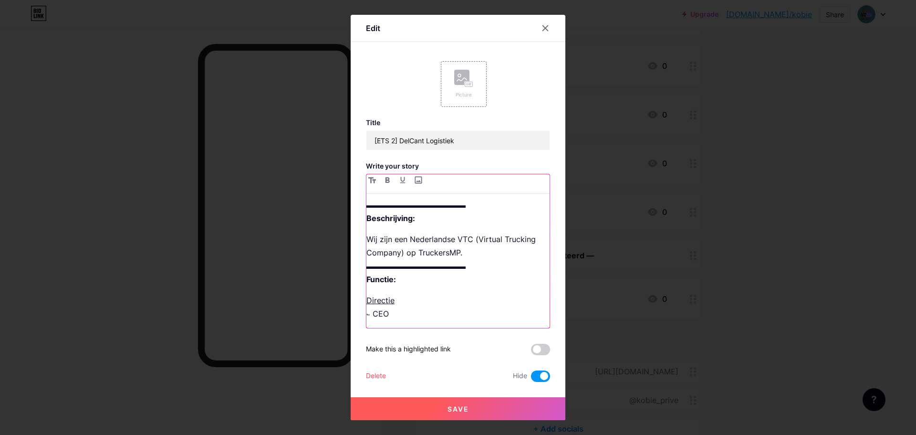
paste div
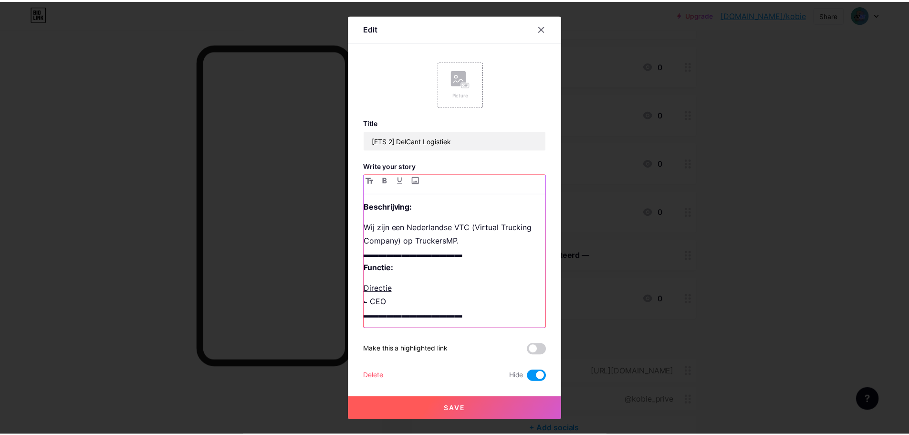
scroll to position [17, 0]
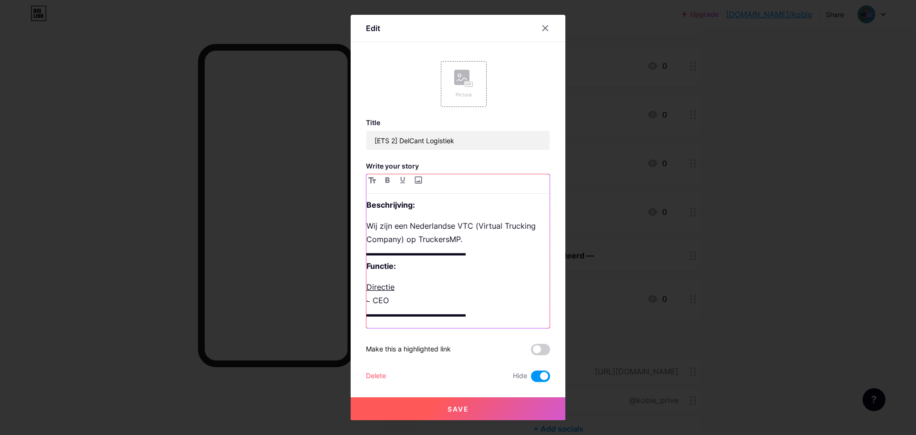
click at [385, 301] on p "Directie ⨽ CEO ▬▬▬▬▬▬▬▬▬▬▬▬▬" at bounding box center [458, 300] width 183 height 40
click at [383, 288] on u "Directie" at bounding box center [381, 287] width 28 height 10
drag, startPoint x: 377, startPoint y: 301, endPoint x: 554, endPoint y: 296, distance: 177.6
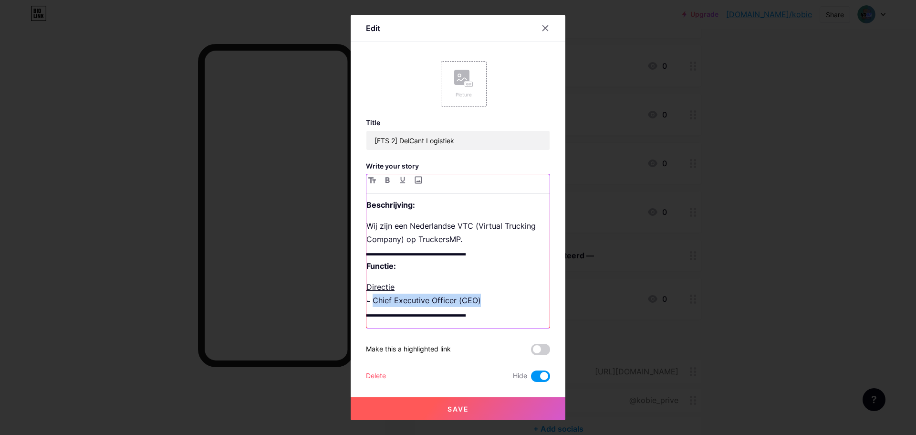
click at [554, 296] on div "Edit Picture Title [ETS 2] DelCant Logistiek Write your story ▬▬▬▬▬▬▬▬▬▬▬▬▬ Bes…" at bounding box center [458, 217] width 215 height 405
click at [535, 377] on span at bounding box center [540, 375] width 19 height 11
click at [531, 379] on input "checkbox" at bounding box center [531, 379] width 0 height 0
click at [530, 403] on button "Save" at bounding box center [458, 408] width 215 height 23
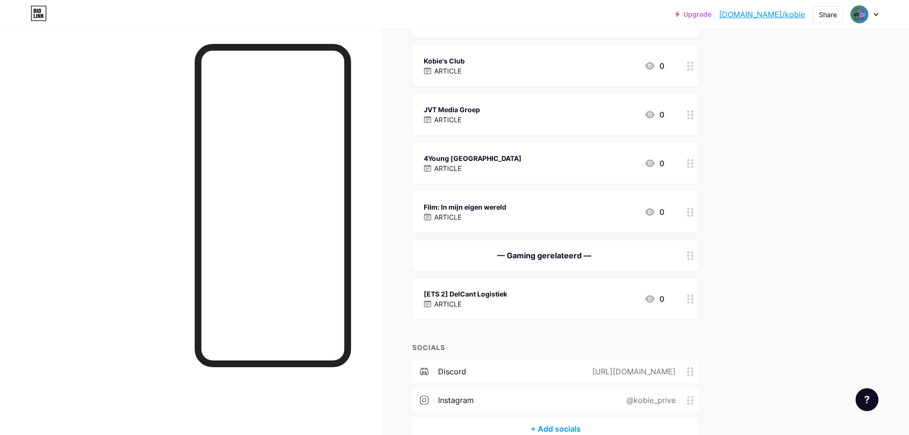
click at [476, 288] on div "[ETS 2] DelCant Logistiek ARTICLE" at bounding box center [466, 299] width 84 height 22
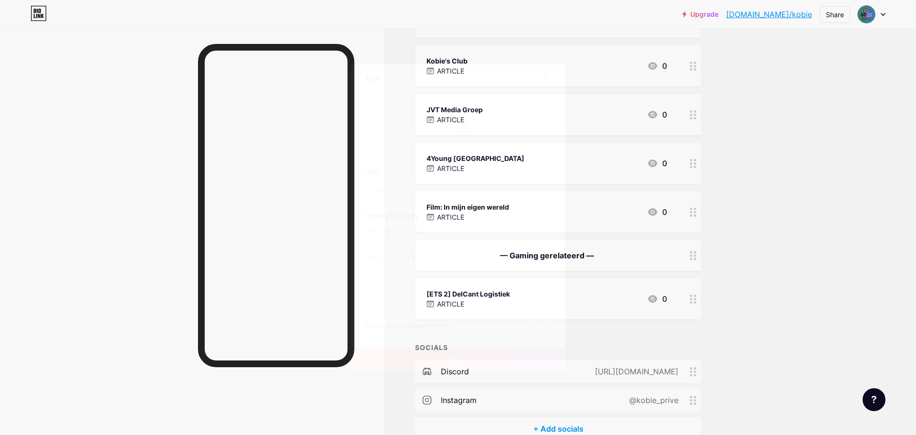
type input "[ETS 2] DelCant Logistiek"
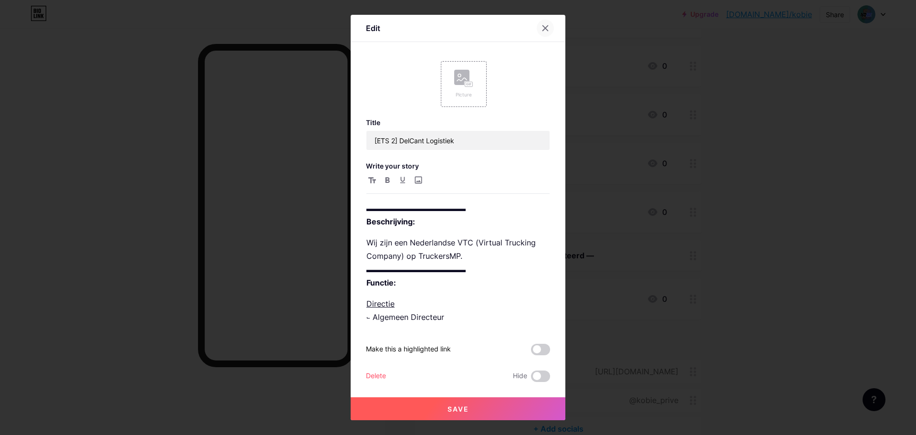
click at [544, 23] on div at bounding box center [545, 28] width 17 height 17
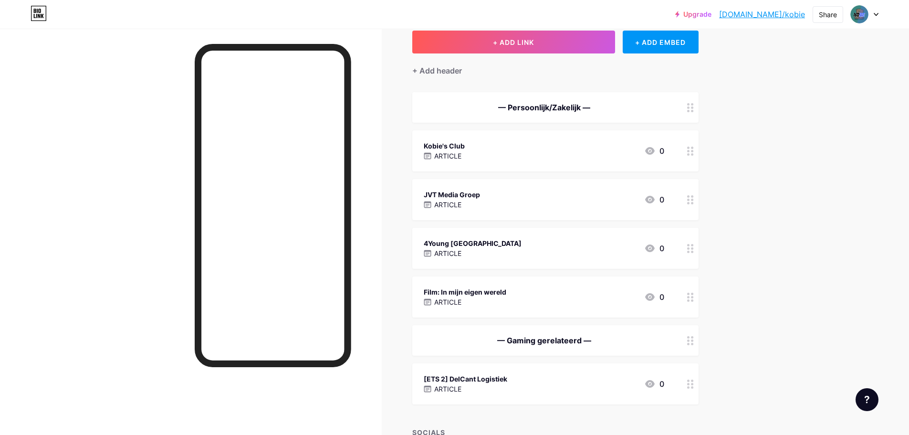
scroll to position [48, 0]
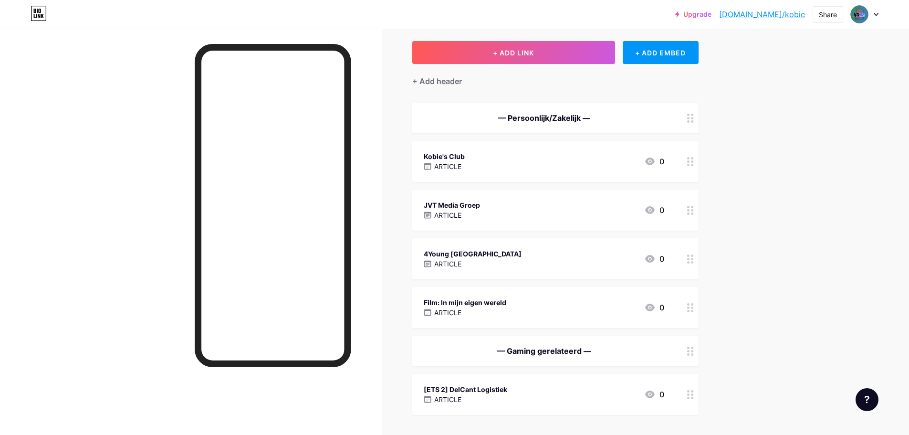
click at [486, 169] on div "Kobie's Club ARTICLE 0" at bounding box center [544, 161] width 241 height 22
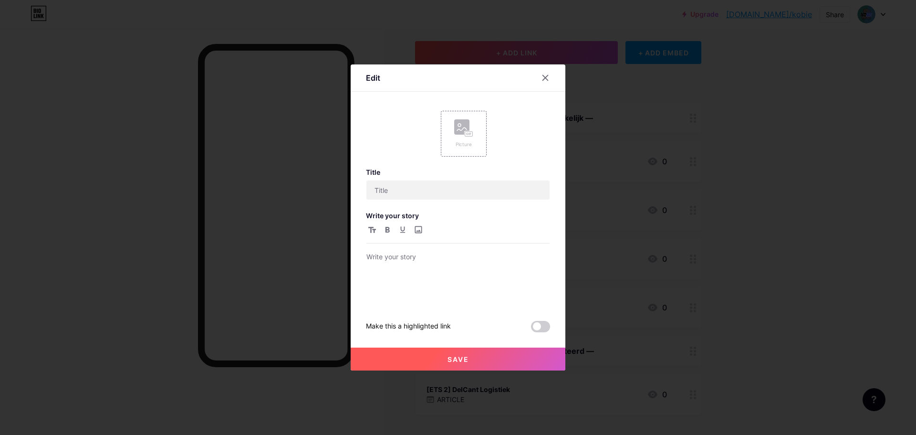
type input "Kobie's Club"
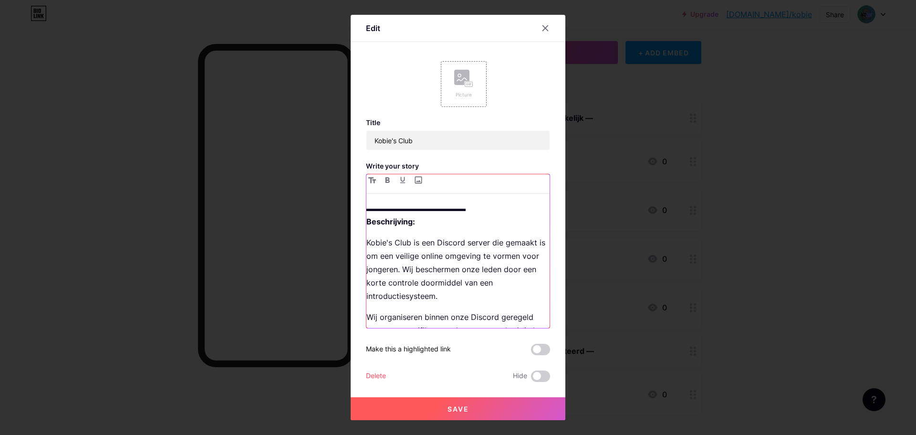
click at [486, 282] on p "Kobie's Club is een Discord server die gemaakt is om een veilige online omgevin…" at bounding box center [458, 269] width 183 height 67
click at [543, 29] on icon at bounding box center [546, 28] width 8 height 8
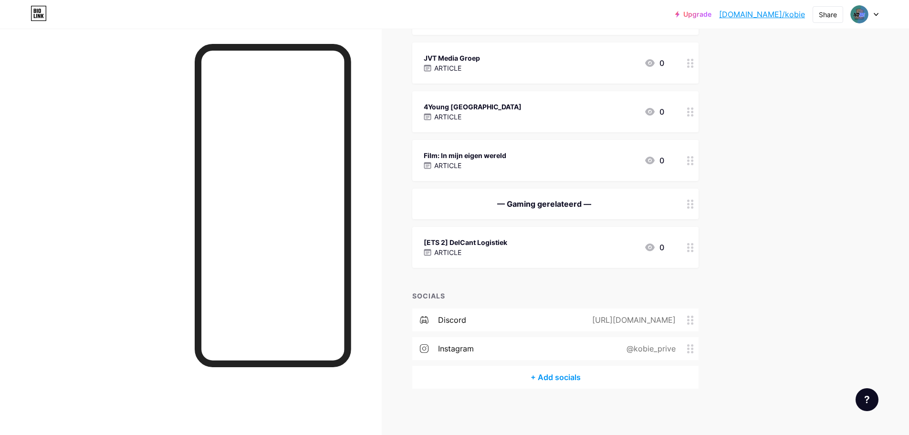
scroll to position [196, 0]
click at [540, 240] on div "[ETS 2] DelCant Logistiek ARTICLE 0" at bounding box center [544, 246] width 241 height 22
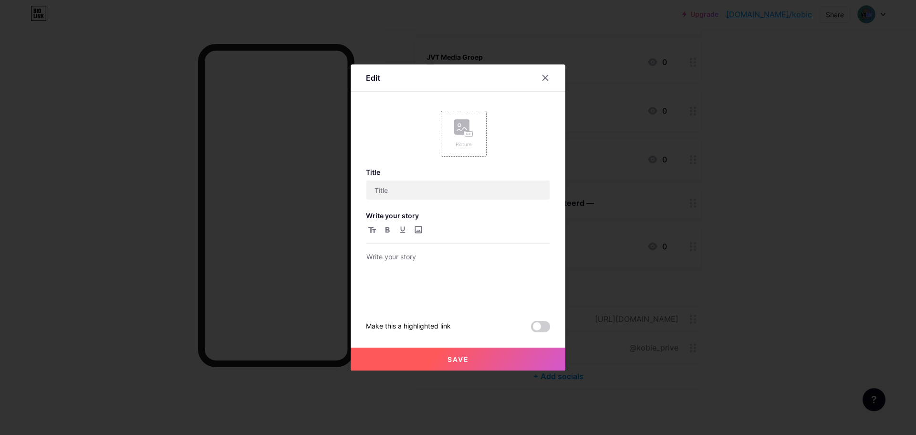
type input "[ETS 2] DelCant Logistiek"
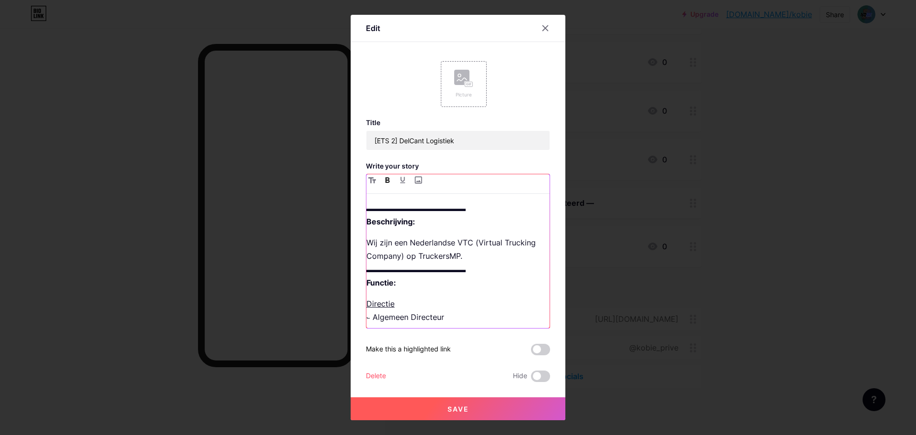
click at [494, 279] on p "Wij zijn een Nederlandse VTC (Virtual Trucking Company) op TruckersMP. ▬▬▬▬▬▬▬▬…" at bounding box center [458, 262] width 183 height 53
click at [547, 32] on div at bounding box center [545, 28] width 17 height 17
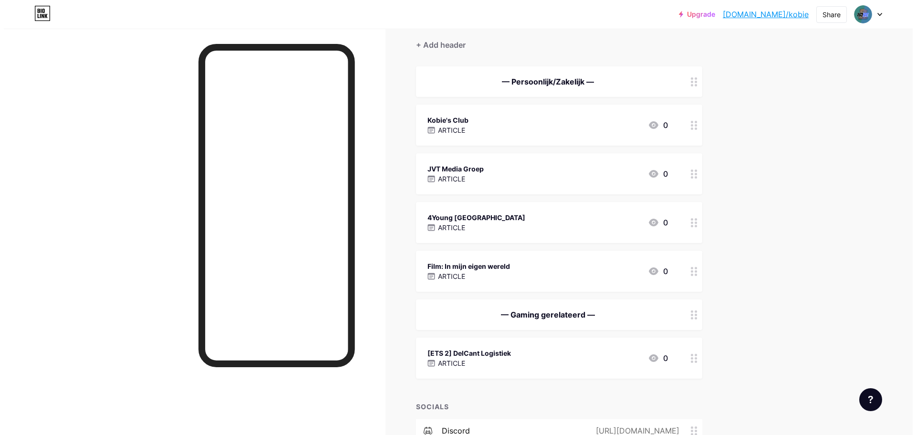
scroll to position [0, 0]
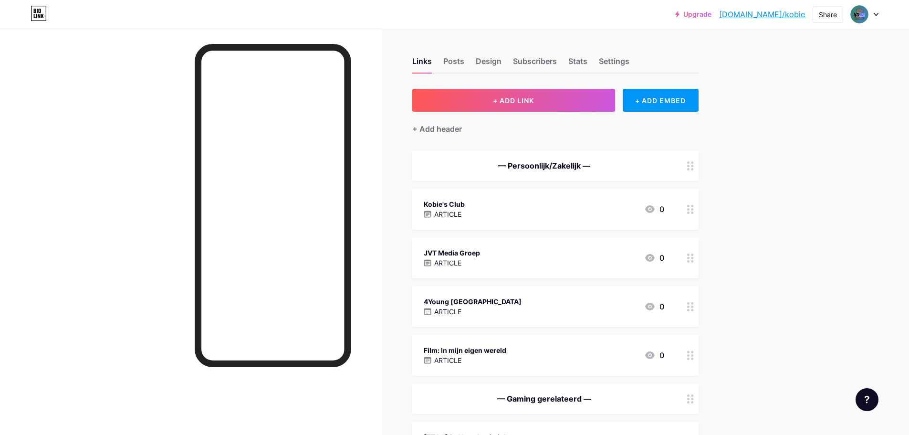
drag, startPoint x: 664, startPoint y: 113, endPoint x: 618, endPoint y: 133, distance: 50.6
click at [664, 113] on div "+ Add header" at bounding box center [555, 123] width 286 height 23
click at [673, 95] on div "+ ADD EMBED" at bounding box center [661, 100] width 76 height 23
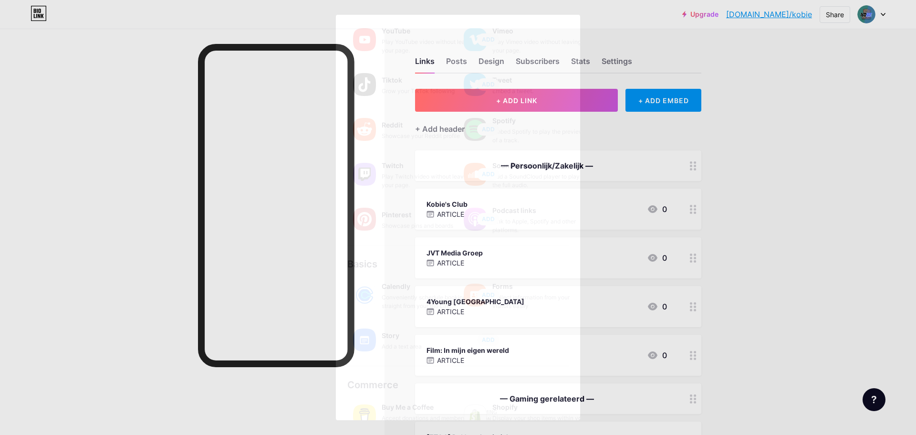
scroll to position [81, 0]
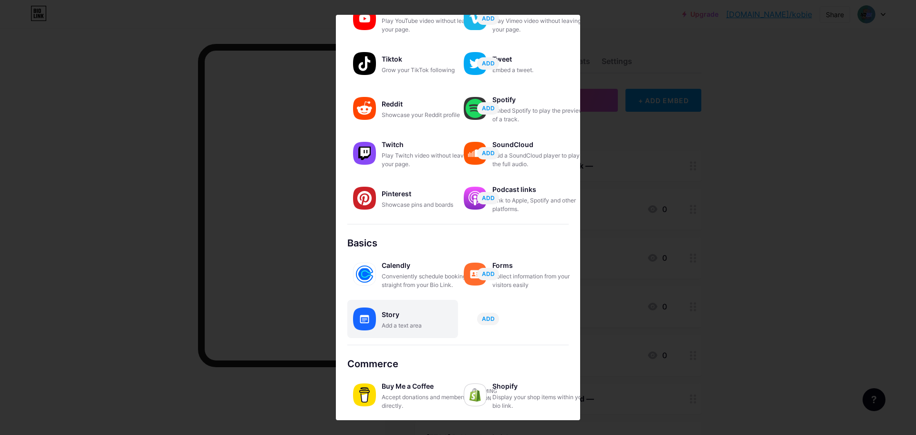
click at [417, 322] on div "Add a text area" at bounding box center [429, 325] width 95 height 9
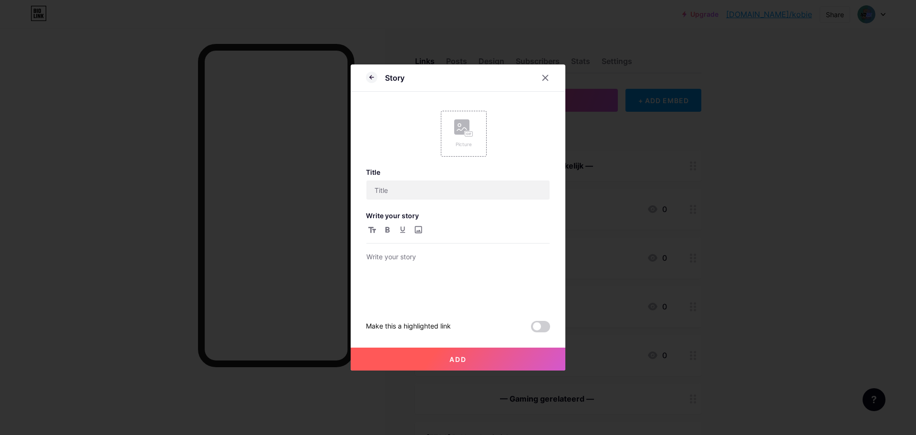
scroll to position [0, 0]
click at [419, 272] on div at bounding box center [458, 278] width 183 height 54
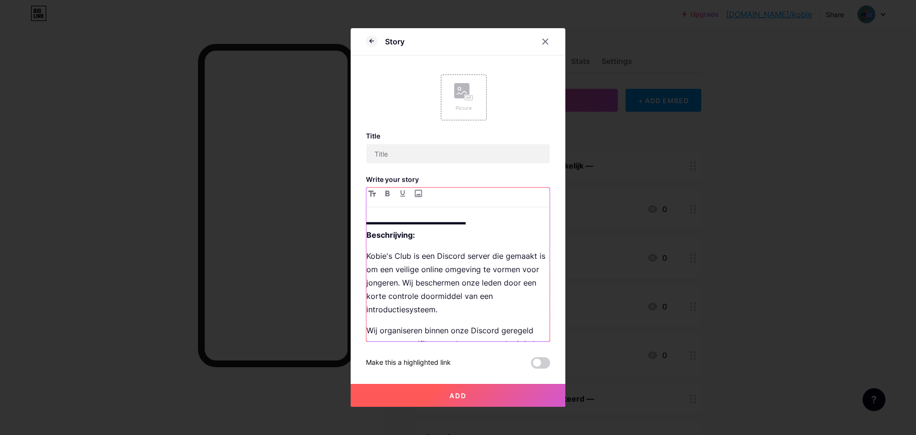
scroll to position [172, 0]
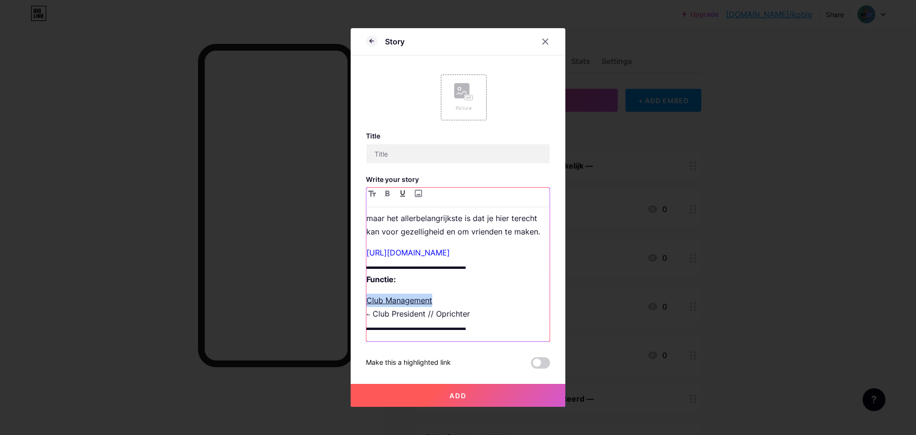
drag, startPoint x: 445, startPoint y: 309, endPoint x: 354, endPoint y: 308, distance: 90.7
click at [354, 308] on div "Story Picture Title Write your story ▬▬▬▬▬▬▬▬▬▬▬▬▬ Beschrijving: Kobie's Club i…" at bounding box center [458, 217] width 215 height 379
drag, startPoint x: 378, startPoint y: 317, endPoint x: 486, endPoint y: 319, distance: 107.9
click at [486, 319] on p "Lokale Politie ⨽ Club President // Oprichter ▬▬▬▬▬▬▬▬▬▬▬▬▬" at bounding box center [458, 314] width 183 height 40
click at [414, 322] on p "Lokale Politie ⨽ Hoofdinspecteur ▬▬▬▬▬▬▬▬▬▬▬▬▬" at bounding box center [458, 314] width 183 height 40
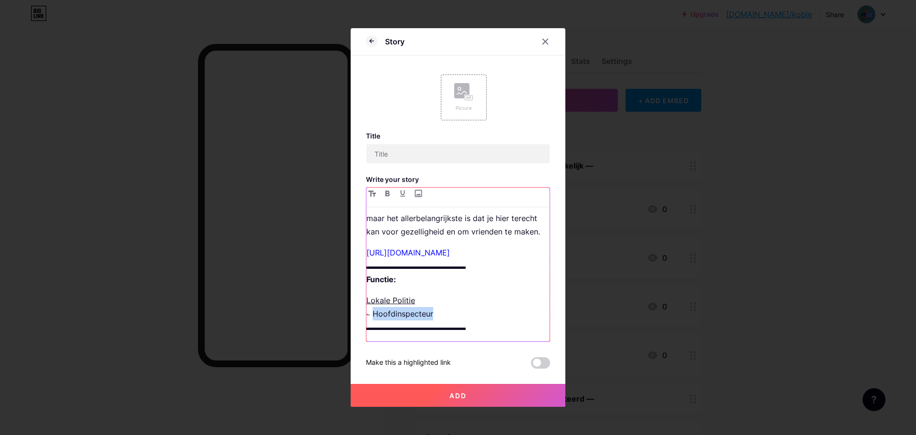
click at [414, 322] on p "Lokale Politie ⨽ Hoofdinspecteur ▬▬▬▬▬▬▬▬▬▬▬▬▬" at bounding box center [458, 314] width 183 height 40
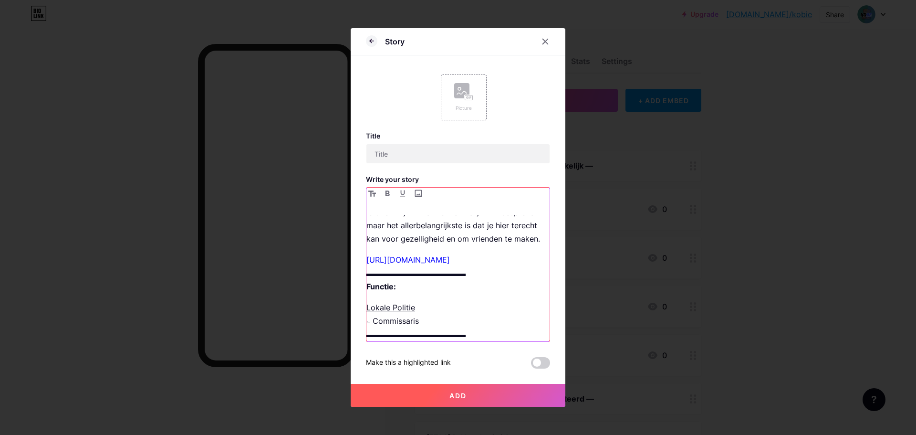
scroll to position [111, 0]
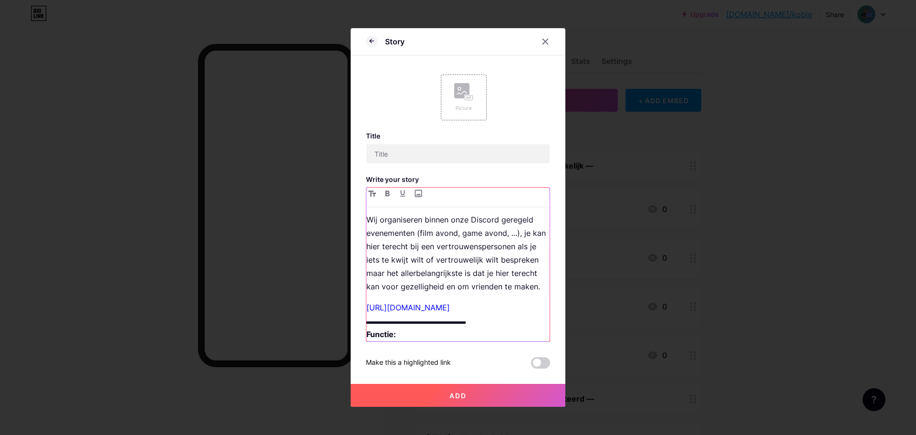
drag, startPoint x: 448, startPoint y: 325, endPoint x: 462, endPoint y: 287, distance: 39.9
click at [462, 287] on div "▬▬▬▬▬▬▬▬▬▬▬▬▬ Beschrijving: Kobie's Club is een Discord server die gemaakt is o…" at bounding box center [458, 278] width 183 height 126
click at [462, 288] on p "Wij organiseren binnen onze Discord geregeld evenementen (film avond, game avon…" at bounding box center [458, 253] width 183 height 80
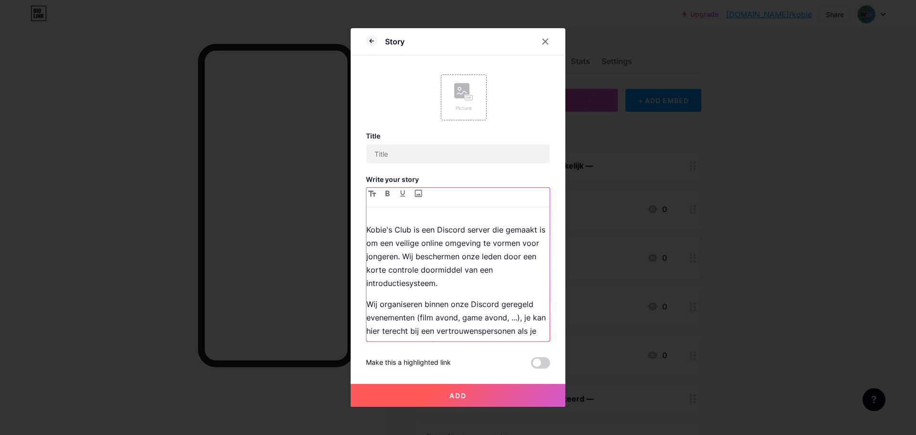
scroll to position [15, 0]
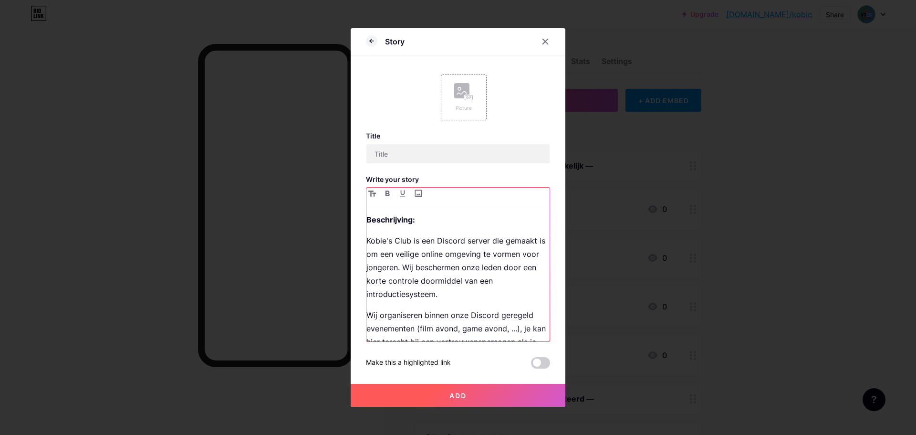
drag, startPoint x: 445, startPoint y: 326, endPoint x: 353, endPoint y: 245, distance: 123.1
click at [353, 245] on div "Story Picture Title Write your story ▬▬▬▬▬▬▬▬▬▬▬▬▬ Beschrijving: Kobie's Club i…" at bounding box center [458, 217] width 215 height 379
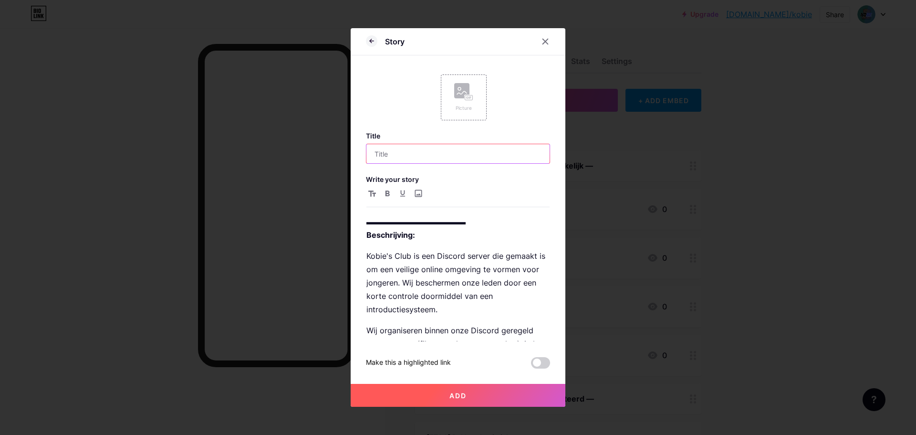
click at [405, 161] on input "text" at bounding box center [458, 153] width 183 height 19
type input "[NL/BE] _"
drag, startPoint x: 365, startPoint y: 253, endPoint x: 376, endPoint y: 259, distance: 12.4
click at [376, 259] on div "Story Picture Title [NL/BE] _ Write your story ▬▬▬▬▬▬▬▬▬▬▬▬▬ Beschrijving: Kobi…" at bounding box center [458, 217] width 215 height 379
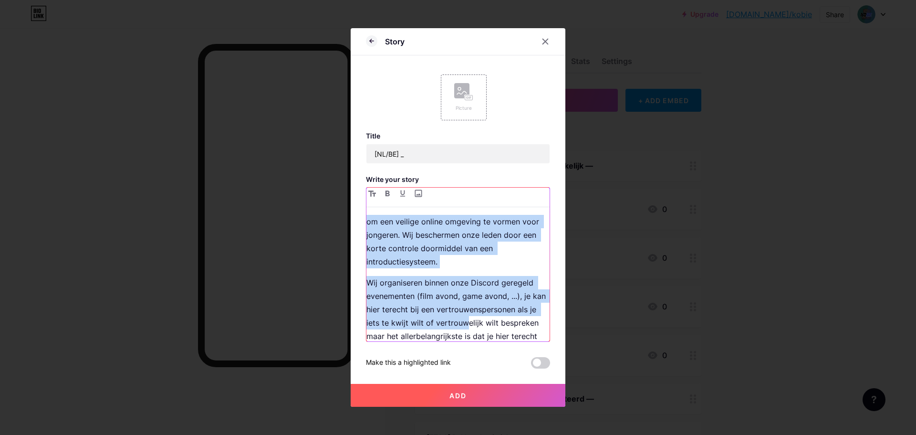
scroll to position [95, 0]
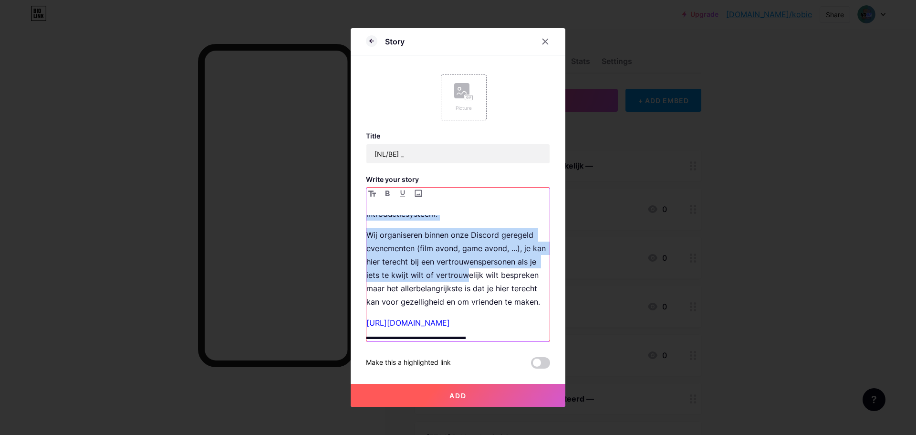
drag, startPoint x: 367, startPoint y: 255, endPoint x: 486, endPoint y: 323, distance: 137.4
click at [486, 323] on div "▬▬▬▬▬▬▬▬▬▬▬▬▬ Beschrijving: Kobie's Club is een Discord server die gemaakt is o…" at bounding box center [458, 278] width 183 height 126
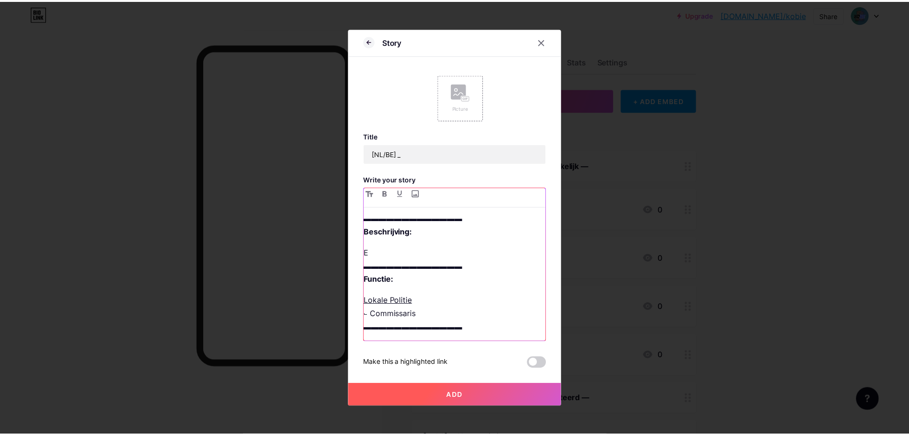
scroll to position [0, 0]
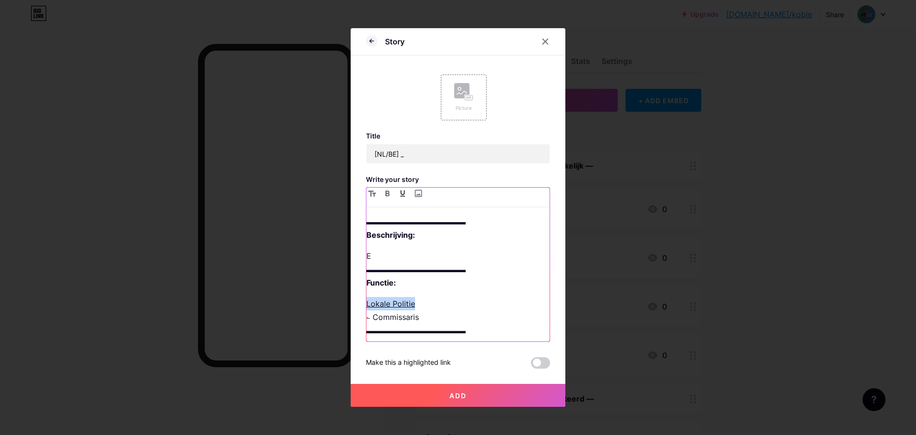
drag, startPoint x: 420, startPoint y: 305, endPoint x: 367, endPoint y: 301, distance: 52.6
click at [367, 301] on p "Lokale Politie ⨽ Commissaris ▬▬▬▬▬▬▬▬▬▬▬▬▬" at bounding box center [458, 317] width 183 height 40
click at [391, 313] on p "Federal Bureau of Investigations ⨽ Commissaris ▬▬▬▬▬▬▬▬▬▬▬▬▬" at bounding box center [458, 317] width 183 height 40
click at [469, 256] on p "E ▬▬▬▬▬▬▬▬▬▬▬▬▬ Functie:" at bounding box center [458, 269] width 183 height 40
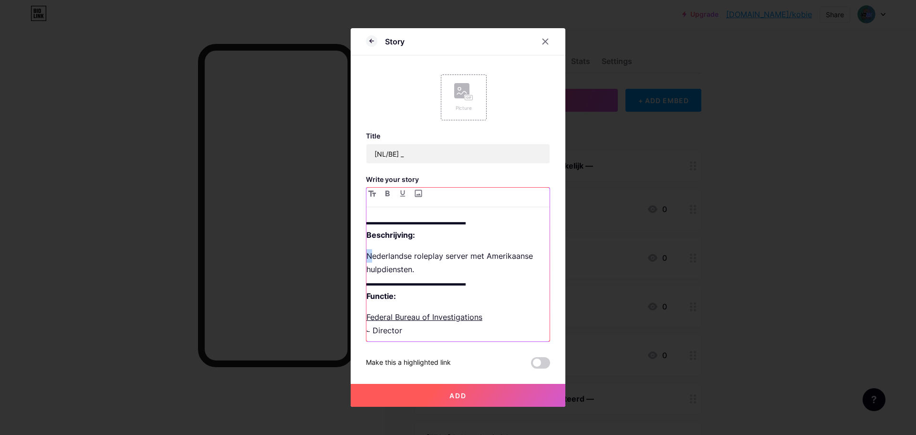
drag, startPoint x: 374, startPoint y: 257, endPoint x: 361, endPoint y: 256, distance: 12.9
click at [361, 256] on div "Story Picture Title [NL/BE] _ Write your story ▬▬▬▬▬▬▬▬▬▬▬▬▬ Beschrijving: Nede…" at bounding box center [458, 217] width 215 height 379
click at [471, 268] on p "Een Nederlandse roleplay server met Amerikaanse hulpdiensten. ▬▬▬▬▬▬▬▬▬▬▬▬▬ Fun…" at bounding box center [458, 275] width 183 height 53
click at [471, 268] on p "Een Nederlandse roleplay server met Amerikaanse hulpdiensten. Voor ▬▬▬▬▬▬▬▬▬▬▬▬…" at bounding box center [458, 275] width 183 height 53
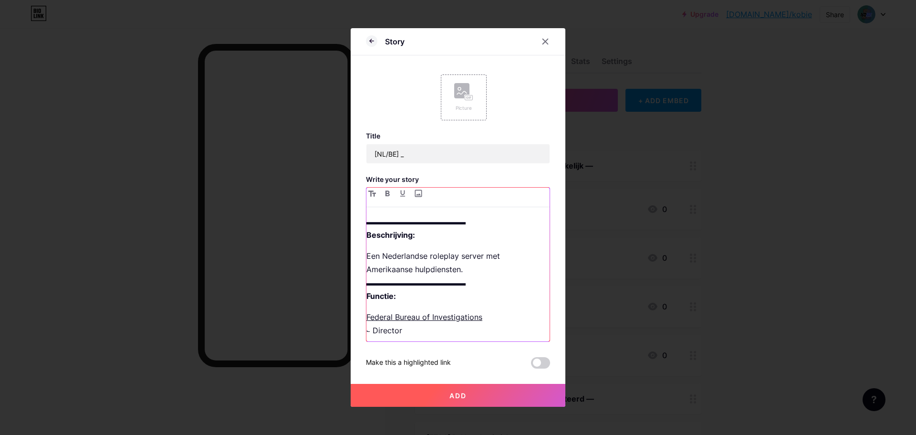
click at [471, 268] on p "Een Nederlandse roleplay server met Amerikaanse hulpdiensten. ▬▬▬▬▬▬▬▬▬▬▬▬▬ Fun…" at bounding box center [458, 275] width 183 height 53
click at [420, 336] on p "Federal Bureau of Investigations ⨽ Director ▬▬▬▬▬▬▬▬▬▬▬▬▬" at bounding box center [458, 330] width 183 height 40
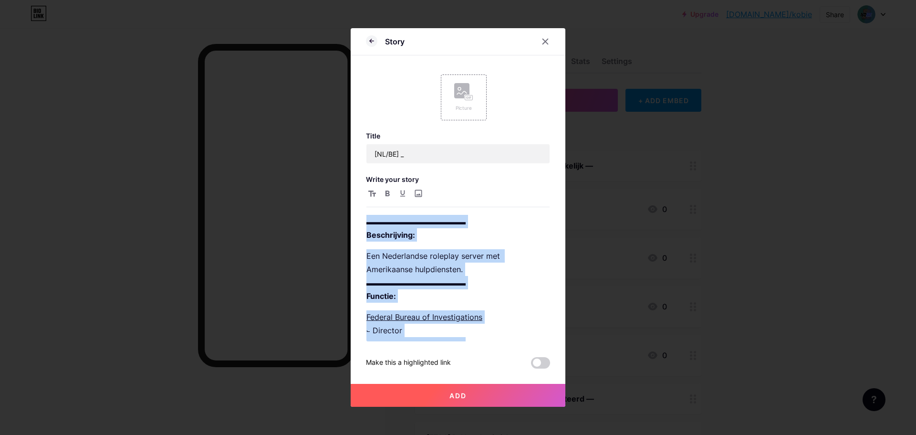
click at [467, 392] on button "Add" at bounding box center [458, 395] width 215 height 23
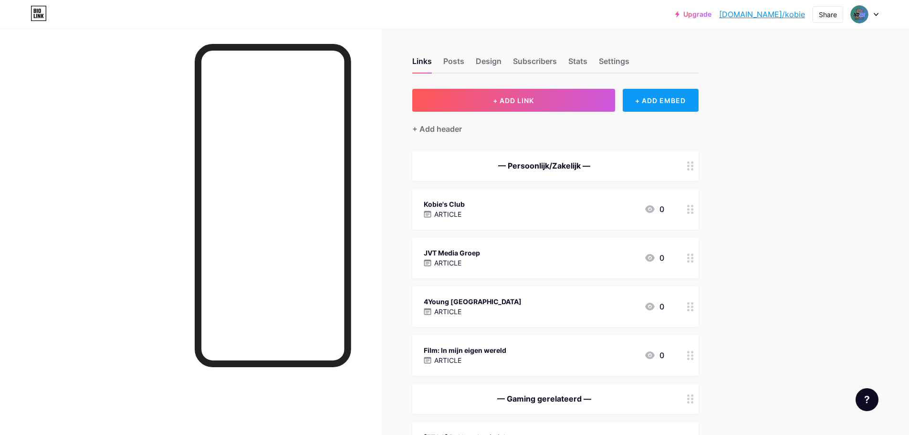
click at [659, 93] on div "+ ADD EMBED" at bounding box center [661, 100] width 76 height 23
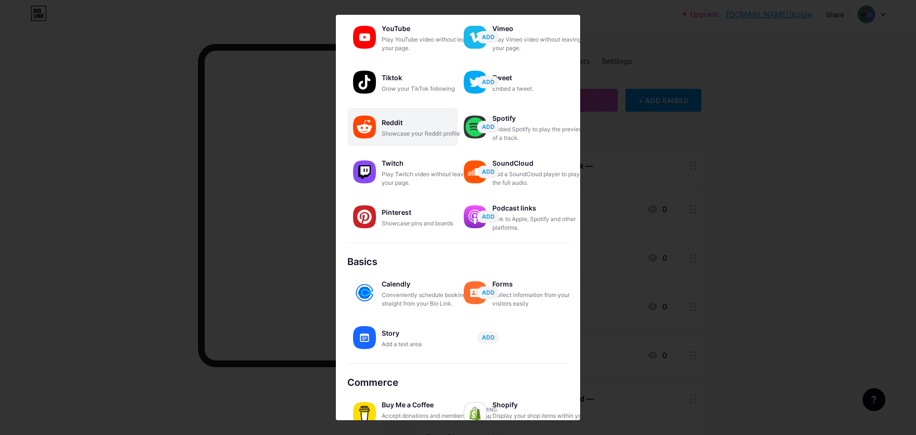
scroll to position [81, 0]
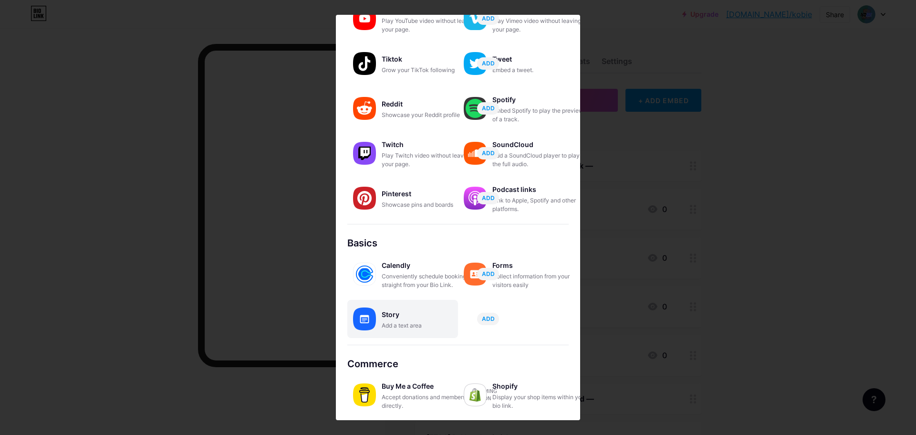
click at [431, 308] on div "Story" at bounding box center [429, 314] width 95 height 13
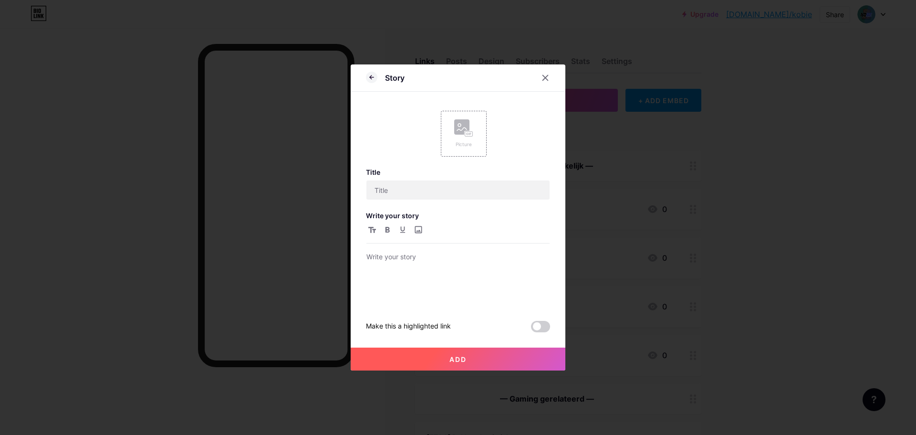
scroll to position [0, 0]
click at [426, 275] on div at bounding box center [458, 278] width 183 height 54
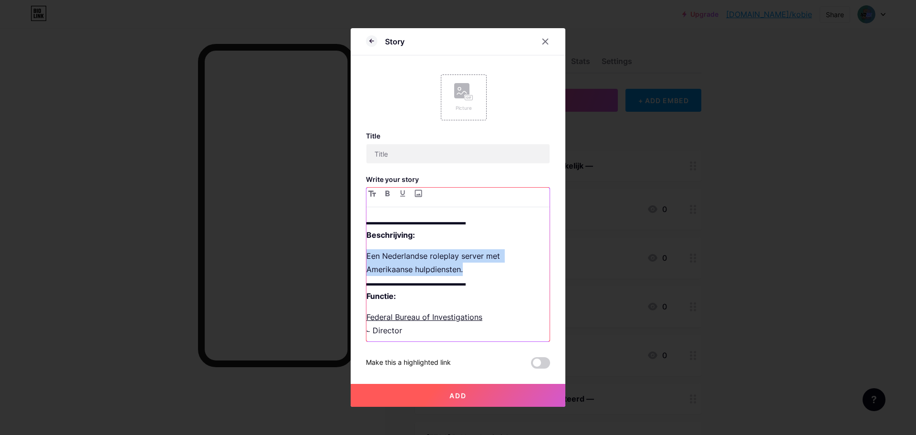
drag, startPoint x: 468, startPoint y: 270, endPoint x: 343, endPoint y: 257, distance: 125.7
click at [325, 258] on div "Story Picture Title Write your story ▬▬▬▬▬▬▬▬▬▬▬▬▬ Beschrijving: Een Nederlands…" at bounding box center [458, 217] width 916 height 435
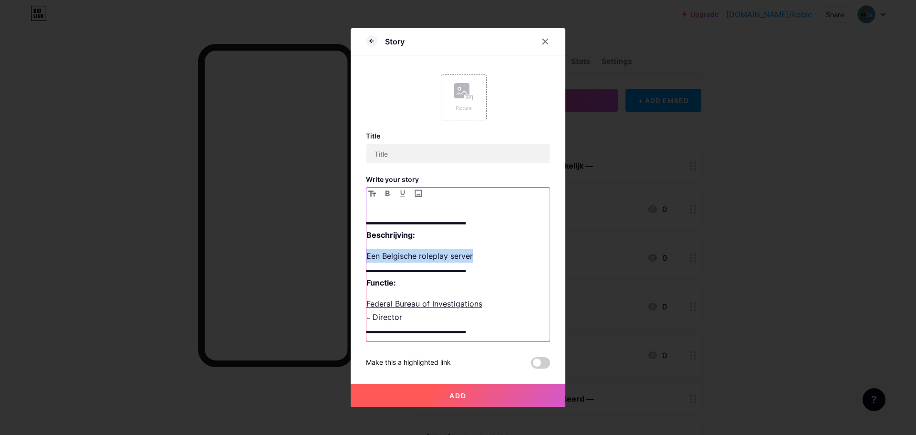
drag, startPoint x: 487, startPoint y: 258, endPoint x: 350, endPoint y: 253, distance: 136.6
click at [350, 253] on div "Story Picture Title Write your story ▬▬▬▬▬▬▬▬▬▬▬▬▬ Beschrijving: Een Belgische …" at bounding box center [458, 217] width 916 height 435
click at [387, 156] on input "text" at bounding box center [458, 153] width 183 height 19
type input "["
drag, startPoint x: 403, startPoint y: 157, endPoint x: 427, endPoint y: 154, distance: 24.5
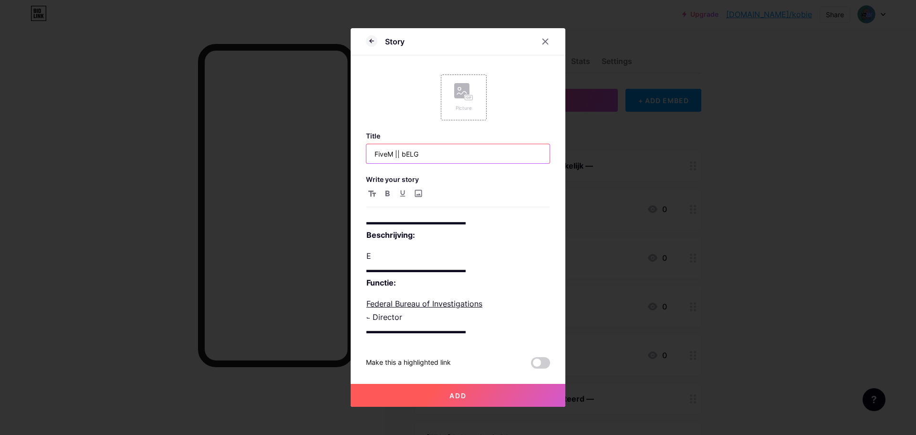
click at [427, 154] on input "FiveM || bELG" at bounding box center [458, 153] width 183 height 19
type input "FiveM ||"
drag, startPoint x: 367, startPoint y: 304, endPoint x: 495, endPoint y: 306, distance: 128.4
click at [495, 306] on p "Federal Bureau of Investigations ⨽ Director ▬▬▬▬▬▬▬▬▬▬▬▬▬" at bounding box center [458, 317] width 183 height 40
click at [473, 295] on div "▬▬▬▬▬▬▬▬▬▬▬▬▬ Beschrijving: E ▬▬▬▬▬▬▬▬▬▬▬▬▬ Functie: Federal Bureau of Investig…" at bounding box center [458, 278] width 183 height 126
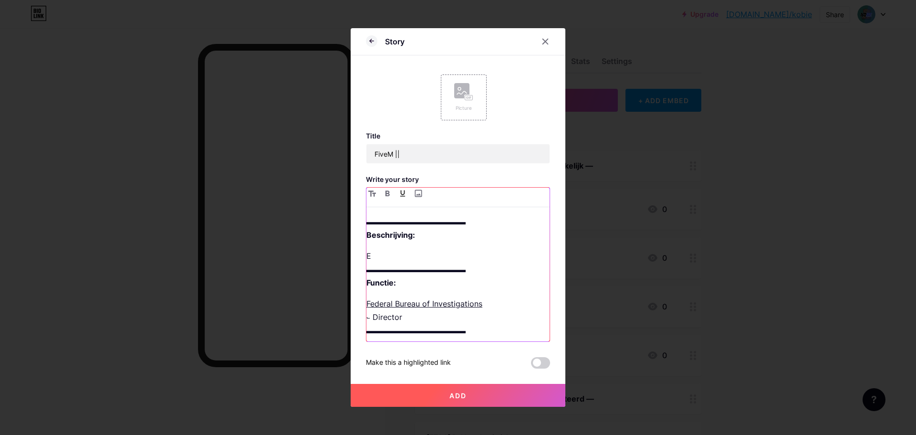
click at [502, 302] on p "Federal Bureau of Investigations ⨽ Director ▬▬▬▬▬▬▬▬▬▬▬▬▬" at bounding box center [458, 317] width 183 height 40
drag, startPoint x: 504, startPoint y: 305, endPoint x: 358, endPoint y: 305, distance: 145.6
click at [358, 305] on div "Story Picture Title FiveM || Write your story ▬▬▬▬▬▬▬▬▬▬▬▬▬ Beschrijving: E ▬▬▬…" at bounding box center [458, 217] width 215 height 379
click at [390, 325] on p "Lokale Politie ⨽ Director ▬▬▬▬▬▬▬▬▬▬▬▬▬" at bounding box center [458, 317] width 183 height 40
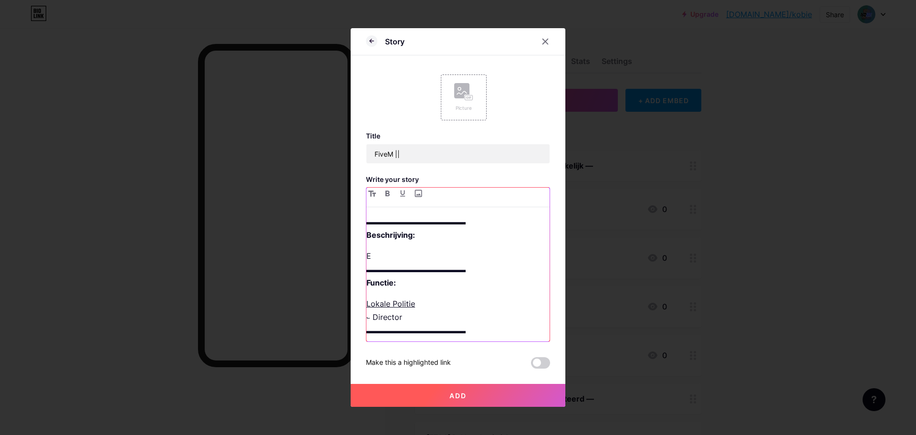
click at [395, 319] on p "Lokale Politie ⨽ Director ▬▬▬▬▬▬▬▬▬▬▬▬▬" at bounding box center [458, 317] width 183 height 40
click at [490, 256] on p "E ▬▬▬▬▬▬▬▬▬▬▬▬▬ Functie:" at bounding box center [458, 266] width 183 height 40
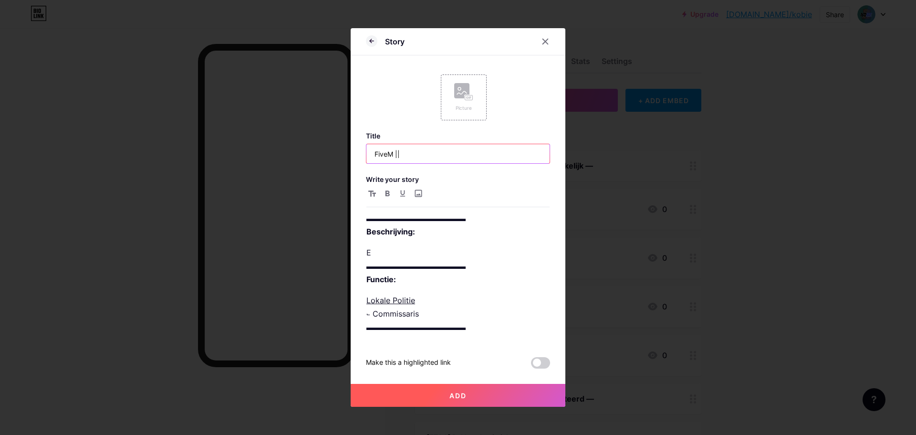
click at [488, 152] on input "FiveM ||" at bounding box center [458, 153] width 183 height 19
click at [505, 150] on input "FiveM ||" at bounding box center [458, 153] width 183 height 19
click at [445, 157] on input "FiveM ||" at bounding box center [458, 153] width 183 height 19
click at [471, 258] on p "E ▬▬▬▬▬▬▬▬▬▬▬▬▬ Functie:" at bounding box center [458, 266] width 183 height 40
